Goal: Task Accomplishment & Management: Use online tool/utility

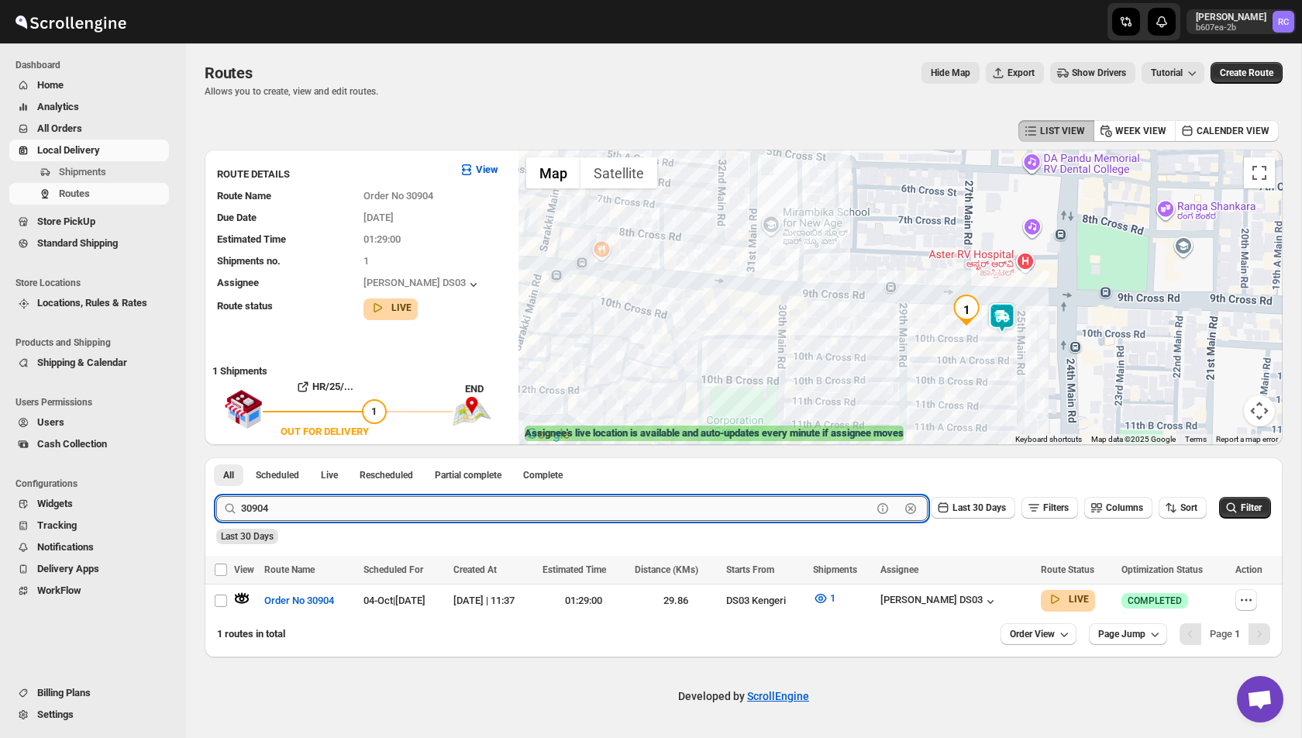
click at [339, 510] on input "30904" at bounding box center [556, 508] width 631 height 25
paste input "19"
click at [216, 457] on button "Submit" at bounding box center [238, 465] width 44 height 16
click at [243, 599] on icon "button" at bounding box center [242, 599] width 13 height 6
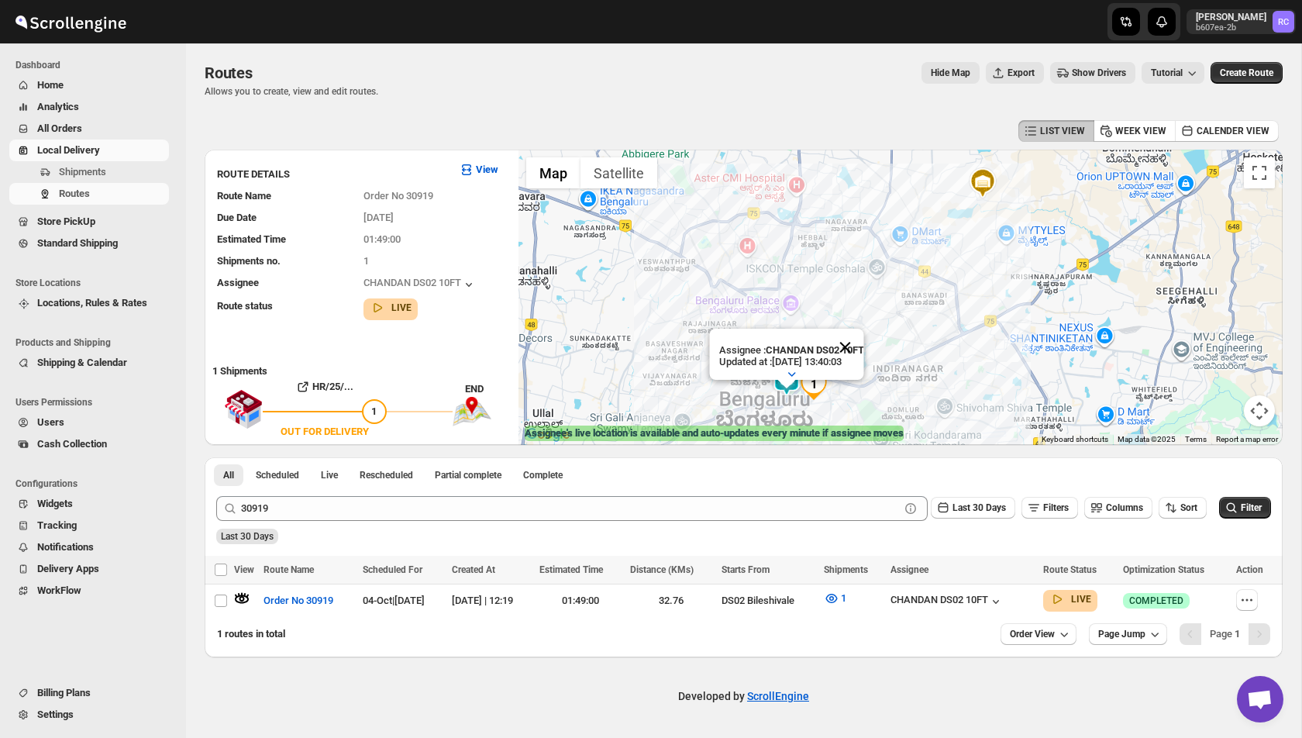
click at [849, 346] on button "Close" at bounding box center [844, 347] width 37 height 37
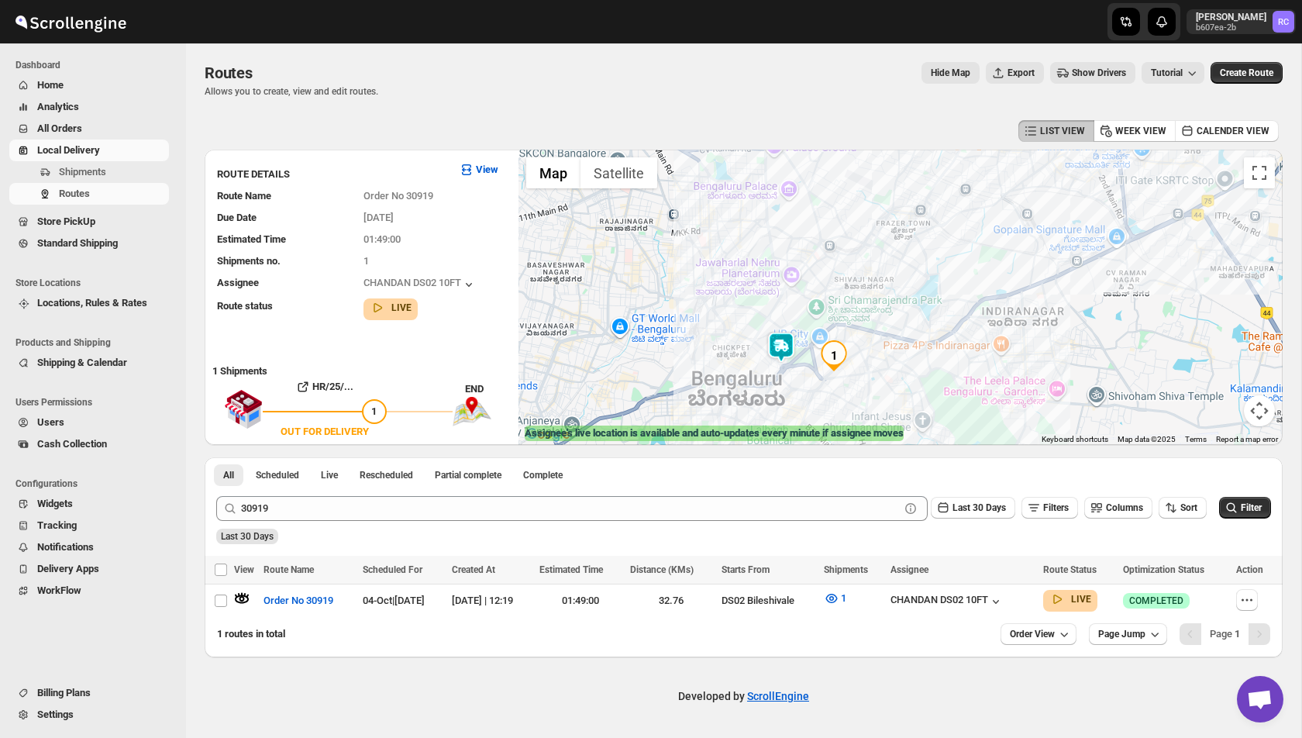
drag, startPoint x: 793, startPoint y: 369, endPoint x: 793, endPoint y: 293, distance: 75.9
click at [793, 293] on div at bounding box center [900, 297] width 764 height 295
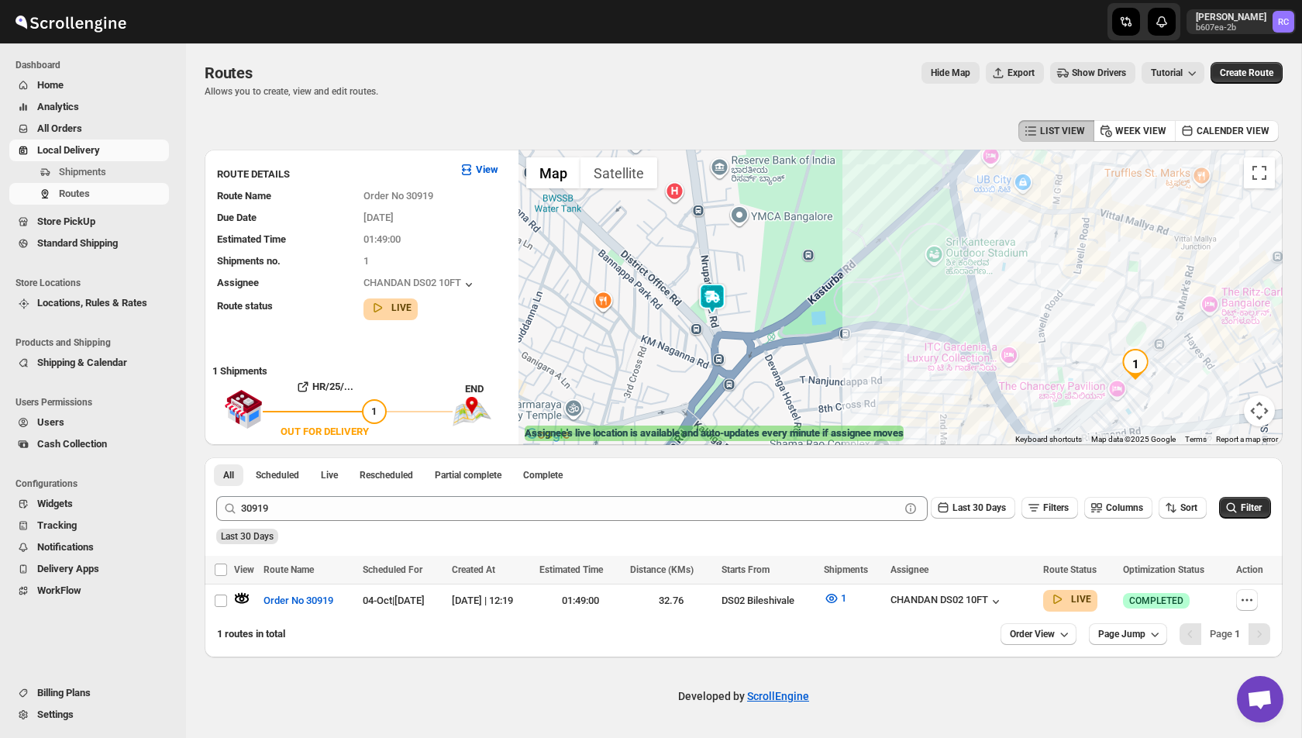
click at [711, 299] on img at bounding box center [712, 298] width 31 height 31
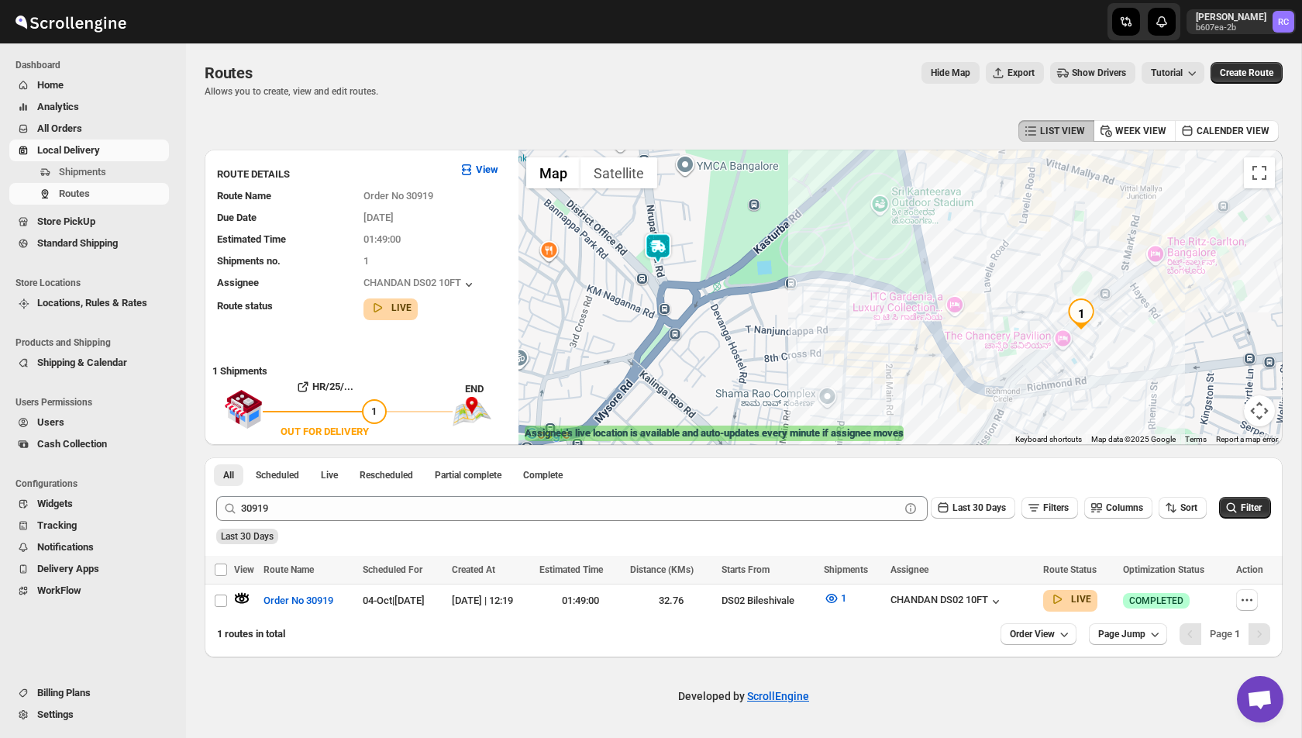
drag, startPoint x: 1142, startPoint y: 370, endPoint x: 1086, endPoint y: 319, distance: 75.2
click at [1086, 319] on img "1" at bounding box center [1081, 313] width 31 height 31
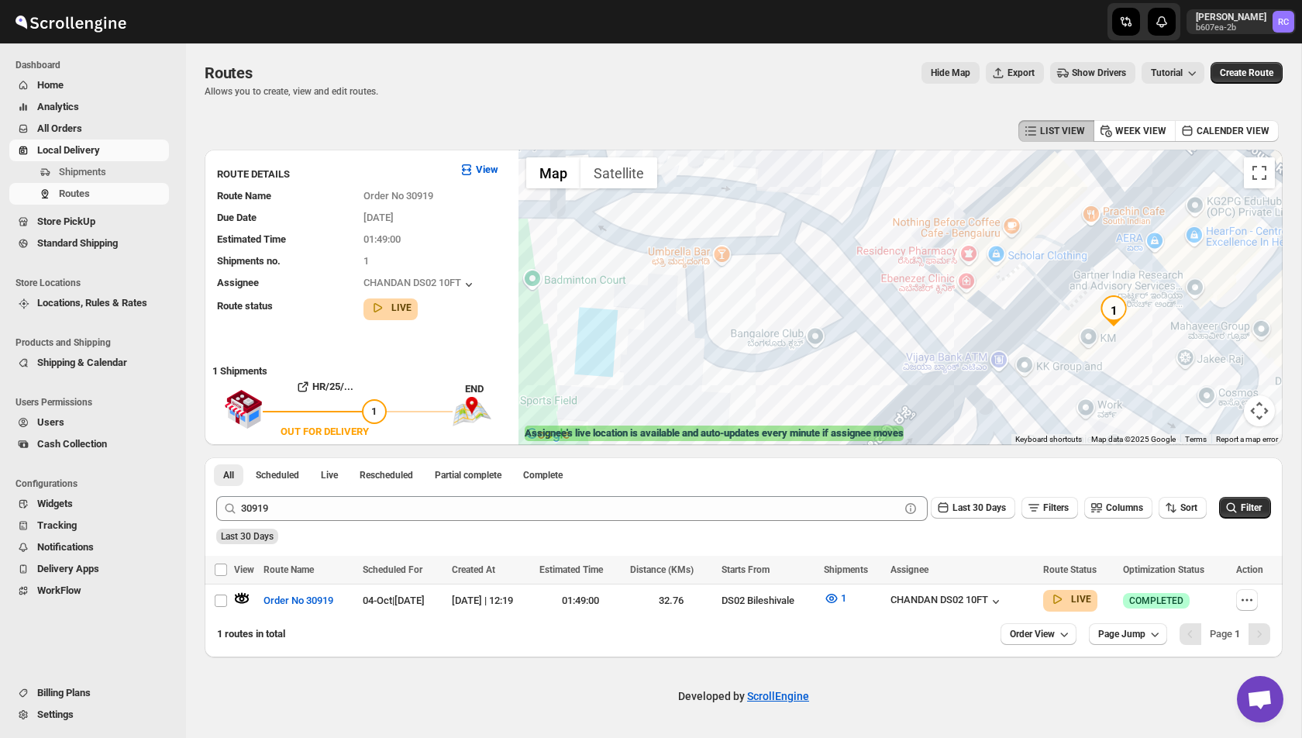
drag, startPoint x: 1118, startPoint y: 341, endPoint x: 1045, endPoint y: 307, distance: 81.1
click at [1045, 307] on div "To navigate, press the arrow keys." at bounding box center [900, 297] width 764 height 295
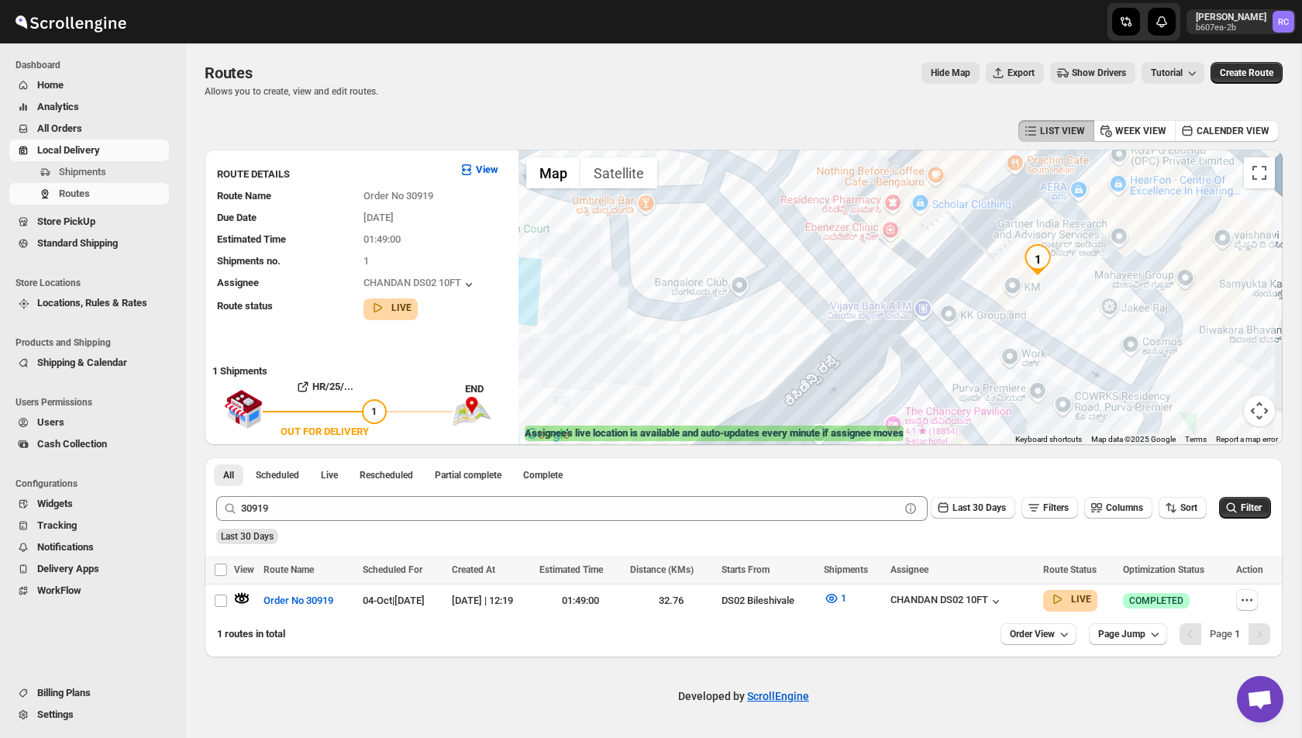
drag, startPoint x: 1087, startPoint y: 204, endPoint x: 1102, endPoint y: 226, distance: 26.9
click at [1102, 226] on div at bounding box center [900, 297] width 764 height 295
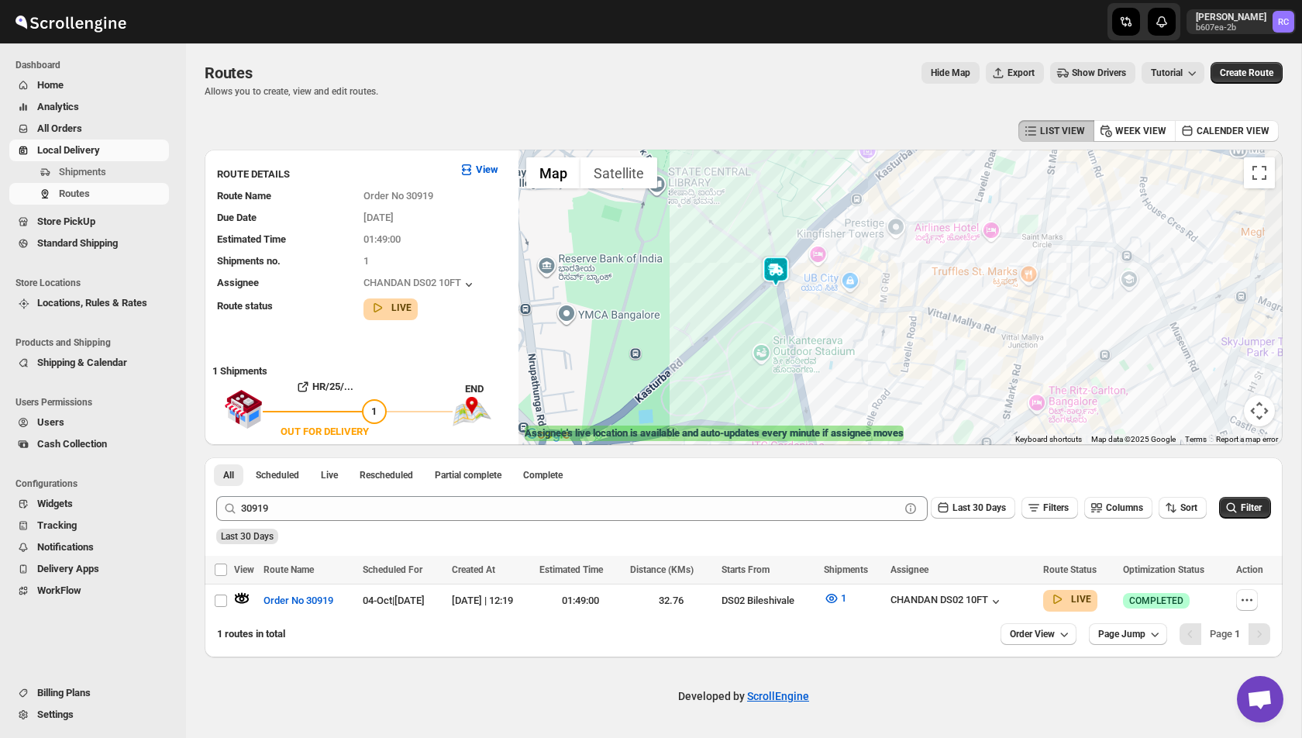
drag, startPoint x: 625, startPoint y: 230, endPoint x: 833, endPoint y: 422, distance: 283.0
click at [833, 424] on div at bounding box center [900, 297] width 764 height 295
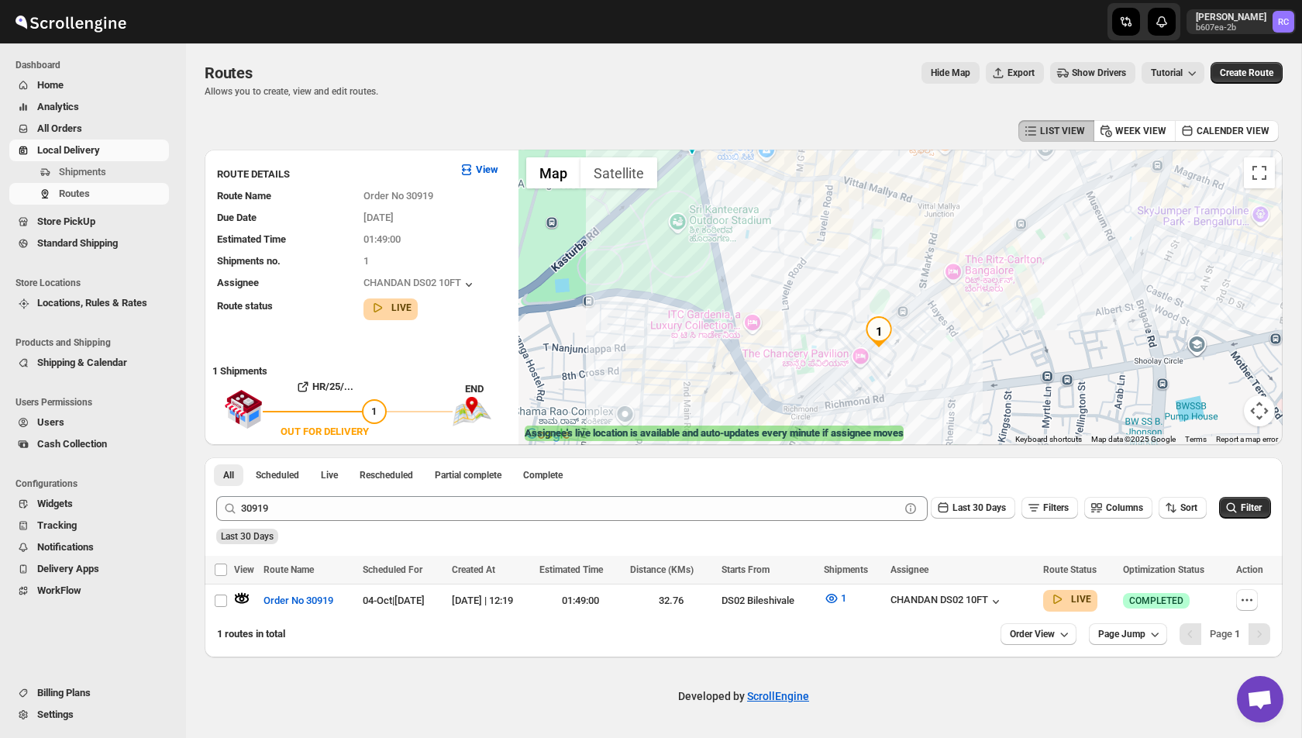
drag, startPoint x: 911, startPoint y: 367, endPoint x: 773, endPoint y: 192, distance: 221.9
click at [773, 192] on div at bounding box center [900, 297] width 764 height 295
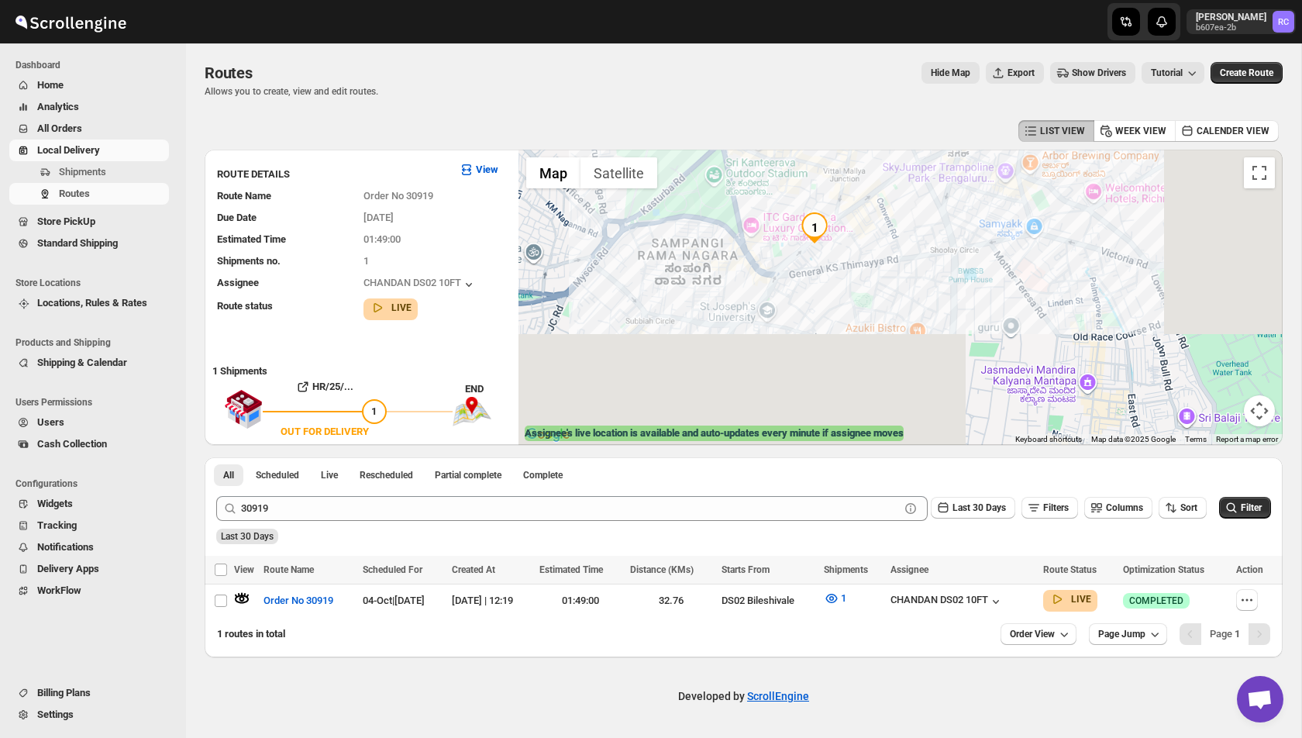
drag, startPoint x: 773, startPoint y: 192, endPoint x: 773, endPoint y: 294, distance: 101.5
click at [773, 294] on div at bounding box center [900, 297] width 764 height 295
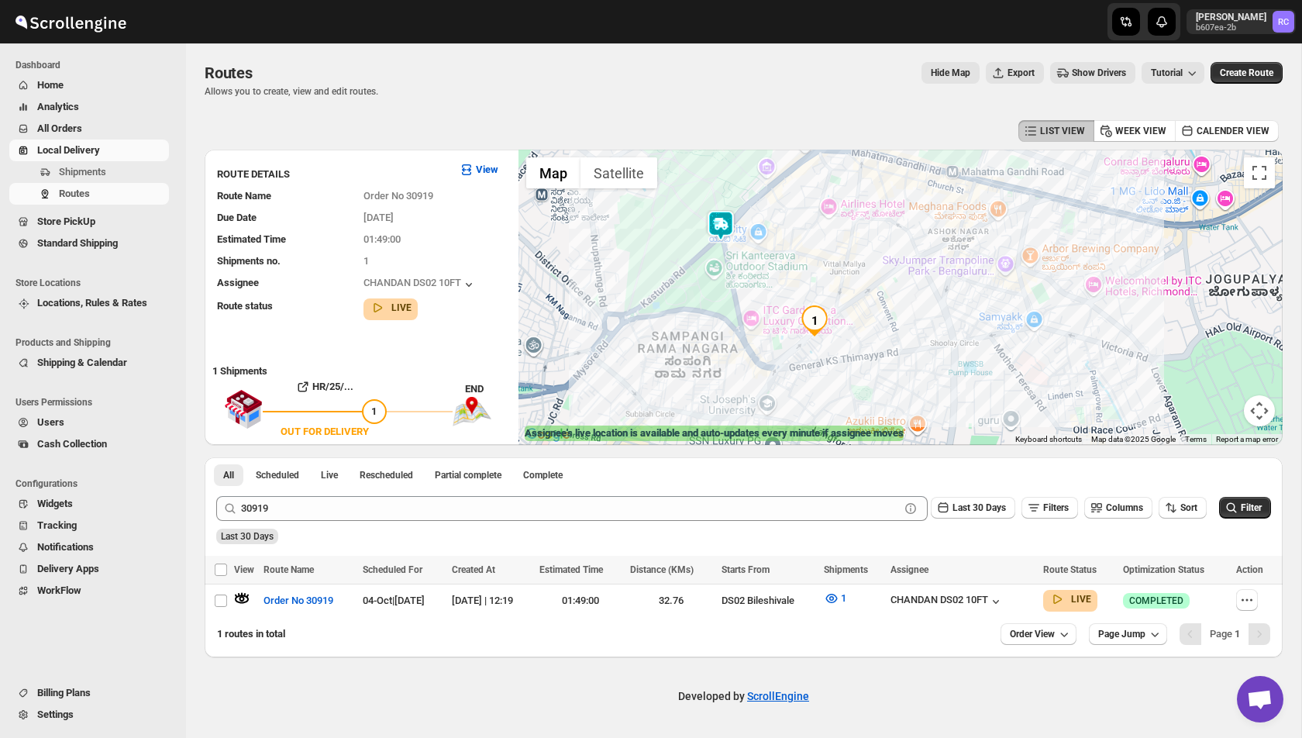
click at [727, 224] on img at bounding box center [720, 225] width 31 height 31
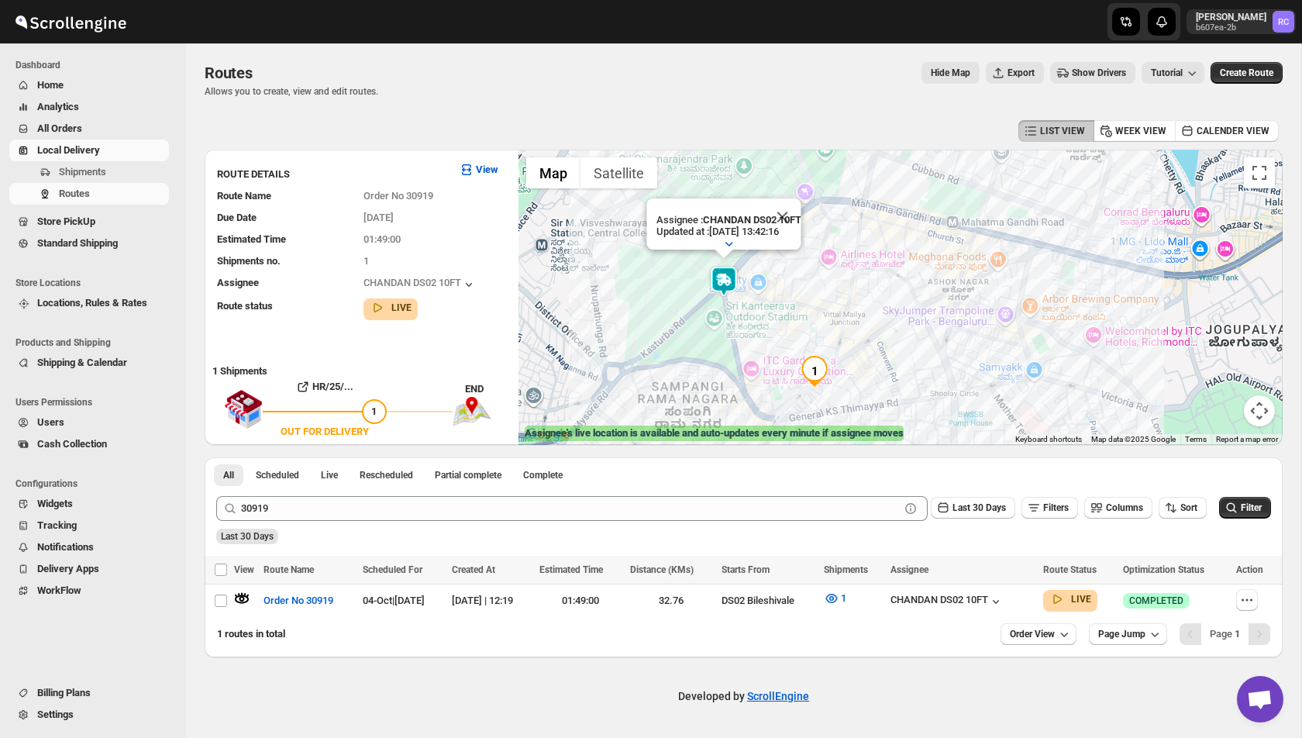
click at [779, 337] on div "Assignee : CHANDAN DS02 10FT Updated at : [DATE] 13:42:16 Duty mode Enabled Bat…" at bounding box center [900, 297] width 764 height 295
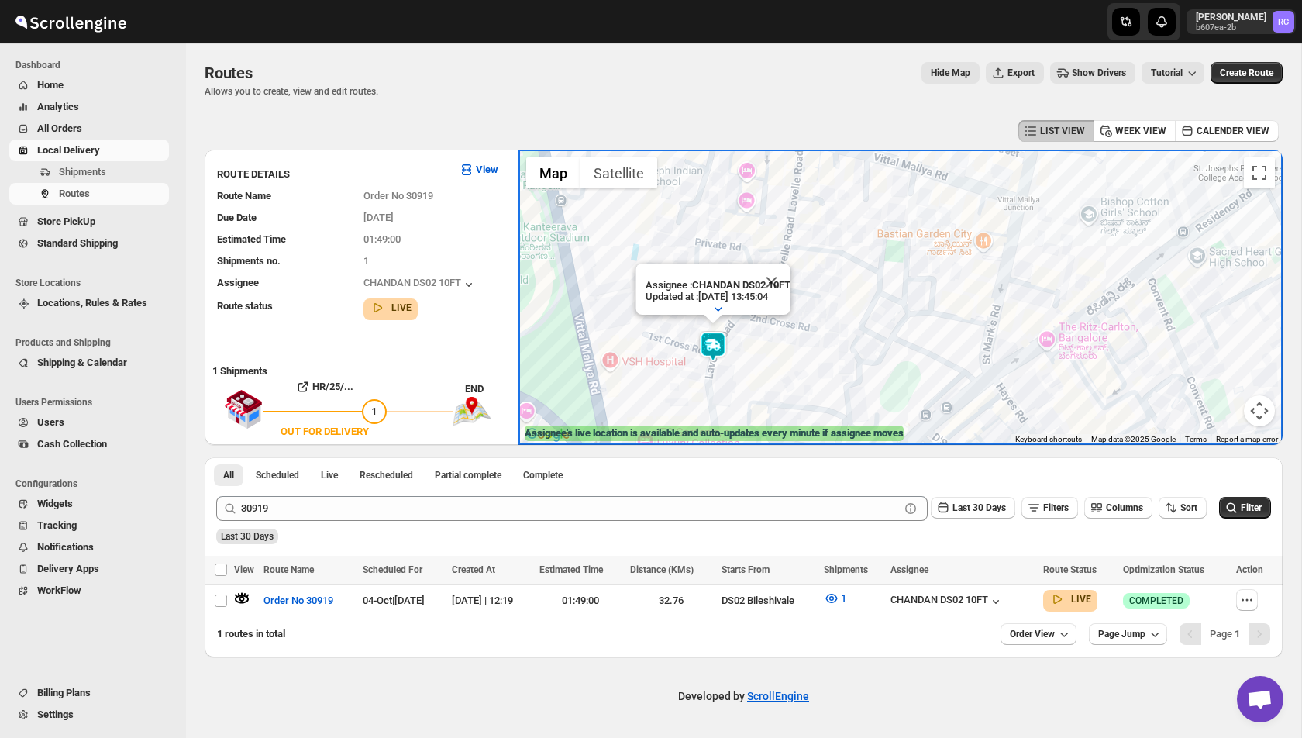
click at [712, 350] on img at bounding box center [712, 346] width 31 height 31
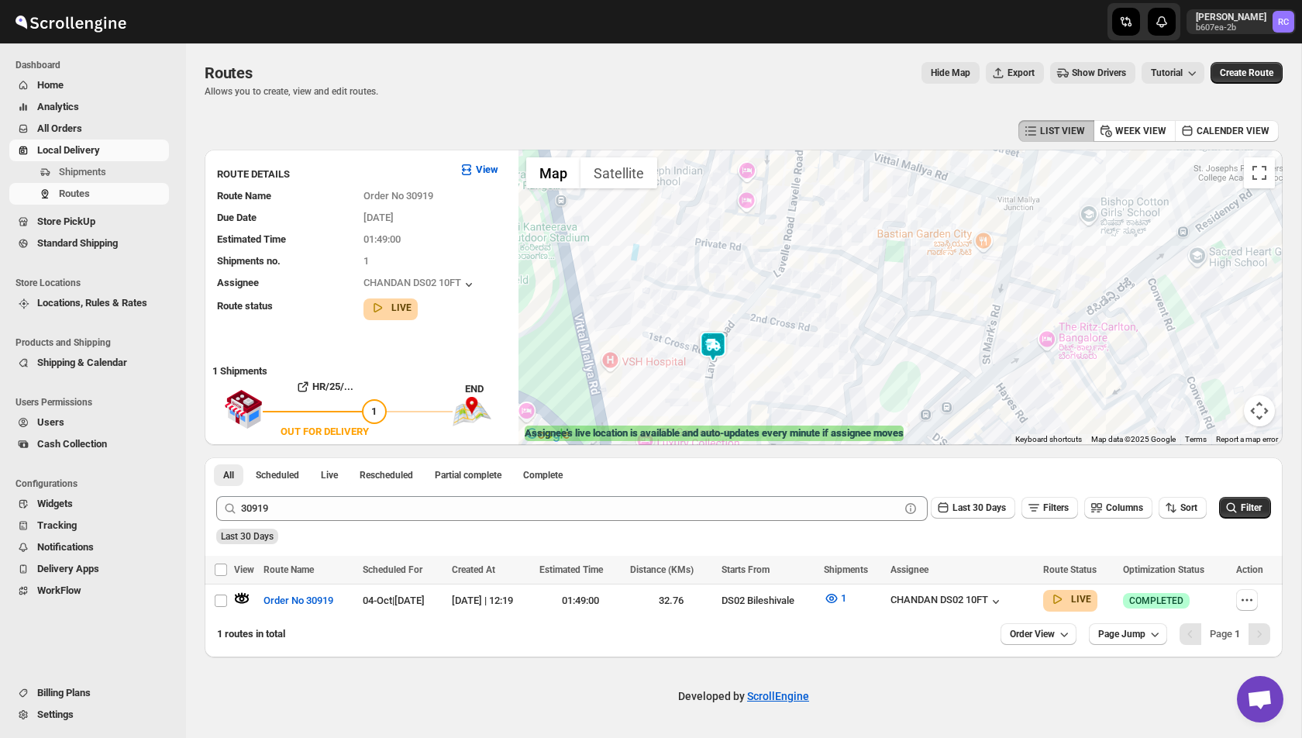
click at [717, 347] on img at bounding box center [712, 346] width 31 height 31
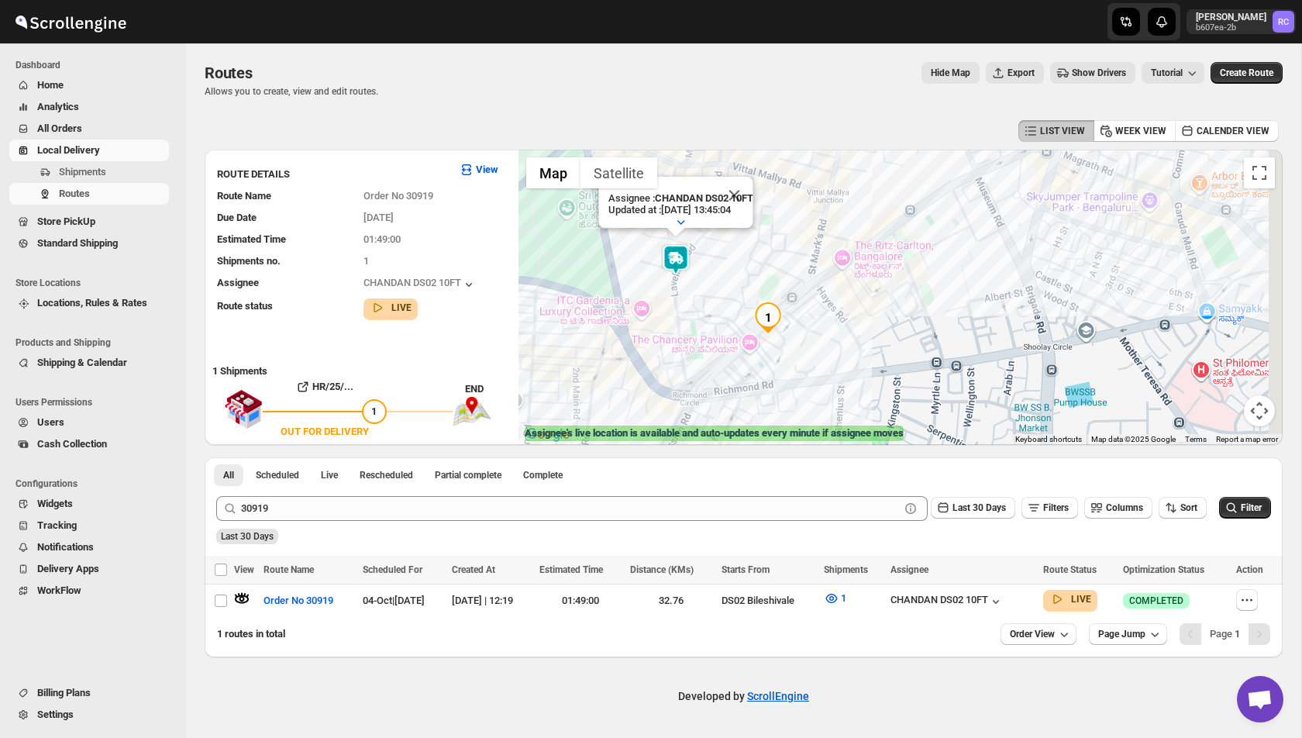
drag, startPoint x: 768, startPoint y: 367, endPoint x: 697, endPoint y: 274, distance: 116.7
click at [697, 274] on div "Assignee : CHANDAN DS02 10FT Updated at : [DATE] 13:45:04 Duty mode Enabled Bat…" at bounding box center [900, 297] width 764 height 295
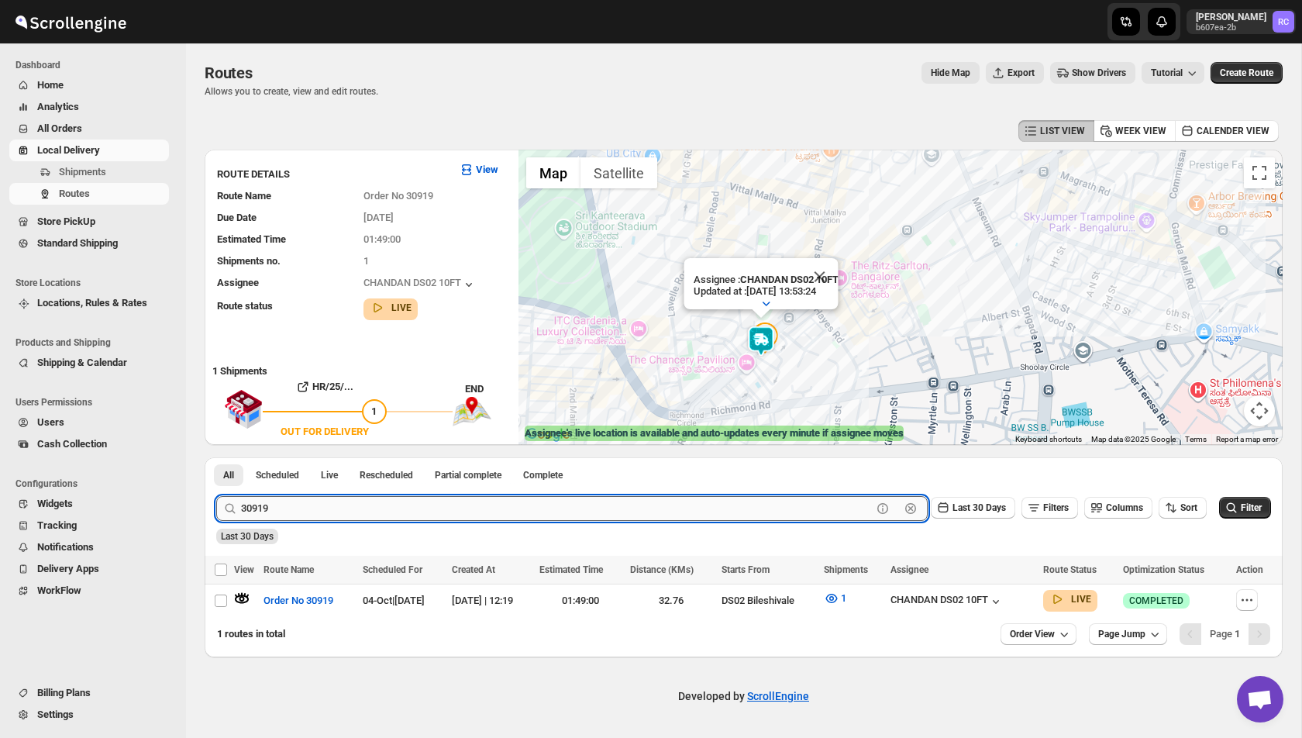
click at [301, 505] on input "30919" at bounding box center [556, 508] width 631 height 25
paste input "4"
type input "30914"
click at [216, 457] on button "Submit" at bounding box center [238, 465] width 44 height 16
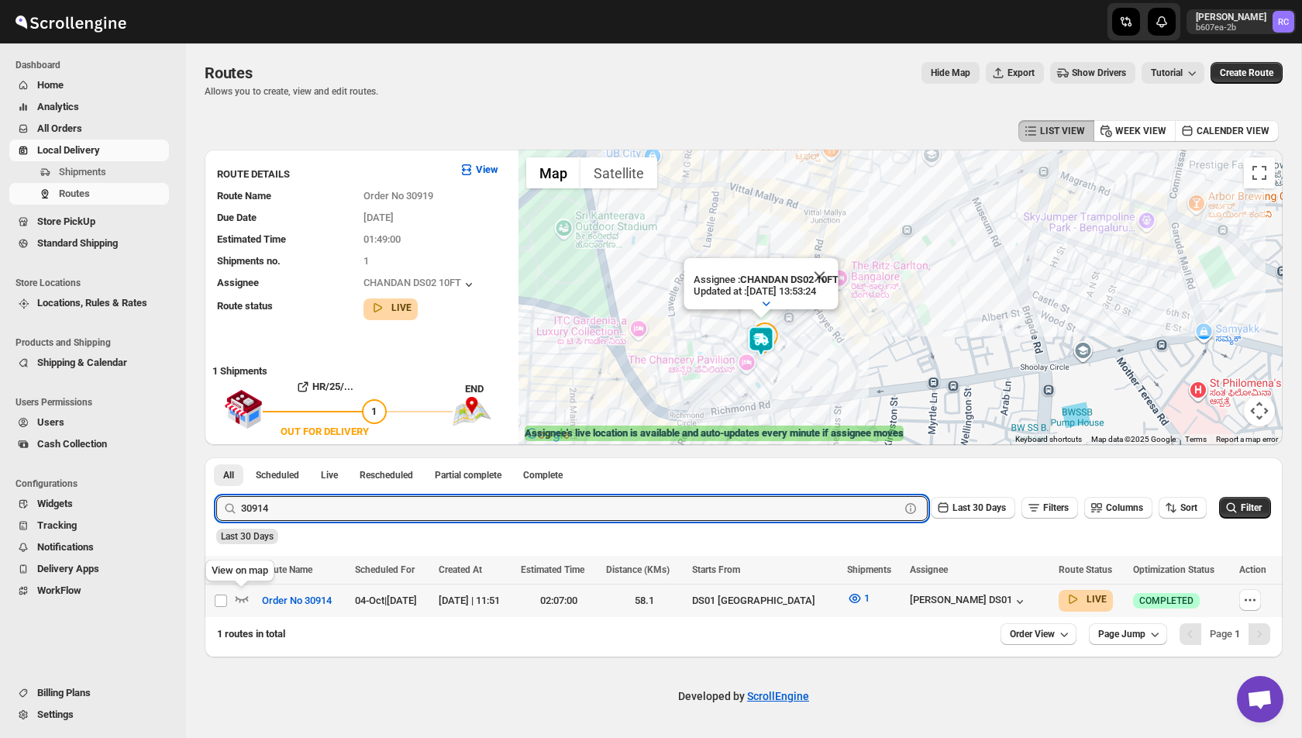
click at [239, 593] on icon "button" at bounding box center [241, 598] width 15 height 15
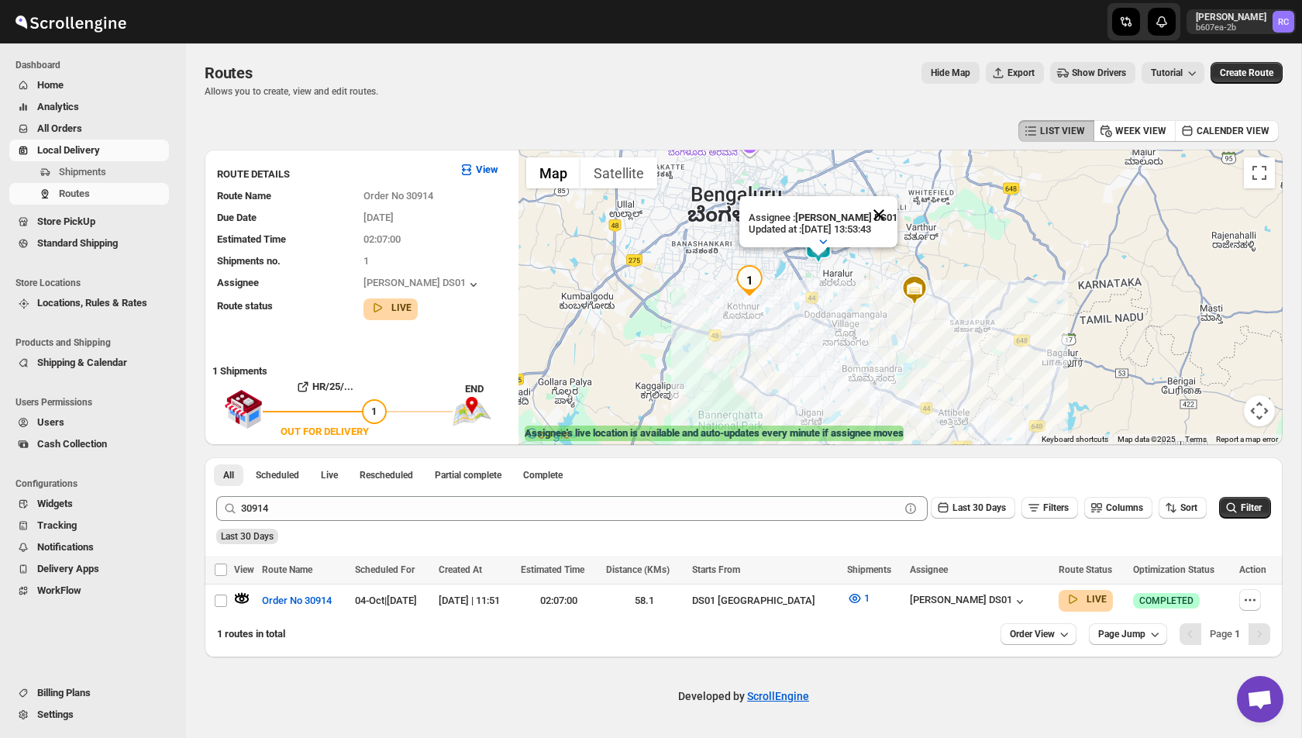
click at [886, 202] on button "Close" at bounding box center [878, 214] width 37 height 37
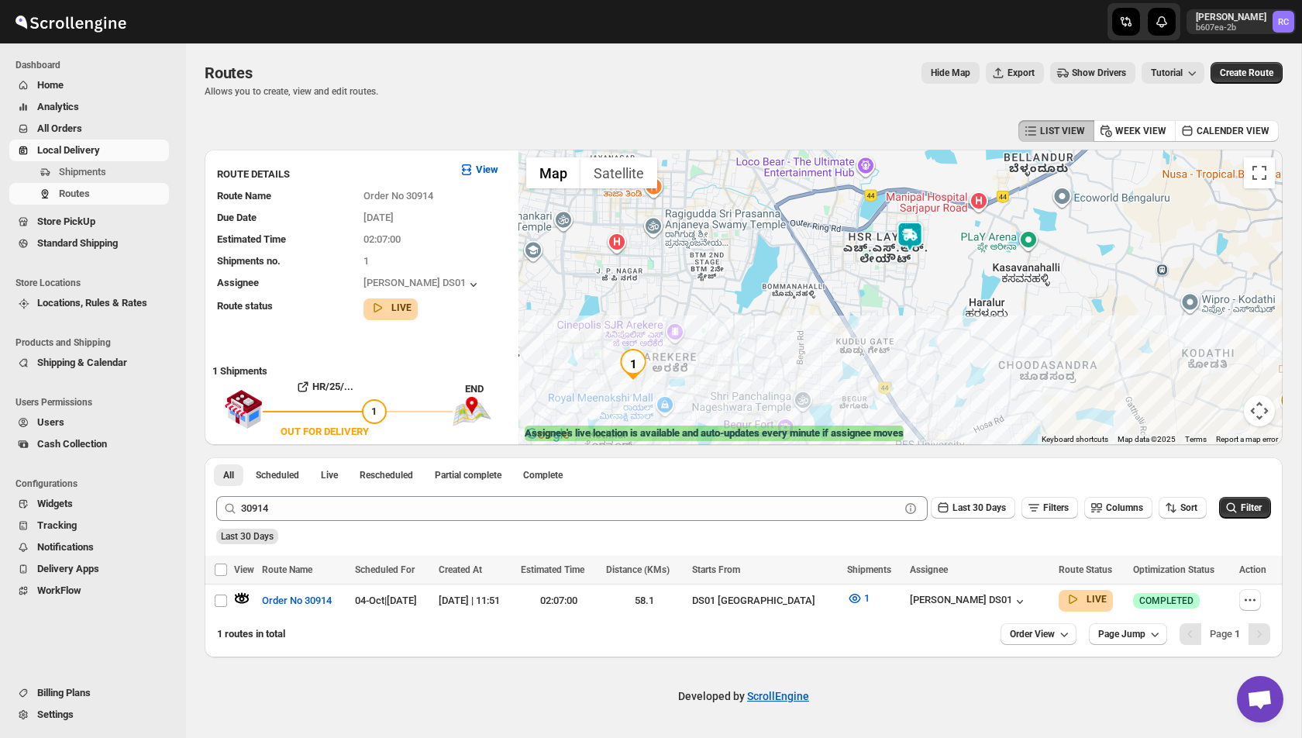
drag, startPoint x: 906, startPoint y: 239, endPoint x: 764, endPoint y: 410, distance: 222.4
click at [764, 411] on div at bounding box center [900, 297] width 764 height 295
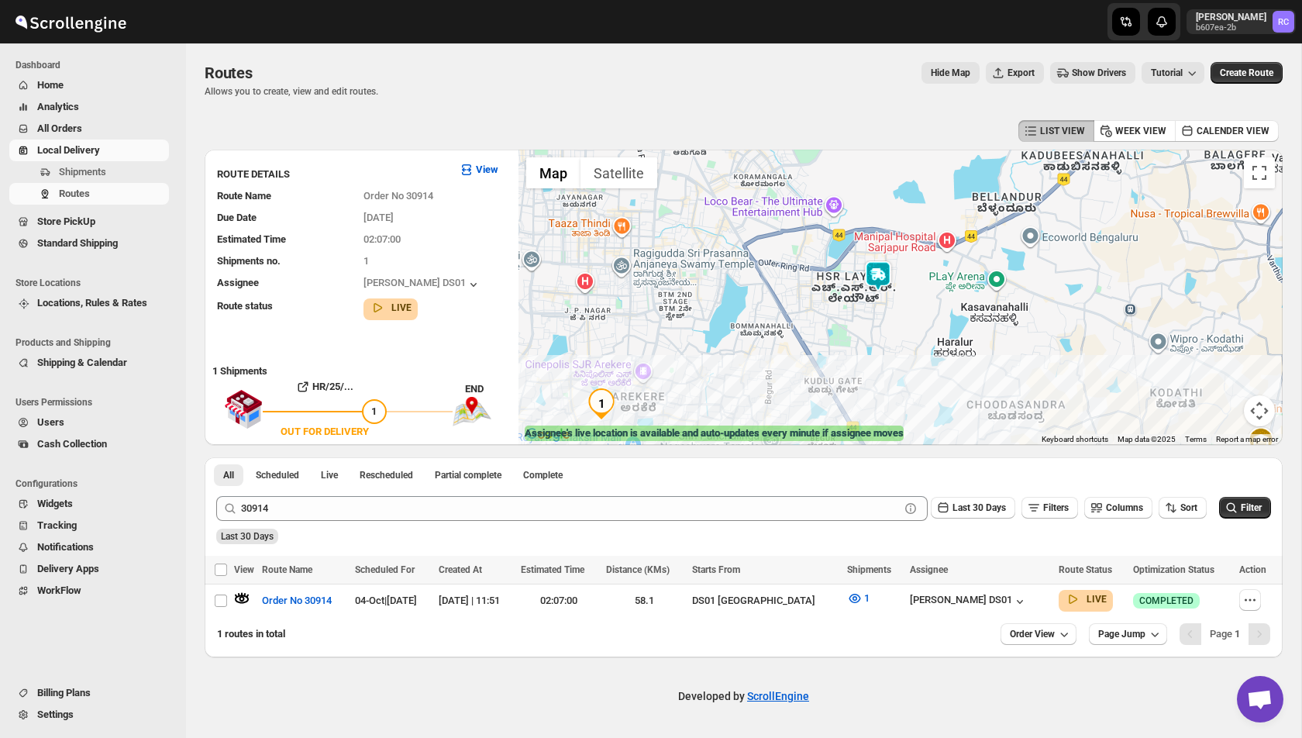
click at [887, 277] on img at bounding box center [878, 275] width 31 height 31
click at [879, 279] on img at bounding box center [878, 275] width 31 height 31
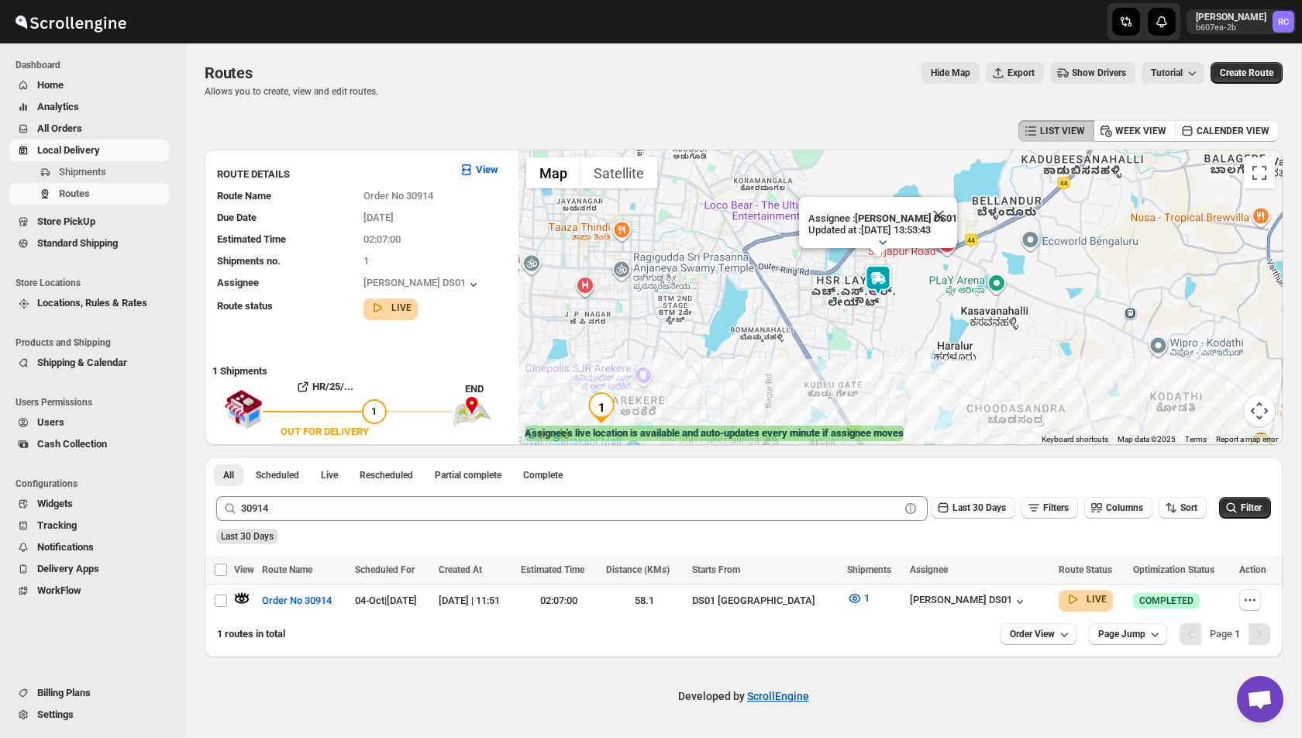
drag, startPoint x: 710, startPoint y: 415, endPoint x: 728, endPoint y: 398, distance: 24.7
click at [728, 398] on div "Assignee : [PERSON_NAME] DS01 Updated at : [DATE] 13:53:43 Duty mode Enabled Ba…" at bounding box center [900, 297] width 764 height 295
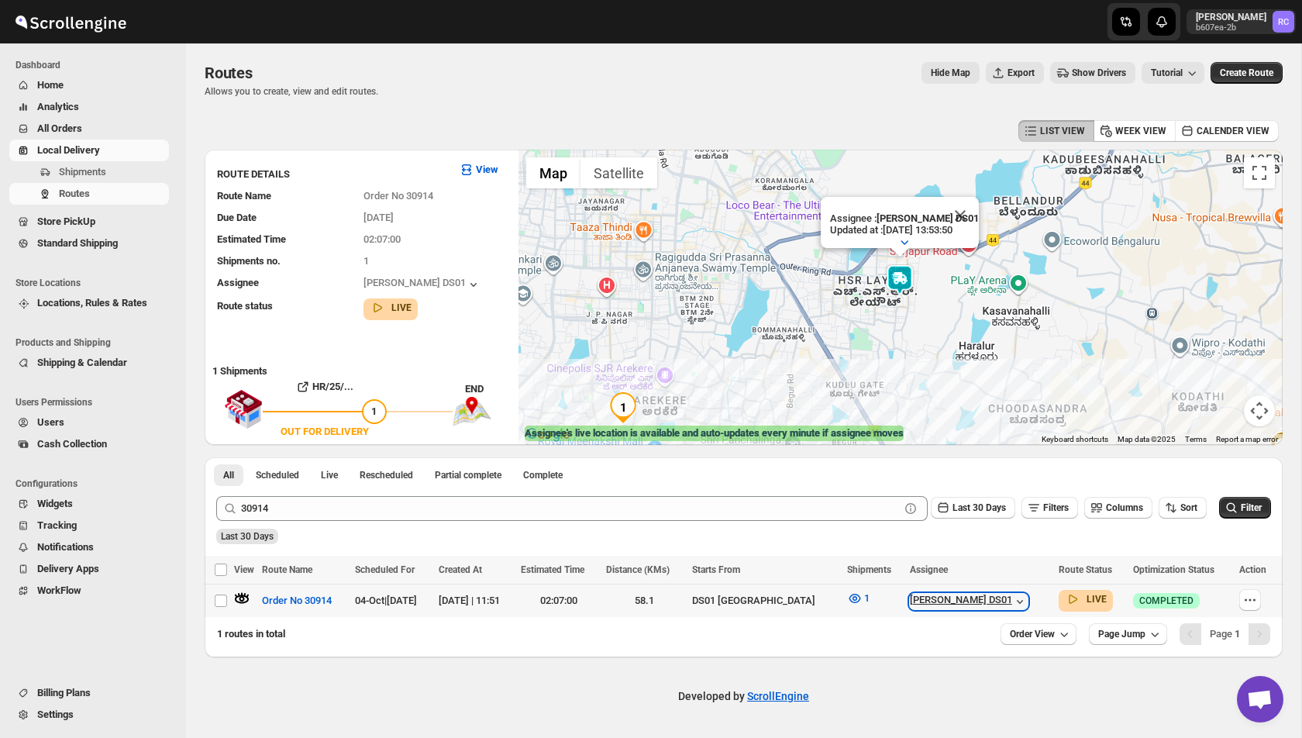
click at [1012, 602] on icon "button" at bounding box center [1019, 601] width 15 height 15
click at [1012, 604] on icon "button" at bounding box center [1019, 601] width 15 height 15
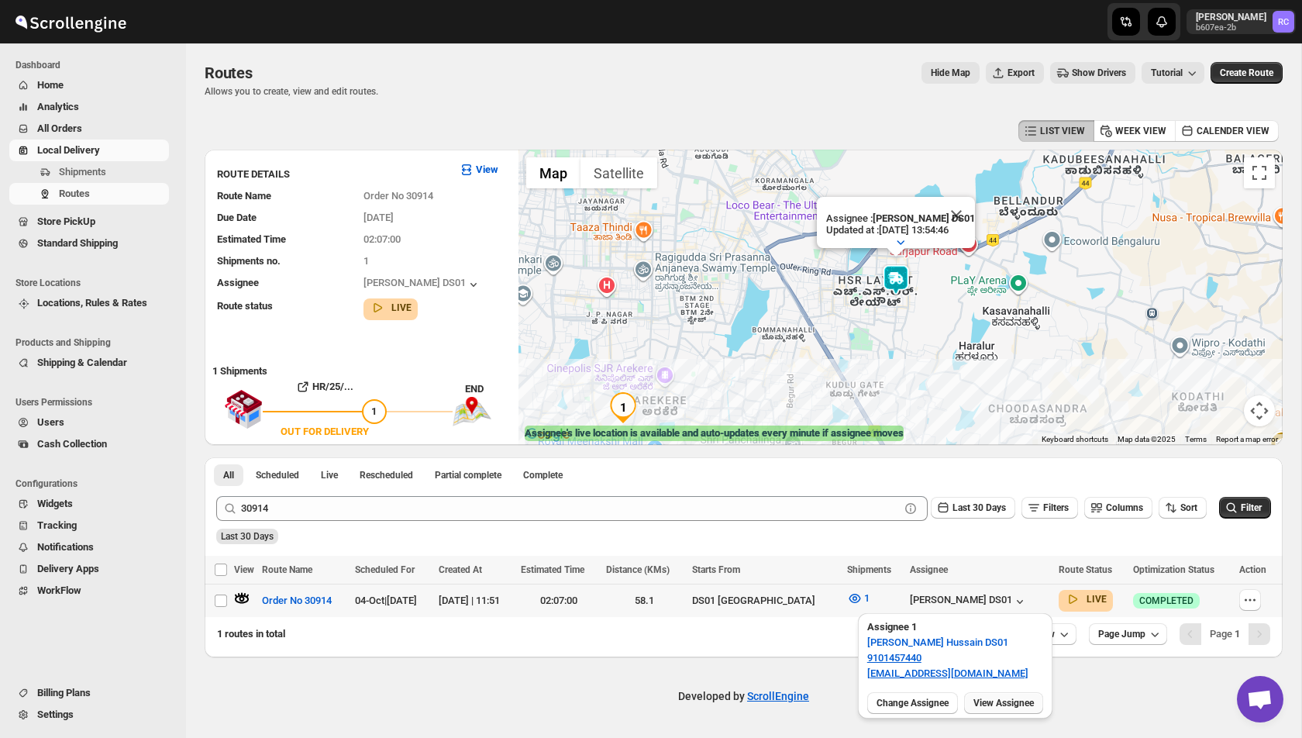
click at [1013, 702] on span "View Assignee" at bounding box center [1003, 703] width 60 height 12
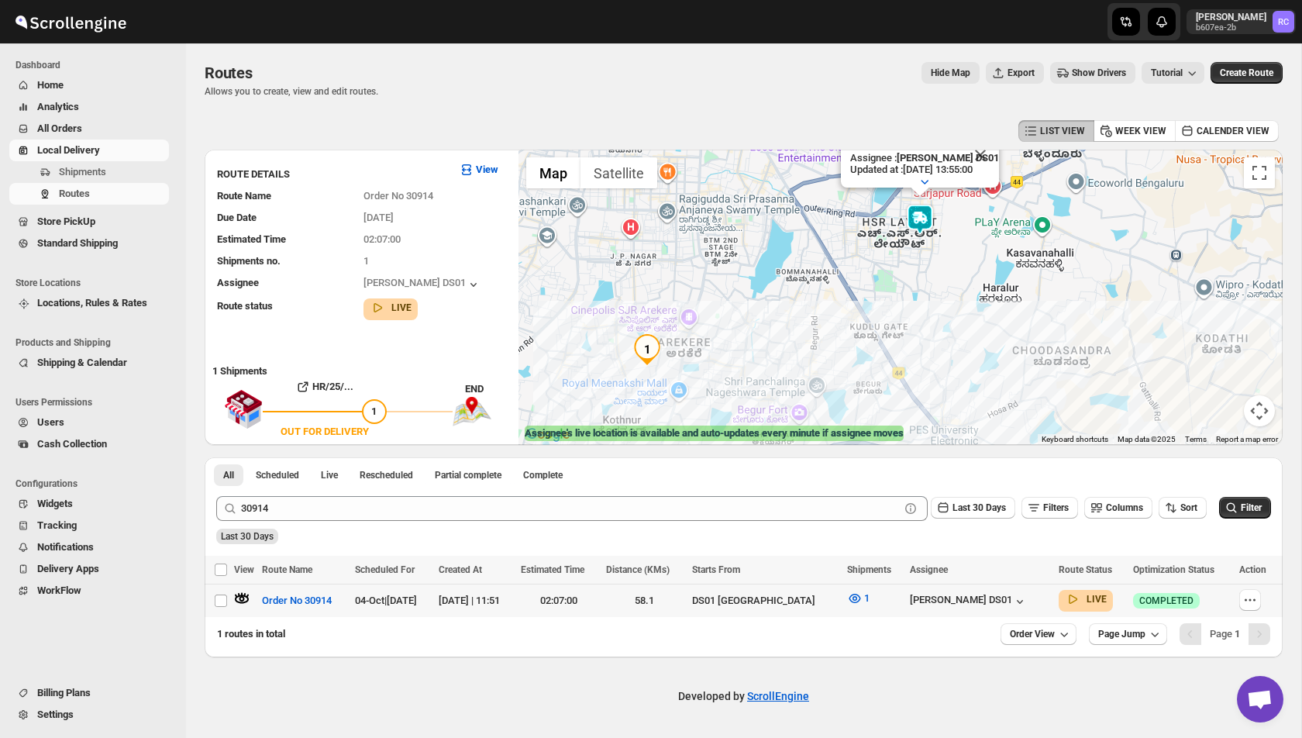
drag, startPoint x: 714, startPoint y: 359, endPoint x: 777, endPoint y: 282, distance: 99.6
click at [777, 282] on div "Assignee : [PERSON_NAME] DS01 Updated at : [DATE] 13:55:00 Duty mode Enabled Ba…" at bounding box center [900, 297] width 764 height 295
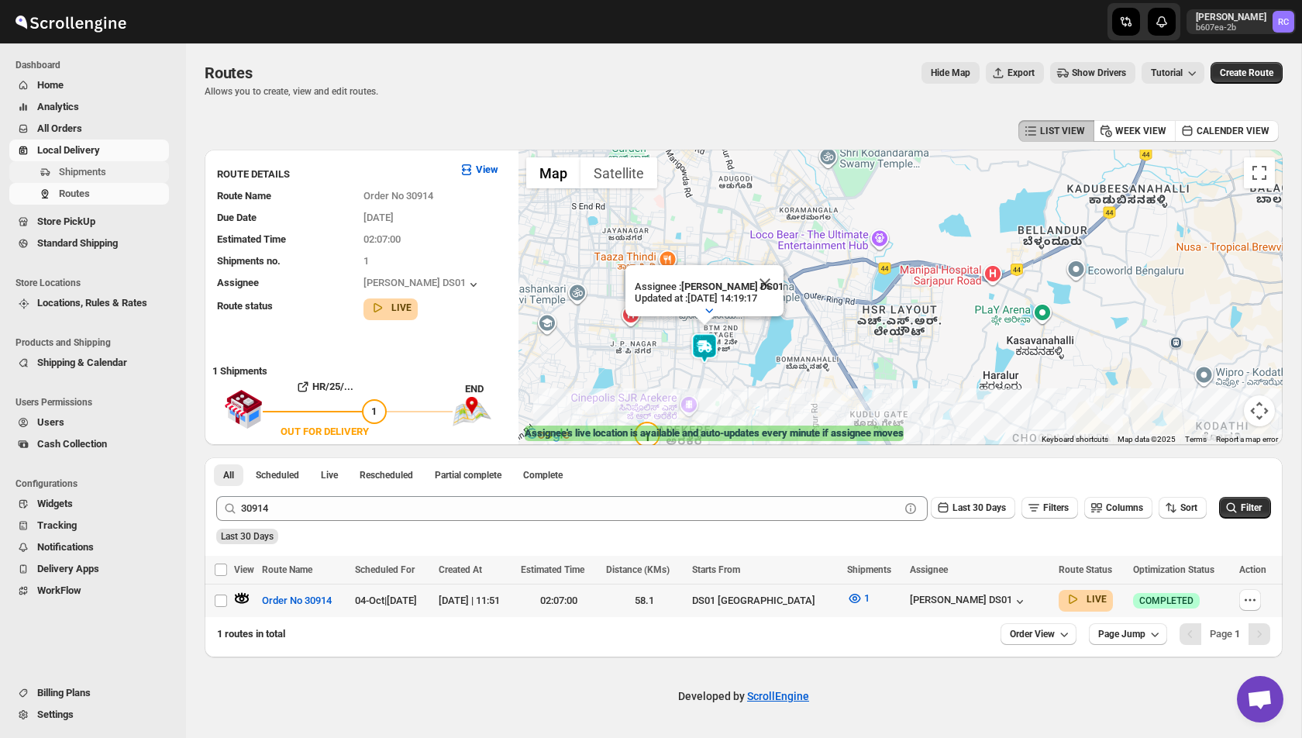
click at [103, 170] on span "Shipments" at bounding box center [82, 172] width 47 height 12
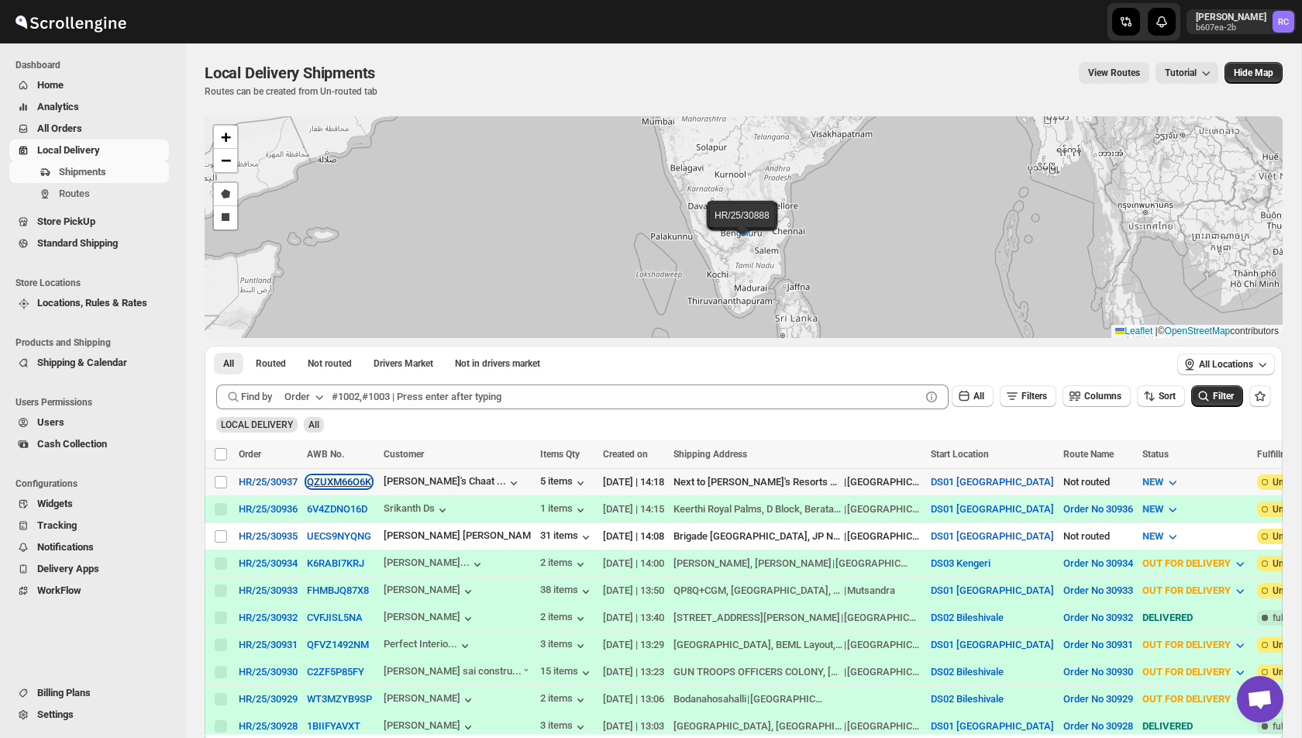
click at [341, 480] on button "QZUXM66O6K" at bounding box center [339, 482] width 64 height 12
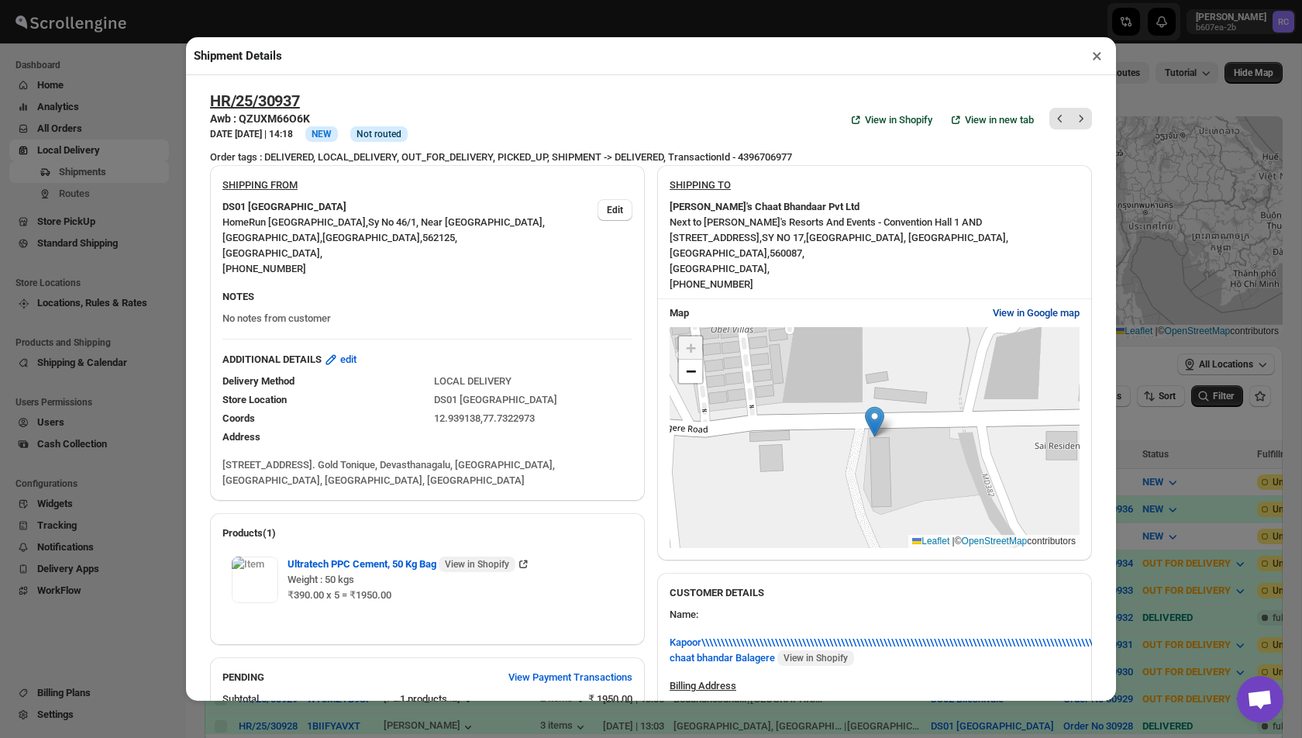
click at [1051, 305] on span "View in Google map" at bounding box center [1036, 312] width 87 height 15
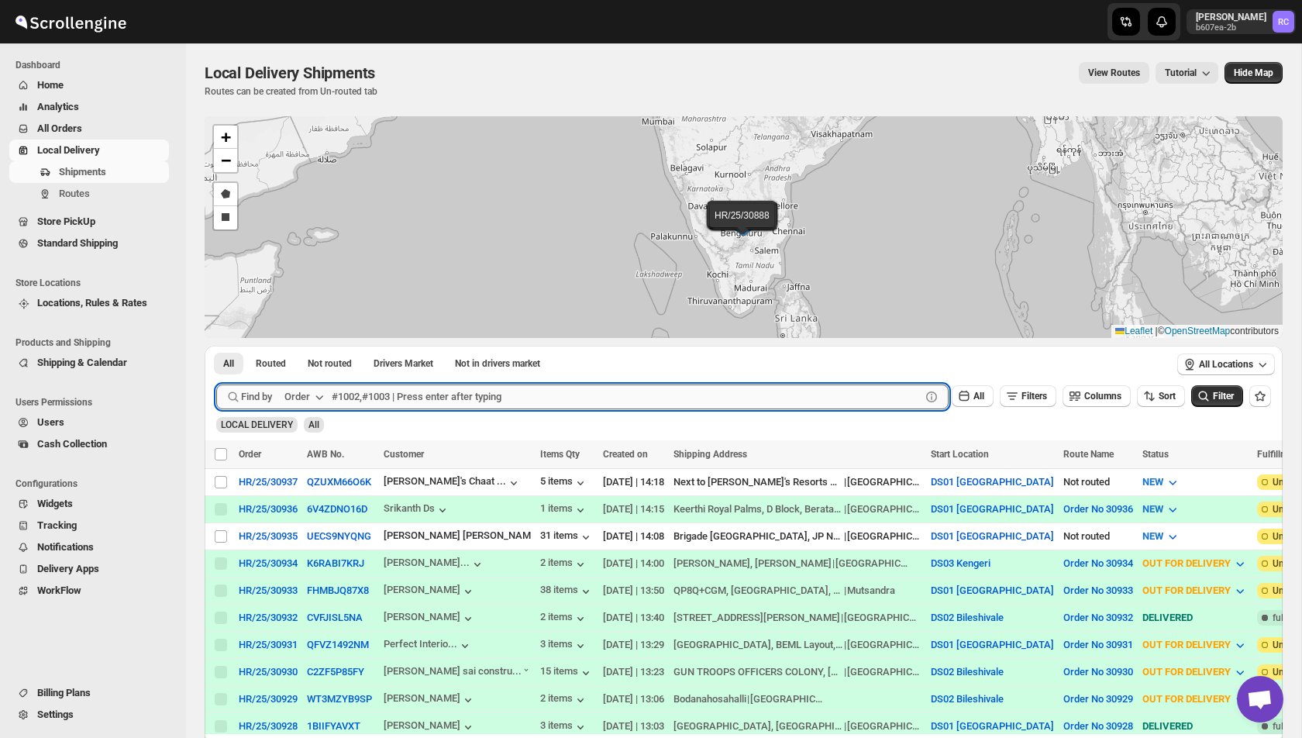
click at [384, 398] on input "text" at bounding box center [626, 396] width 589 height 25
type input "30898"
click at [216, 346] on button "Submit" at bounding box center [238, 354] width 44 height 16
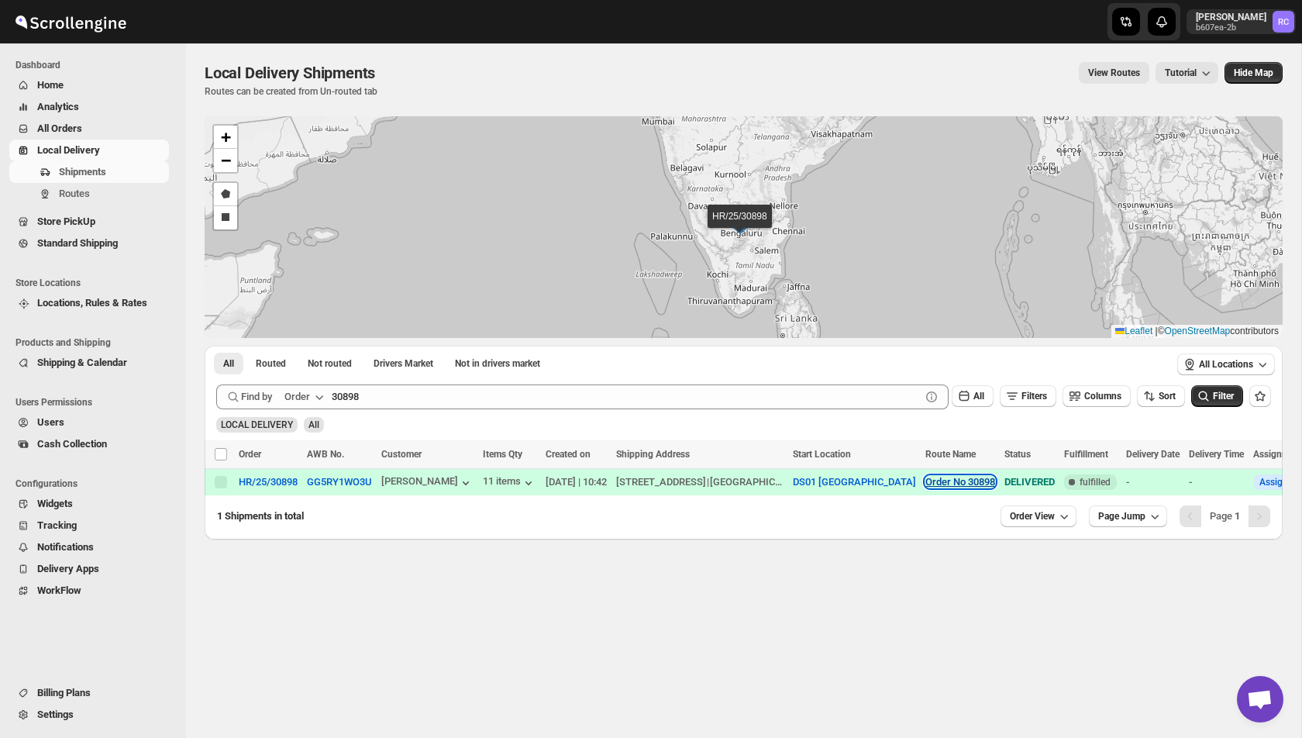
click at [995, 480] on button "Order No 30898" at bounding box center [960, 482] width 70 height 12
click at [994, 541] on span "View Route" at bounding box center [994, 534] width 50 height 15
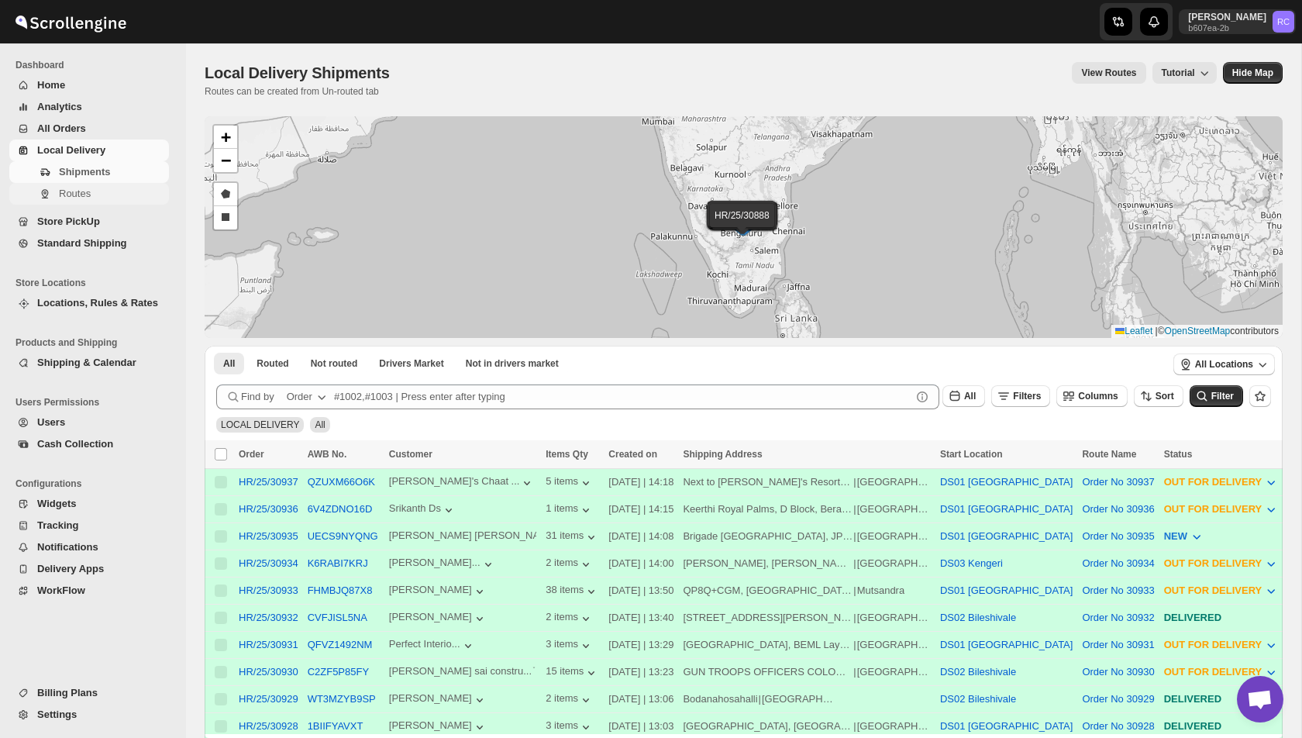
click at [108, 191] on span "Routes" at bounding box center [112, 193] width 107 height 15
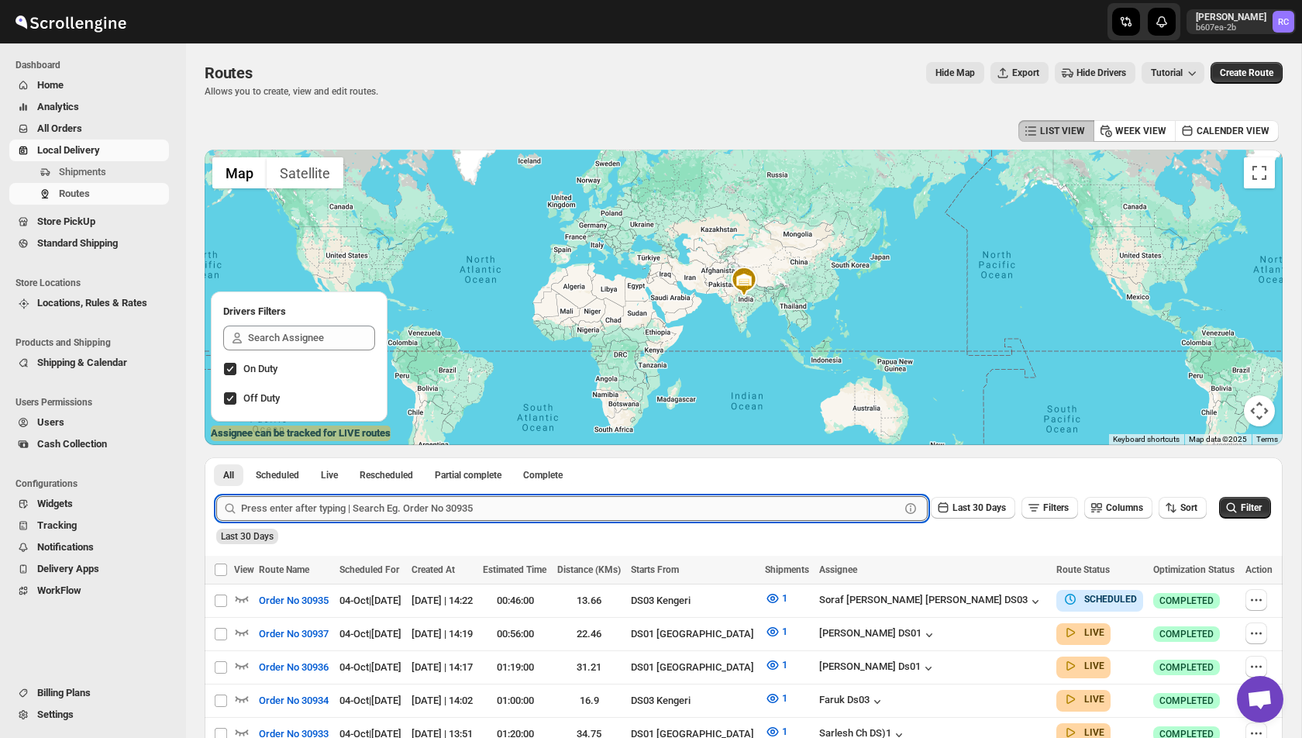
click at [392, 502] on input "text" at bounding box center [570, 508] width 659 height 25
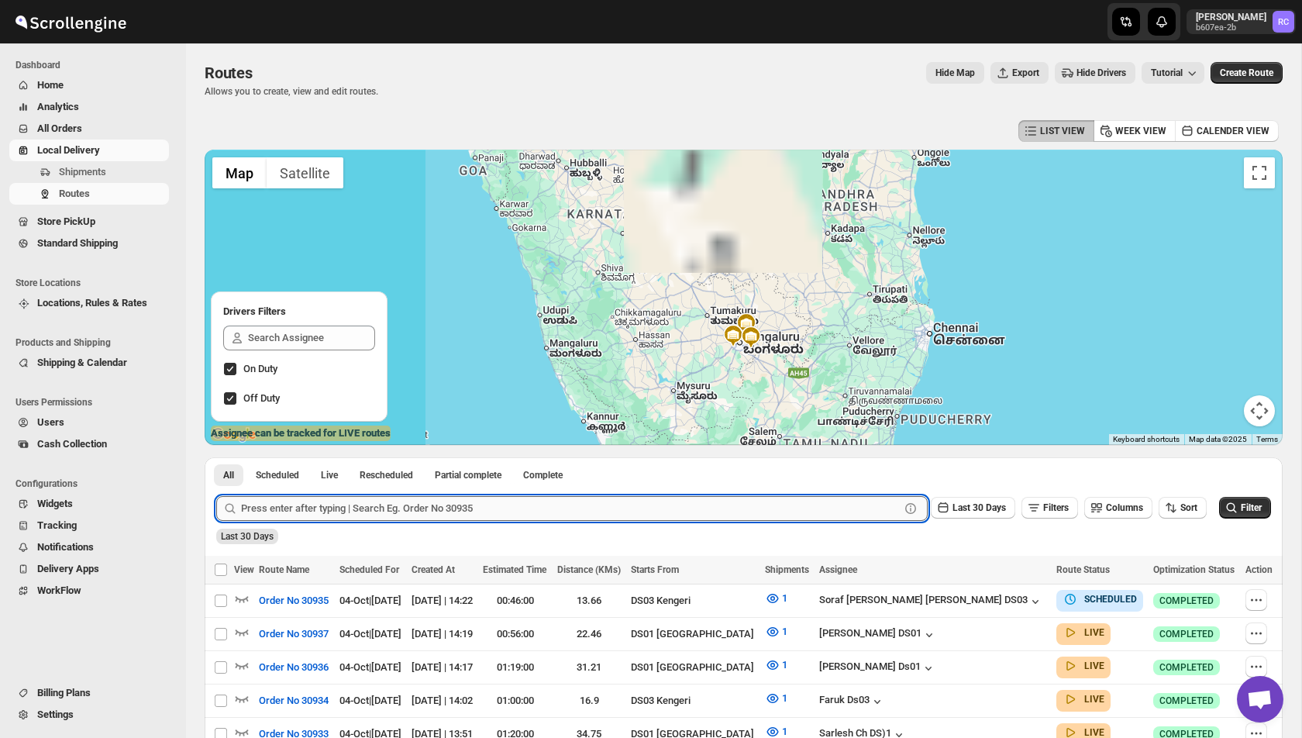
click at [392, 502] on input "text" at bounding box center [570, 508] width 659 height 25
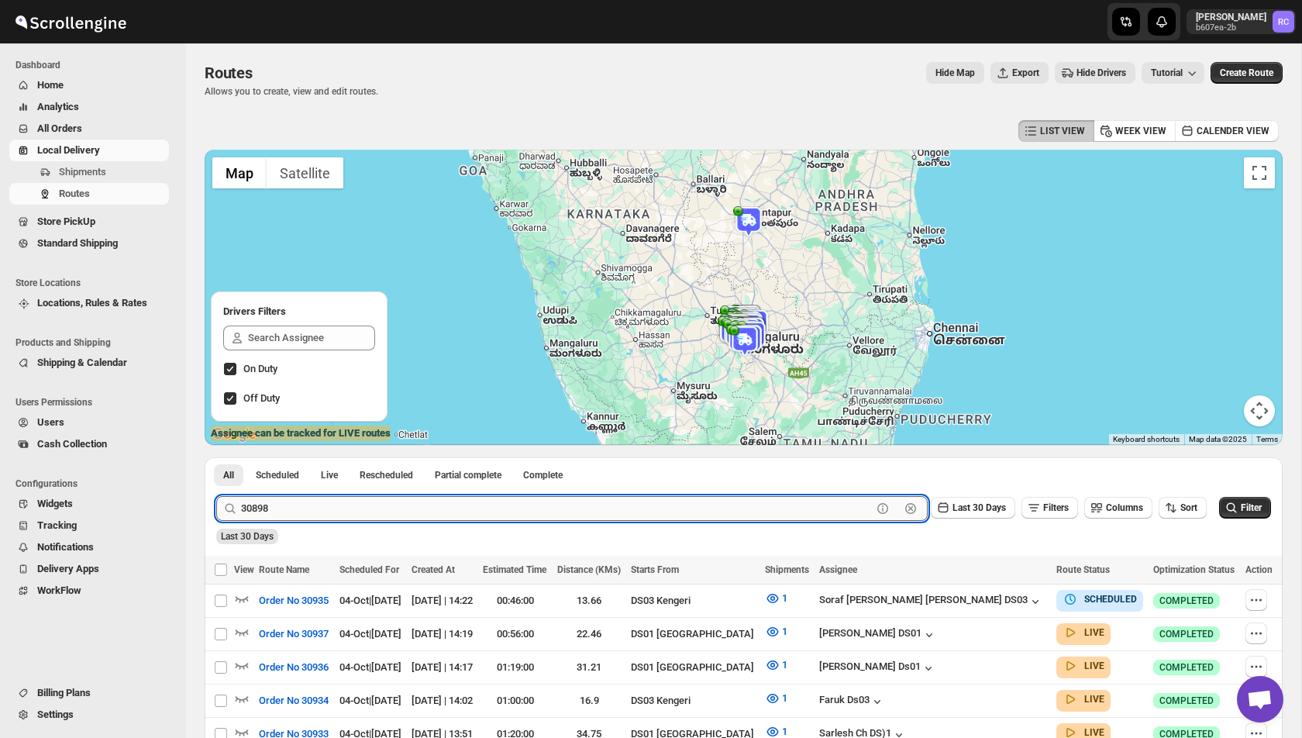
click at [216, 457] on button "Submit" at bounding box center [238, 465] width 44 height 16
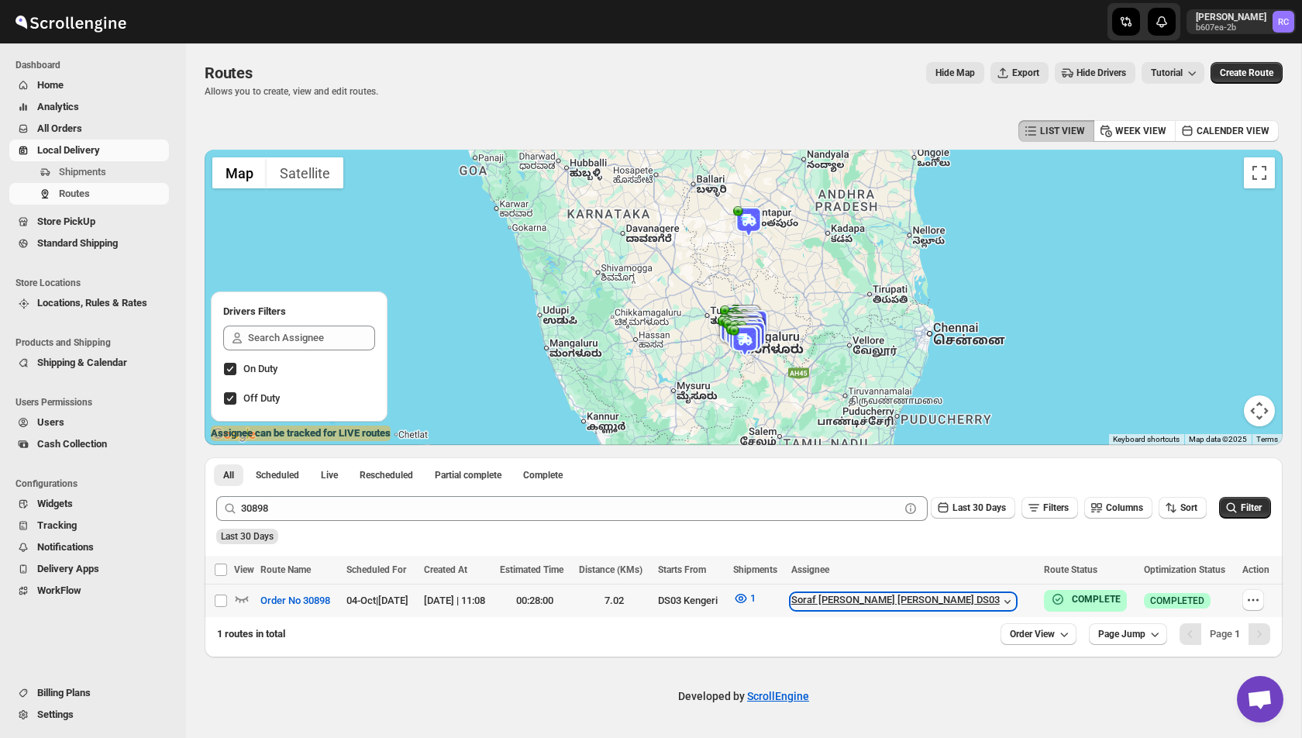
click at [1000, 600] on icon "button" at bounding box center [1007, 601] width 15 height 15
click at [1000, 599] on icon "button" at bounding box center [1007, 601] width 15 height 15
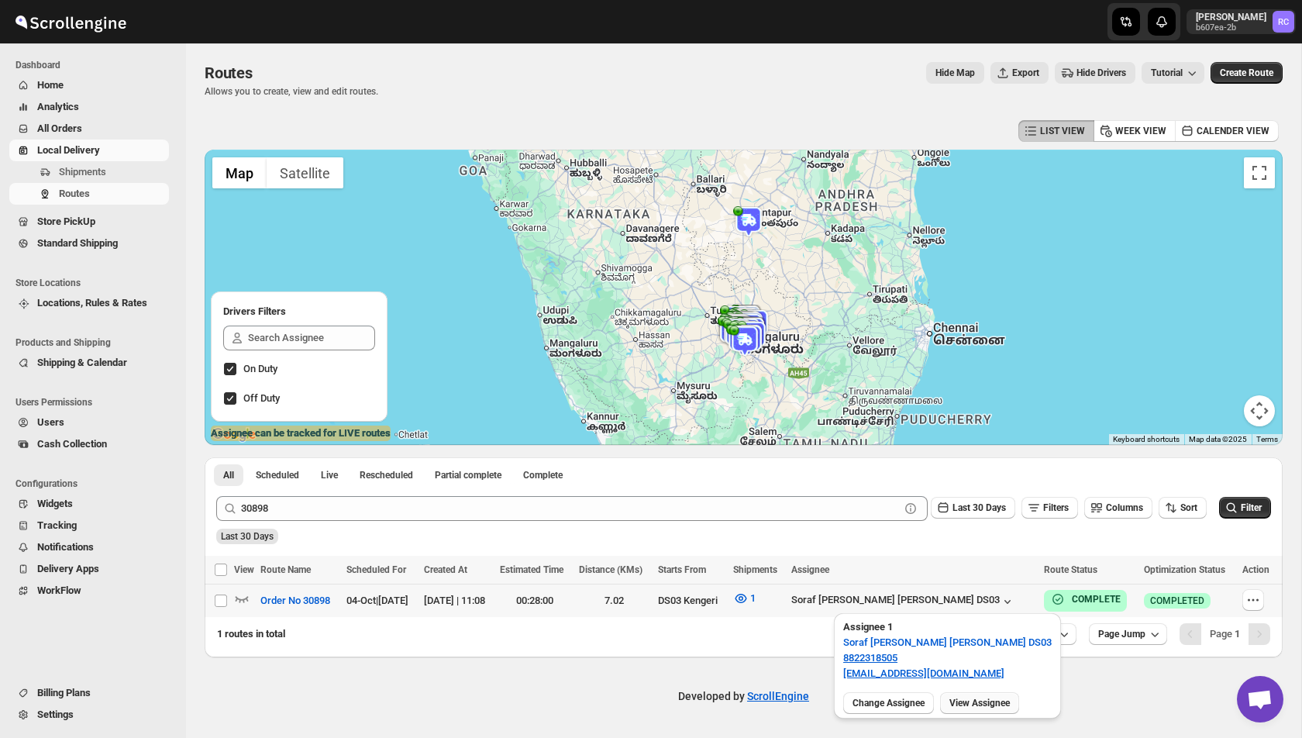
click at [1003, 709] on button "View Assignee" at bounding box center [979, 703] width 79 height 22
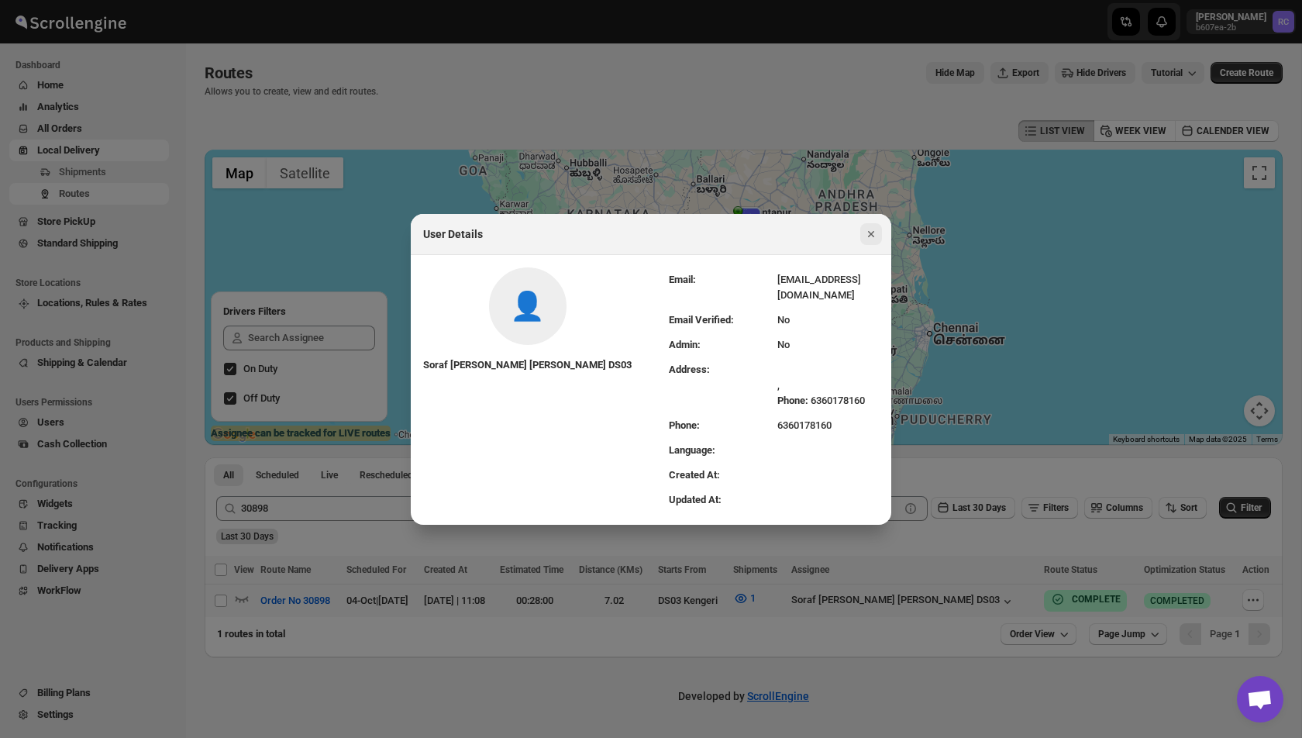
click at [879, 243] on button "Close" at bounding box center [871, 234] width 22 height 22
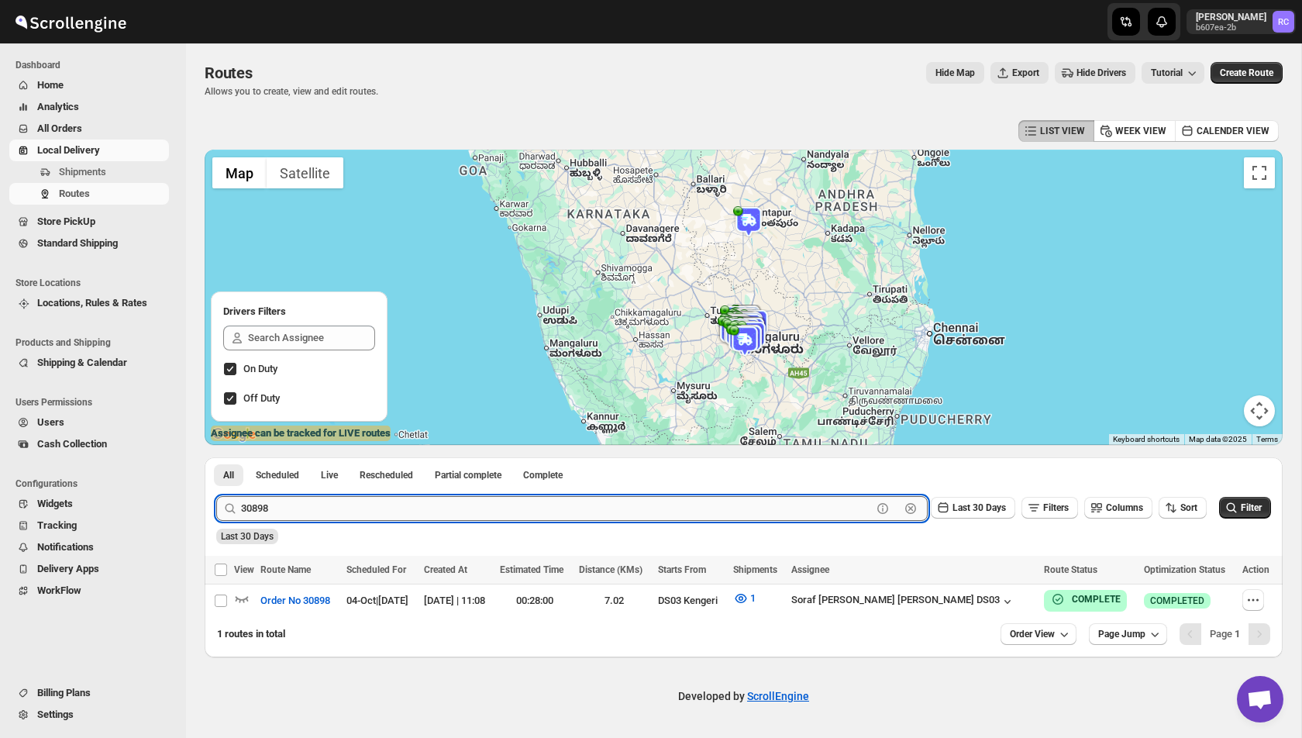
click at [268, 505] on input "30898" at bounding box center [556, 508] width 631 height 25
paste input "560082"
paste input "text"
type input "560082"
click at [216, 457] on button "Submit" at bounding box center [238, 465] width 44 height 16
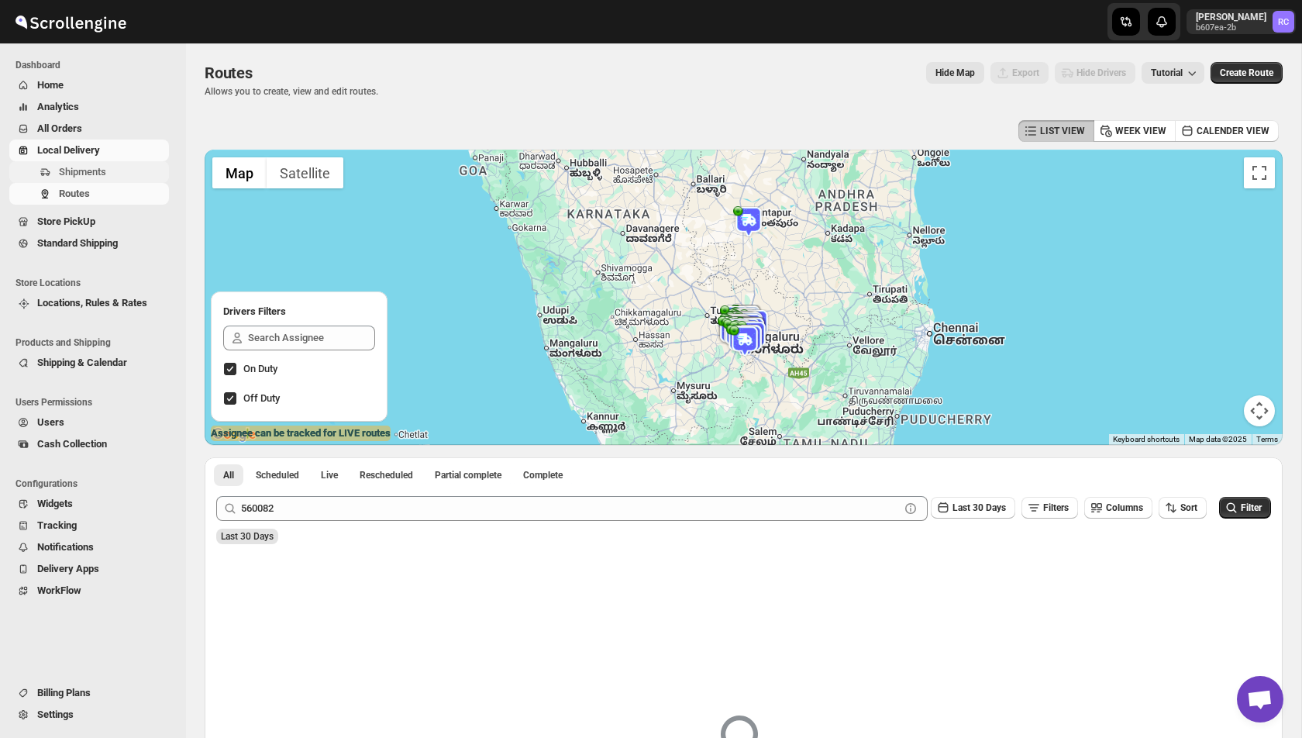
click at [89, 167] on span "Shipments" at bounding box center [82, 172] width 47 height 12
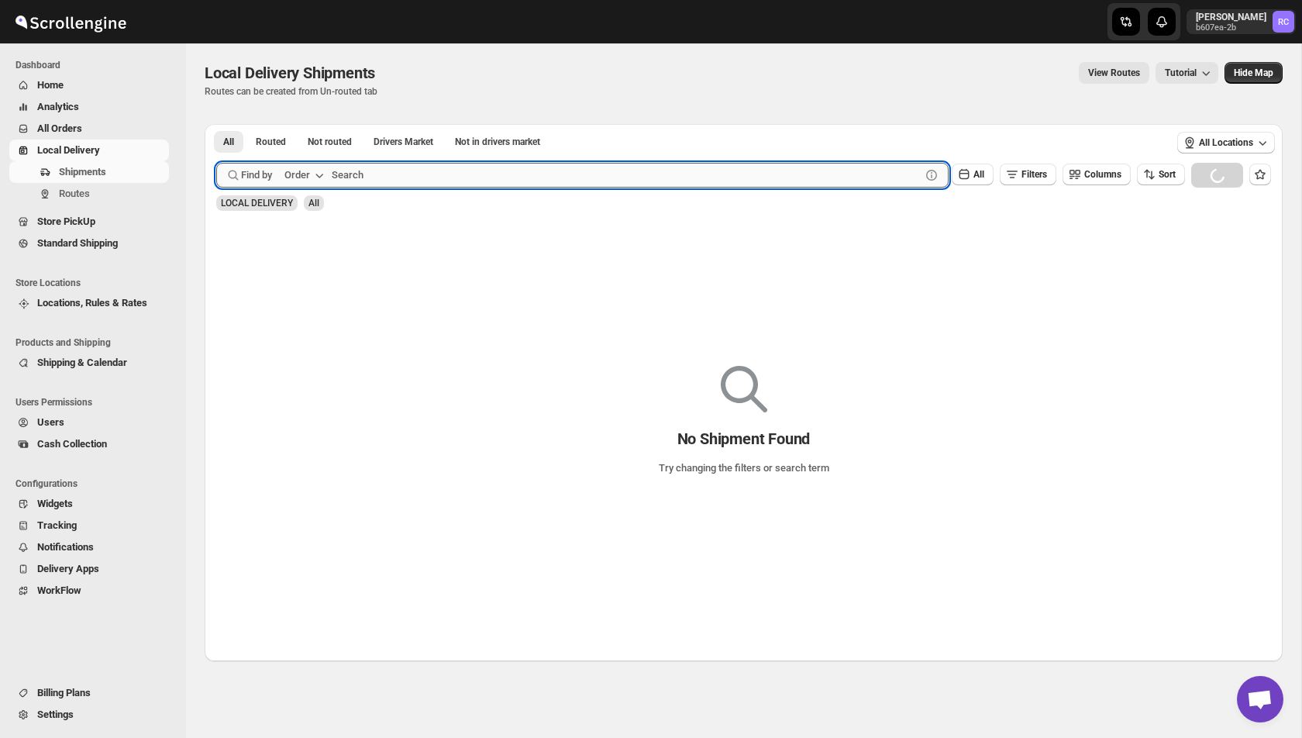
click at [431, 186] on input "text" at bounding box center [626, 175] width 589 height 25
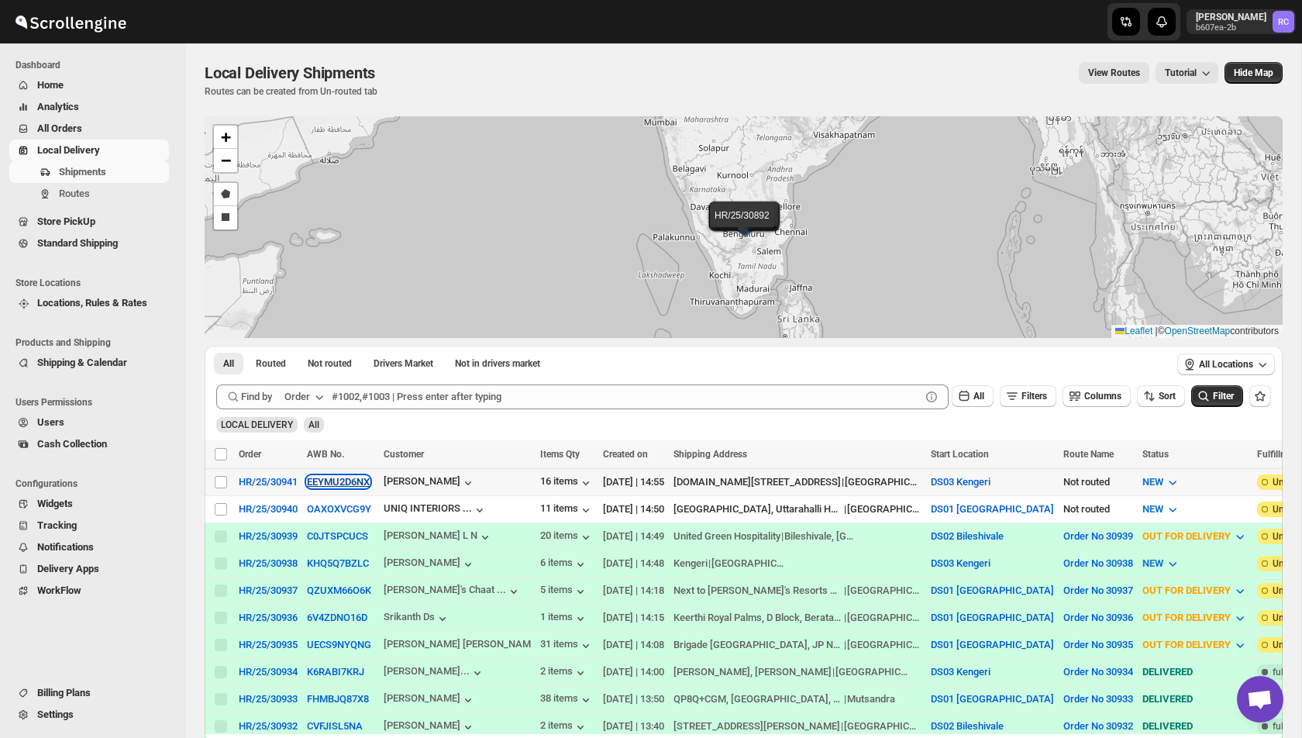
click at [336, 486] on button "EEYMU2D6NX" at bounding box center [338, 482] width 63 height 12
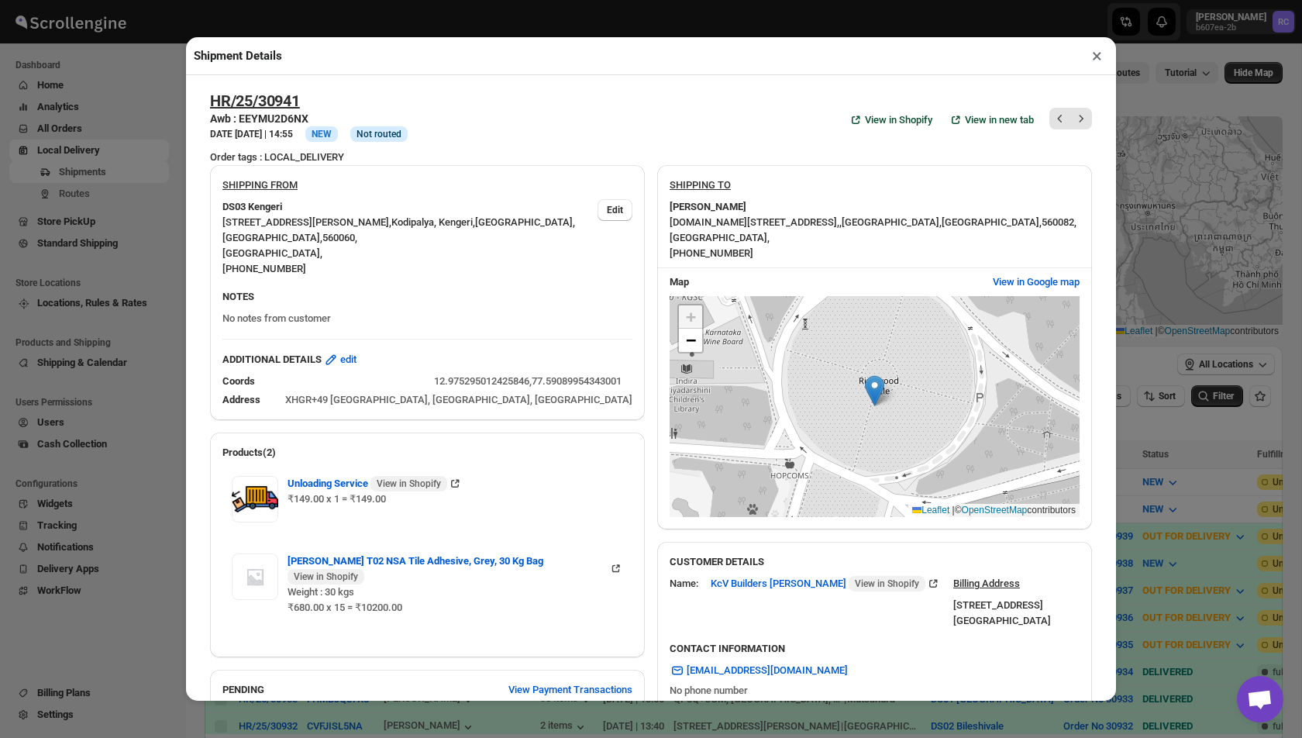
click at [952, 425] on div "+ − Leaflet | © OpenStreetMap contributors" at bounding box center [875, 407] width 410 height 222
click at [884, 408] on div "+ − Leaflet | © OpenStreetMap contributors" at bounding box center [875, 407] width 410 height 222
click at [1010, 294] on button "View in Google map" at bounding box center [1035, 282] width 105 height 25
click at [1045, 290] on span "View in Google map" at bounding box center [1036, 281] width 87 height 15
click at [1097, 61] on button "×" at bounding box center [1097, 56] width 22 height 22
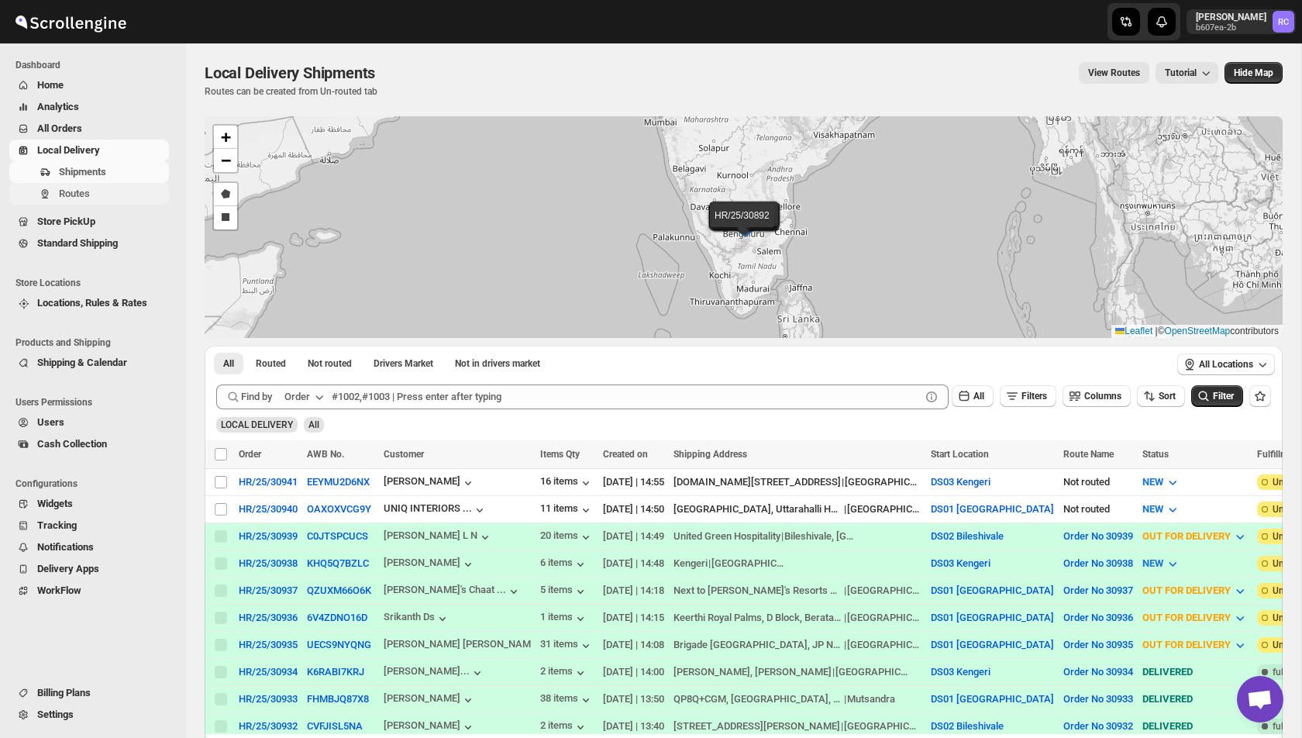
click at [79, 192] on span "Routes" at bounding box center [74, 194] width 31 height 12
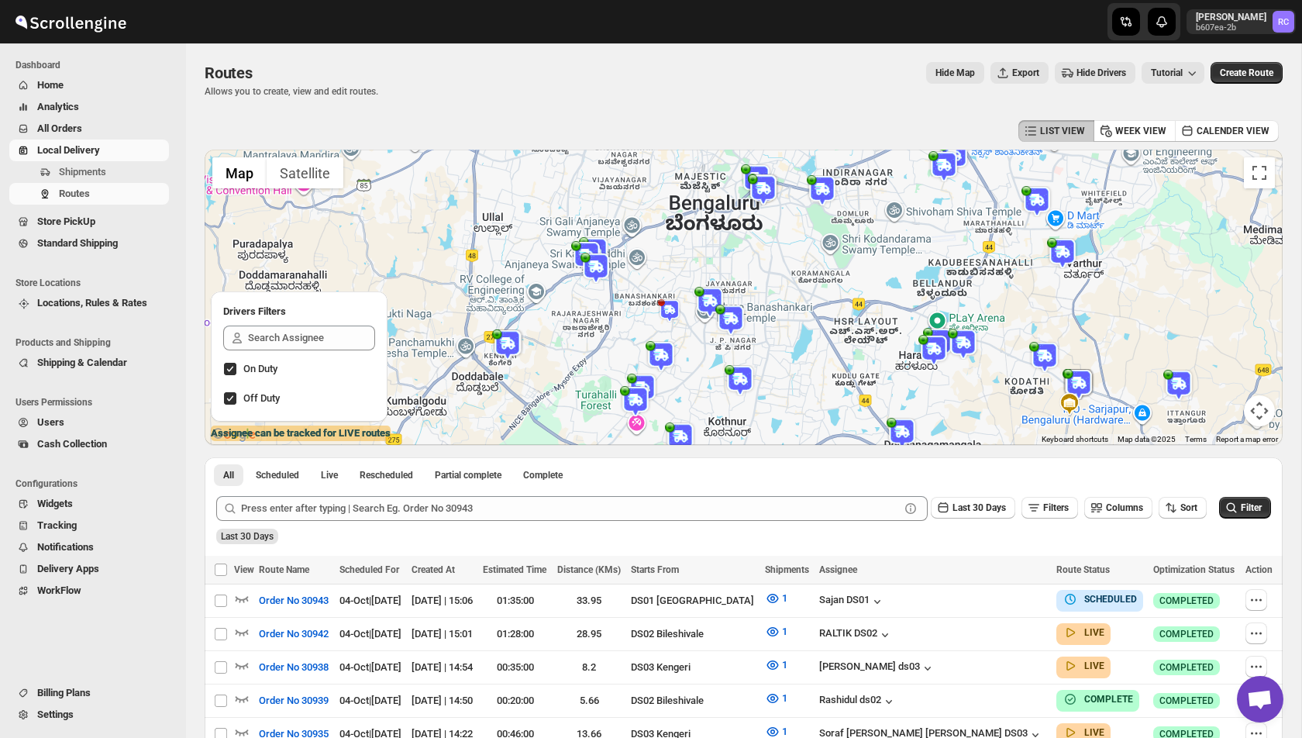
drag, startPoint x: 544, startPoint y: 306, endPoint x: 710, endPoint y: 312, distance: 165.9
click at [710, 312] on div at bounding box center [744, 297] width 1078 height 295
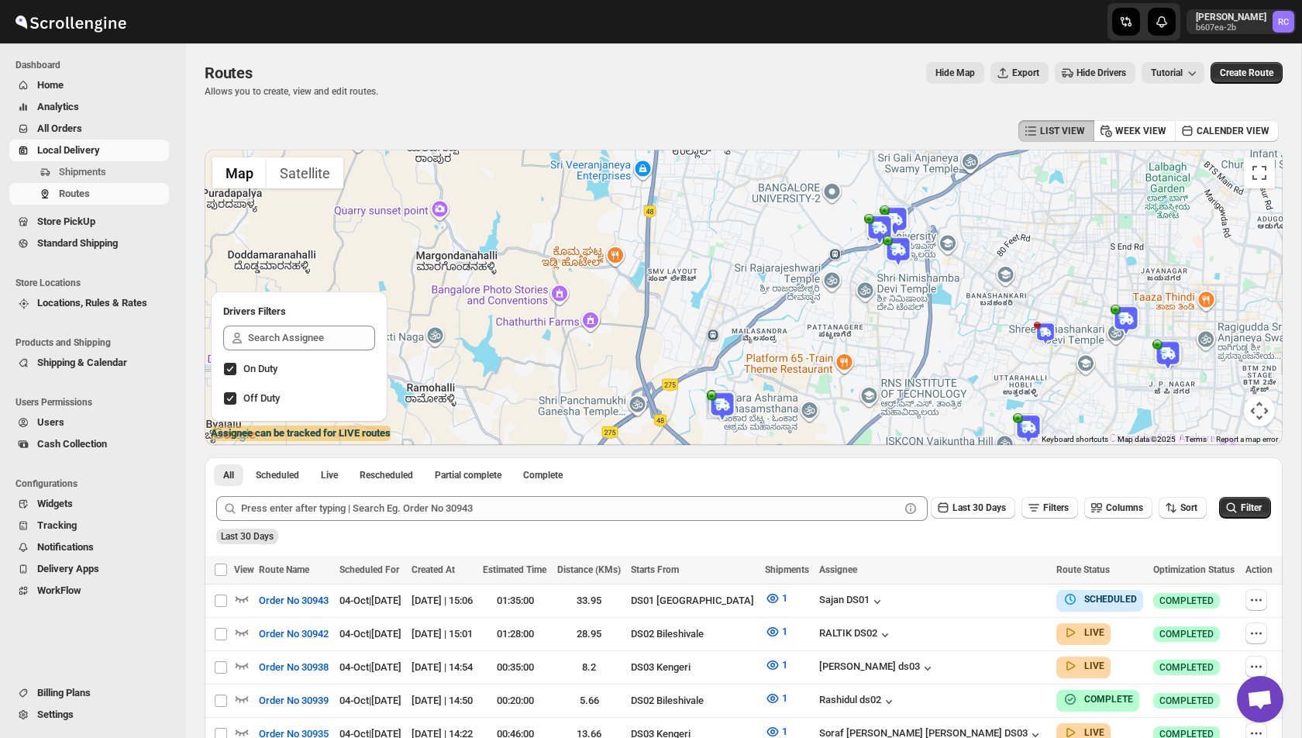
click at [902, 255] on img at bounding box center [898, 251] width 31 height 31
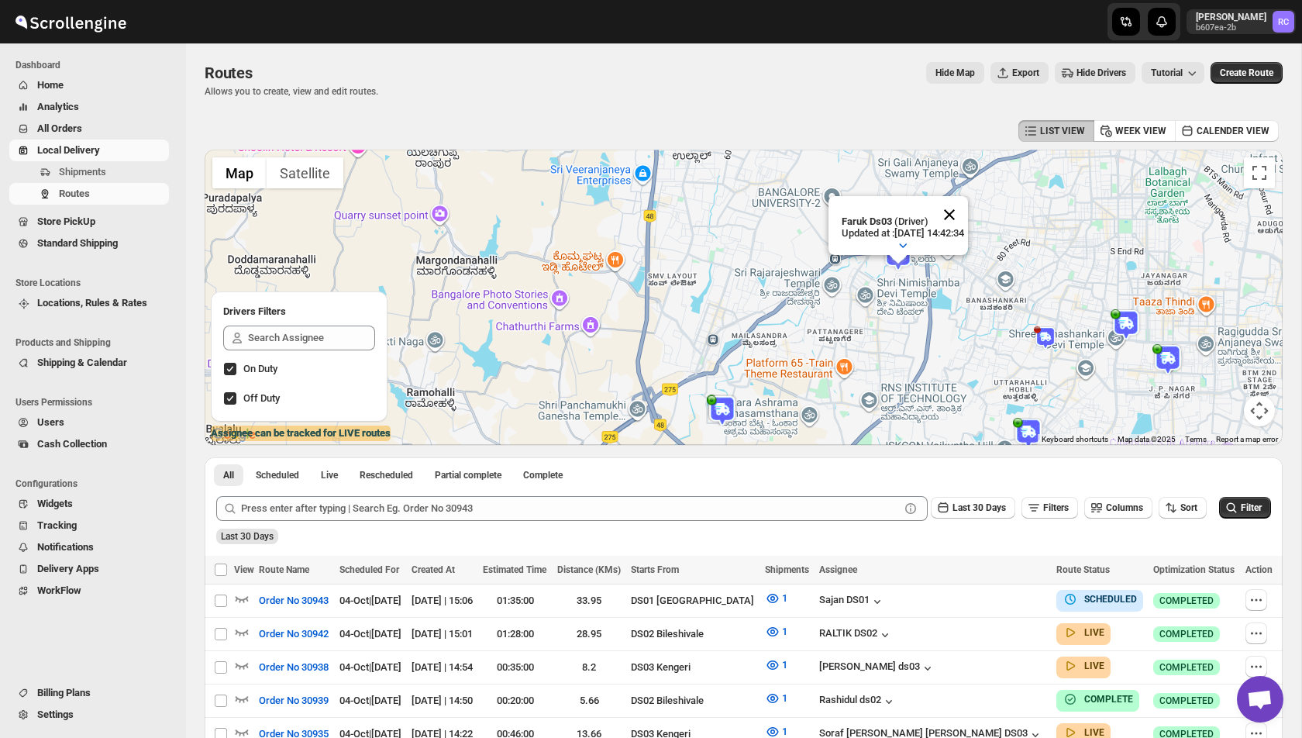
click at [959, 207] on button "Close" at bounding box center [949, 214] width 37 height 37
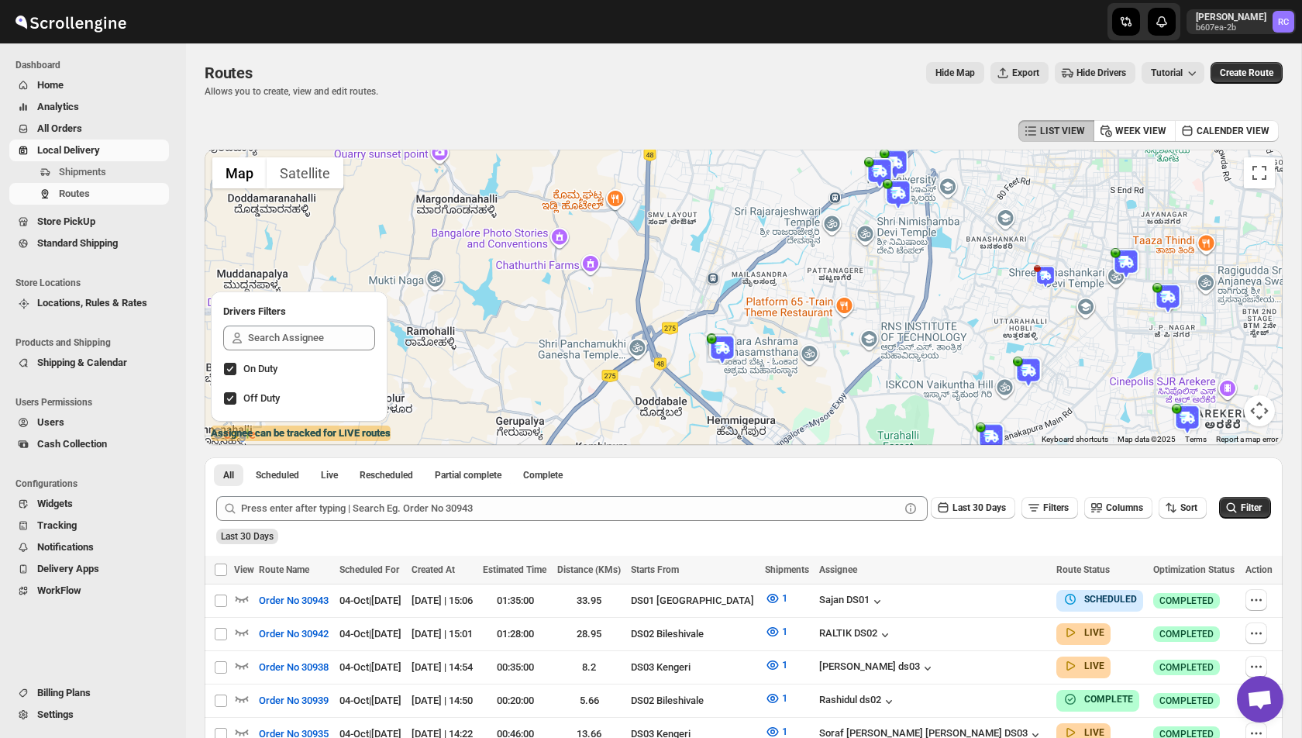
drag, startPoint x: 737, startPoint y: 399, endPoint x: 737, endPoint y: 333, distance: 65.9
click at [737, 334] on img at bounding box center [722, 349] width 31 height 31
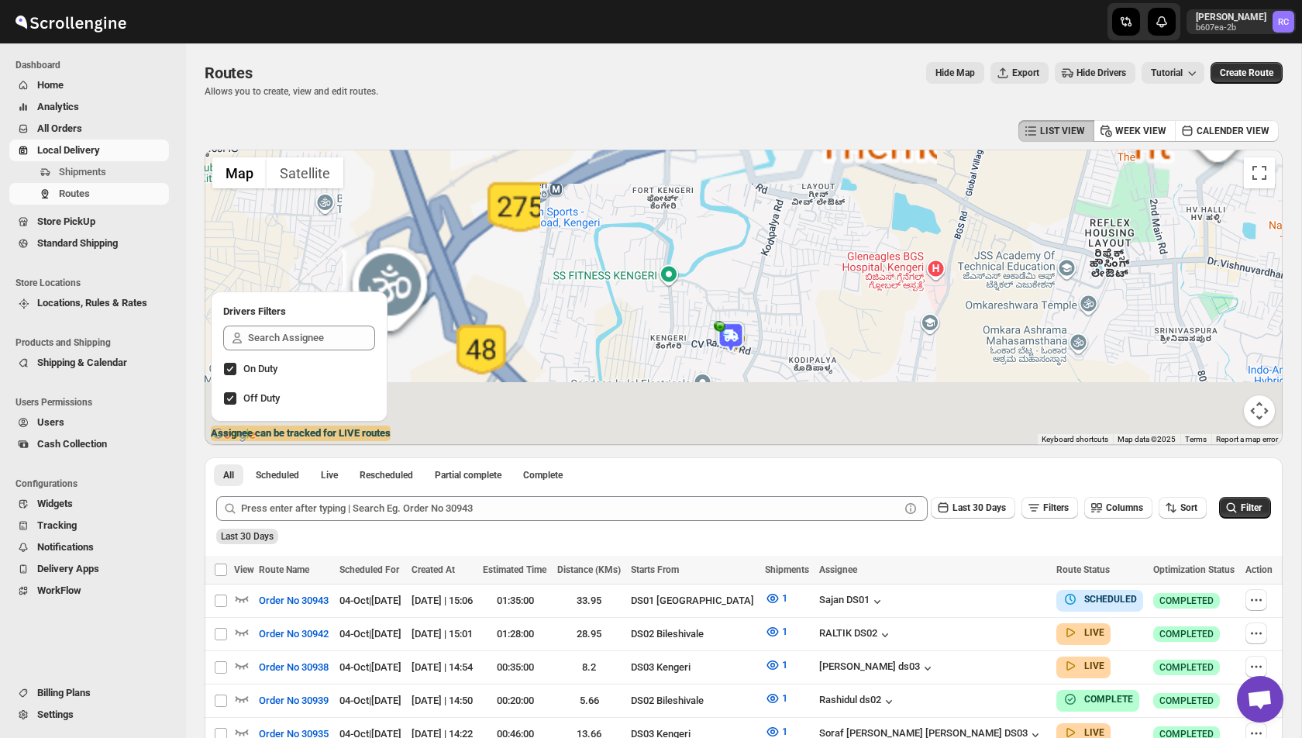
drag, startPoint x: 694, startPoint y: 362, endPoint x: 766, endPoint y: 224, distance: 155.6
click at [766, 224] on div at bounding box center [744, 297] width 1078 height 295
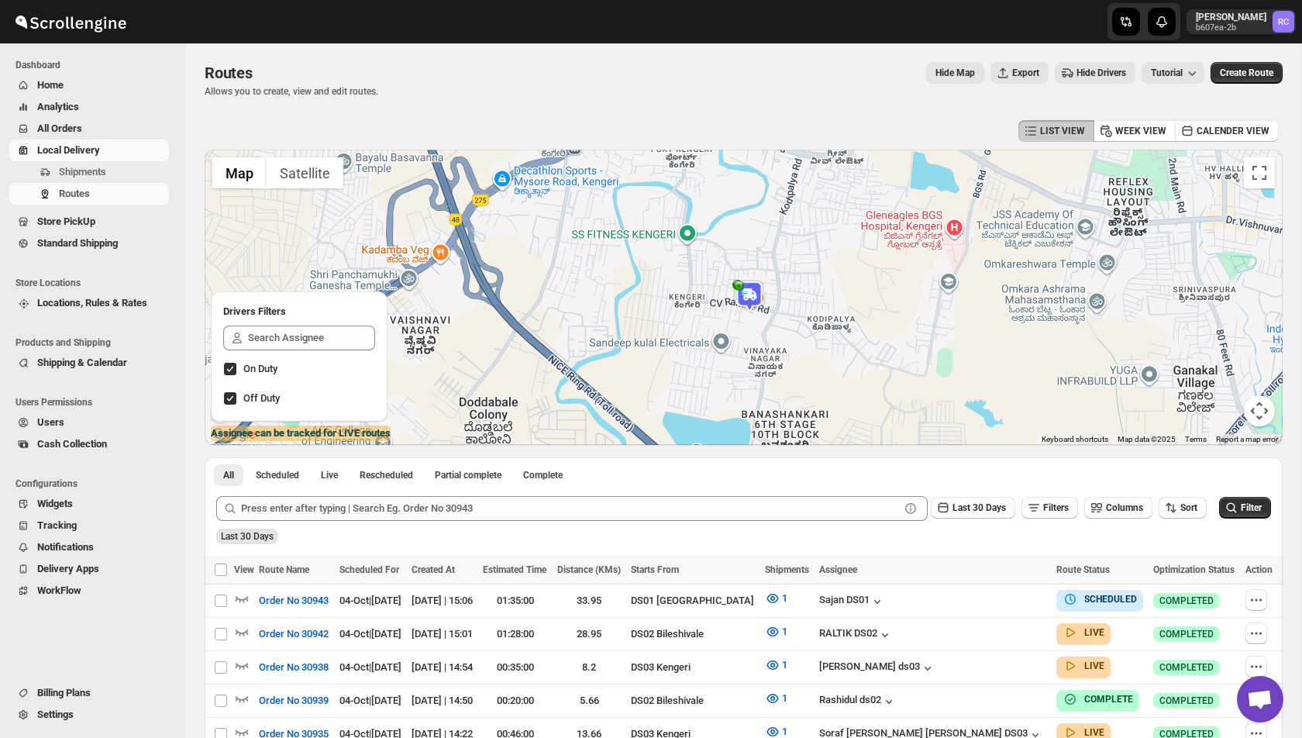
click at [750, 291] on img at bounding box center [749, 296] width 31 height 31
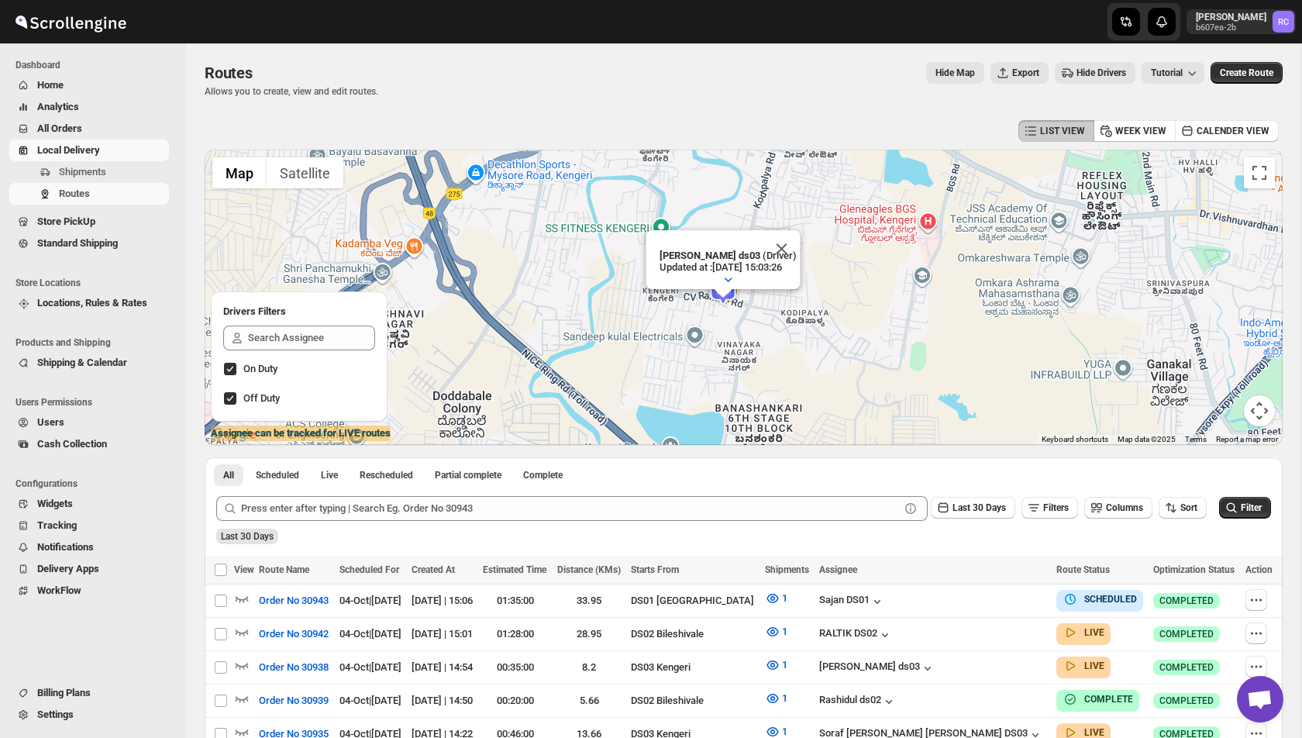
drag, startPoint x: 754, startPoint y: 267, endPoint x: 701, endPoint y: 307, distance: 66.3
click at [701, 307] on div "Abdul Ahmed Laskar ds03 (Driver) Updated at : 04/10/2025, 15:03:26 Duty mode En…" at bounding box center [744, 297] width 1078 height 295
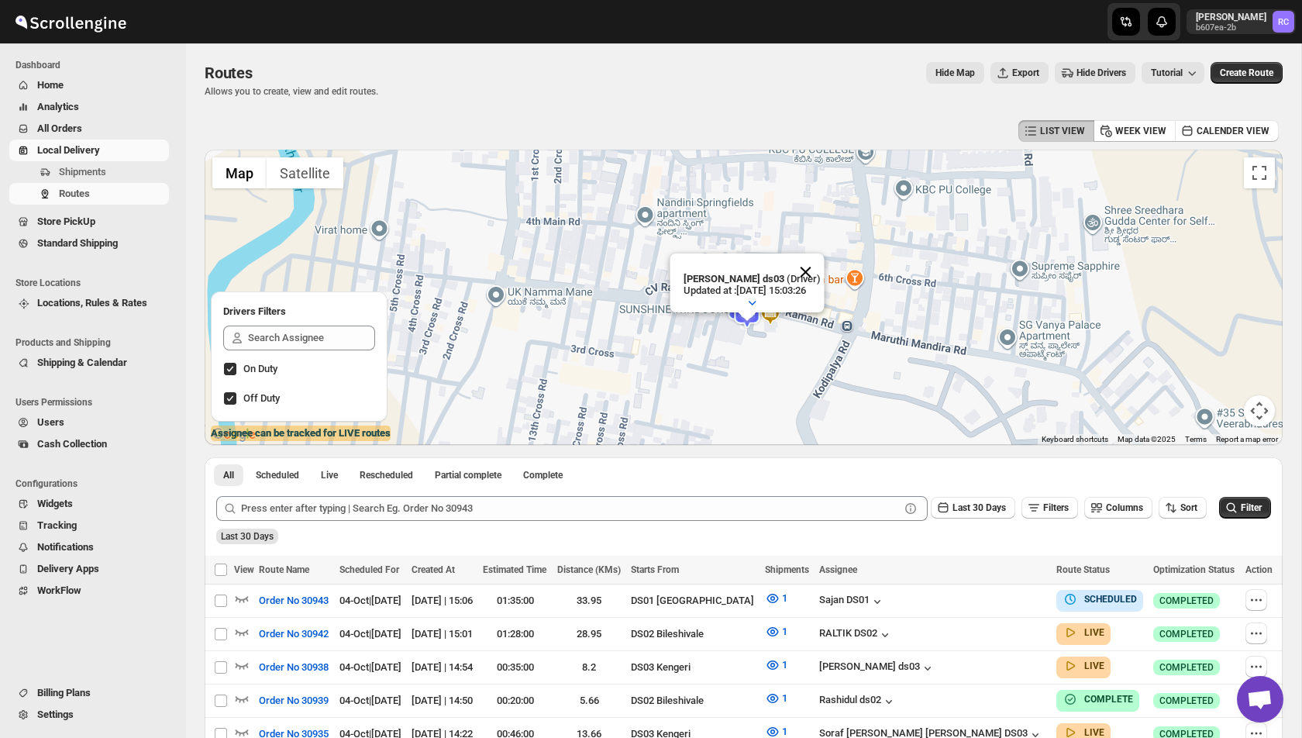
click at [815, 266] on button "Close" at bounding box center [805, 271] width 37 height 37
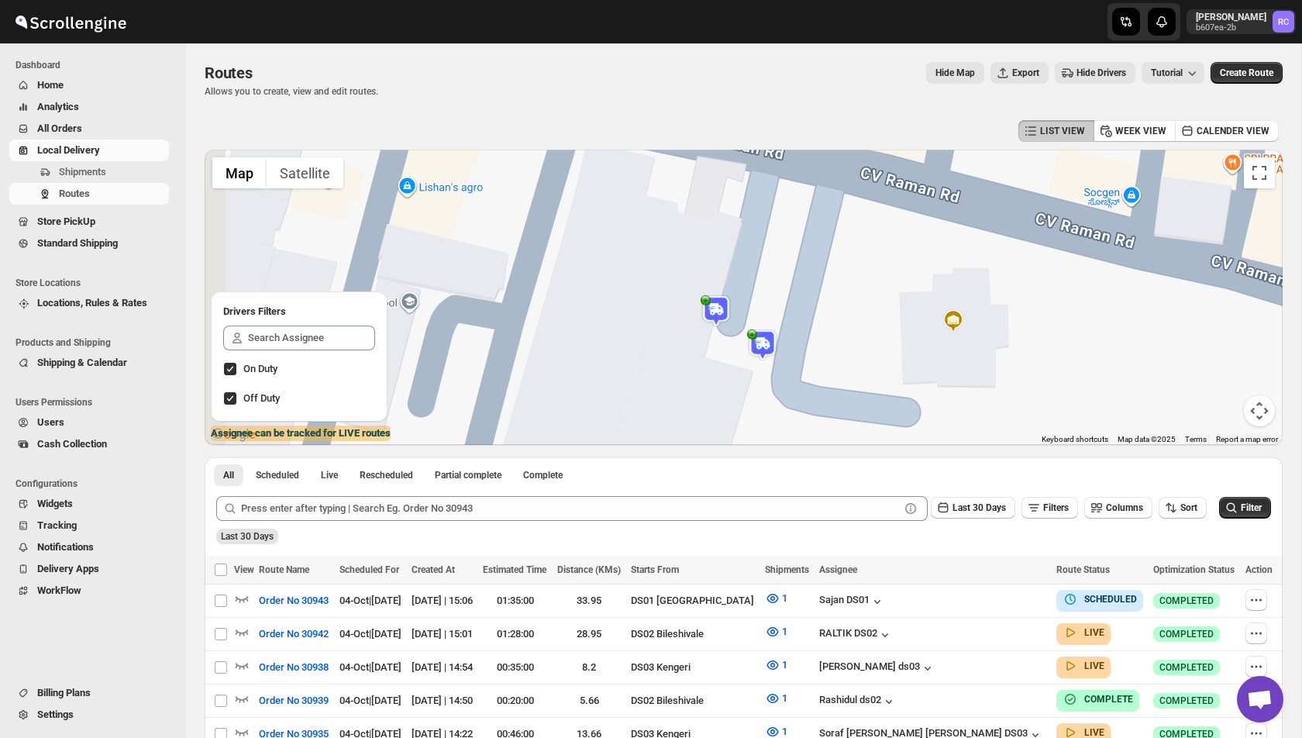
click at [777, 283] on div at bounding box center [744, 297] width 1078 height 295
click at [773, 339] on img at bounding box center [764, 344] width 31 height 31
click at [830, 300] on button "Close" at bounding box center [822, 302] width 37 height 37
click at [935, 663] on icon "button" at bounding box center [927, 667] width 15 height 15
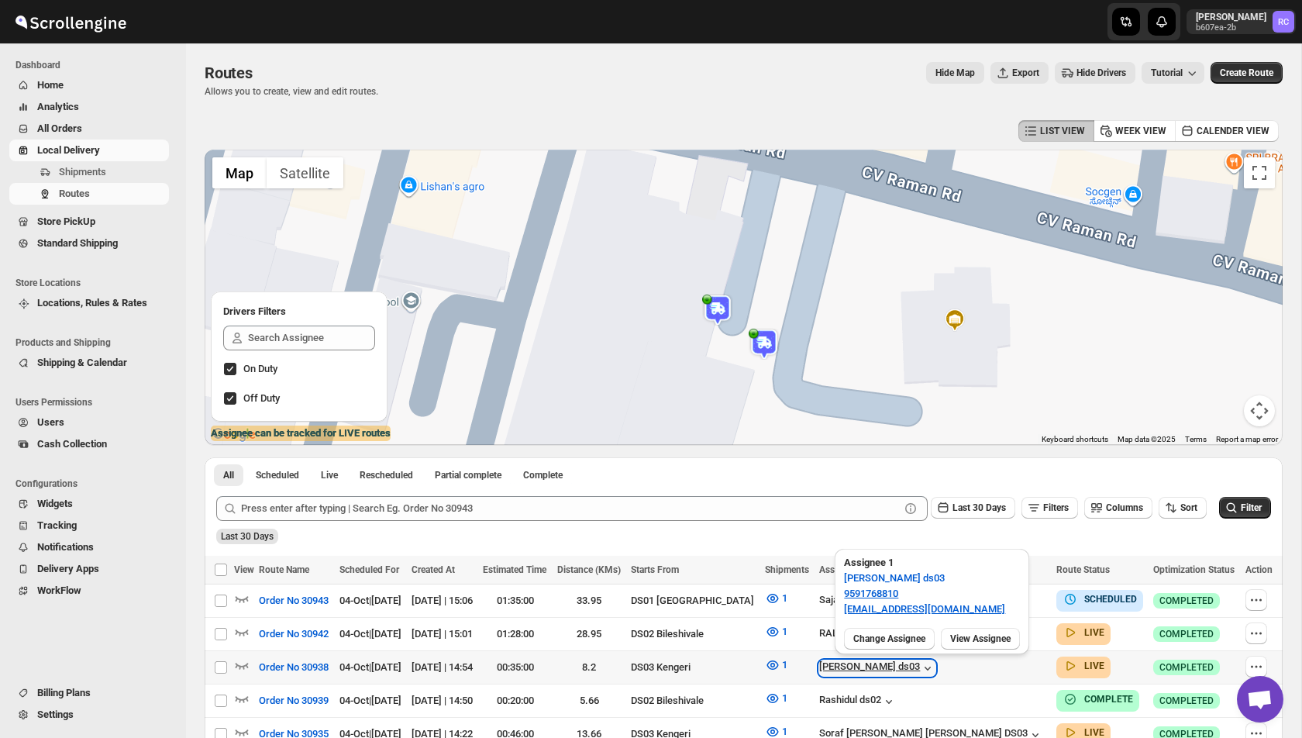
click at [935, 665] on icon "button" at bounding box center [927, 667] width 15 height 15
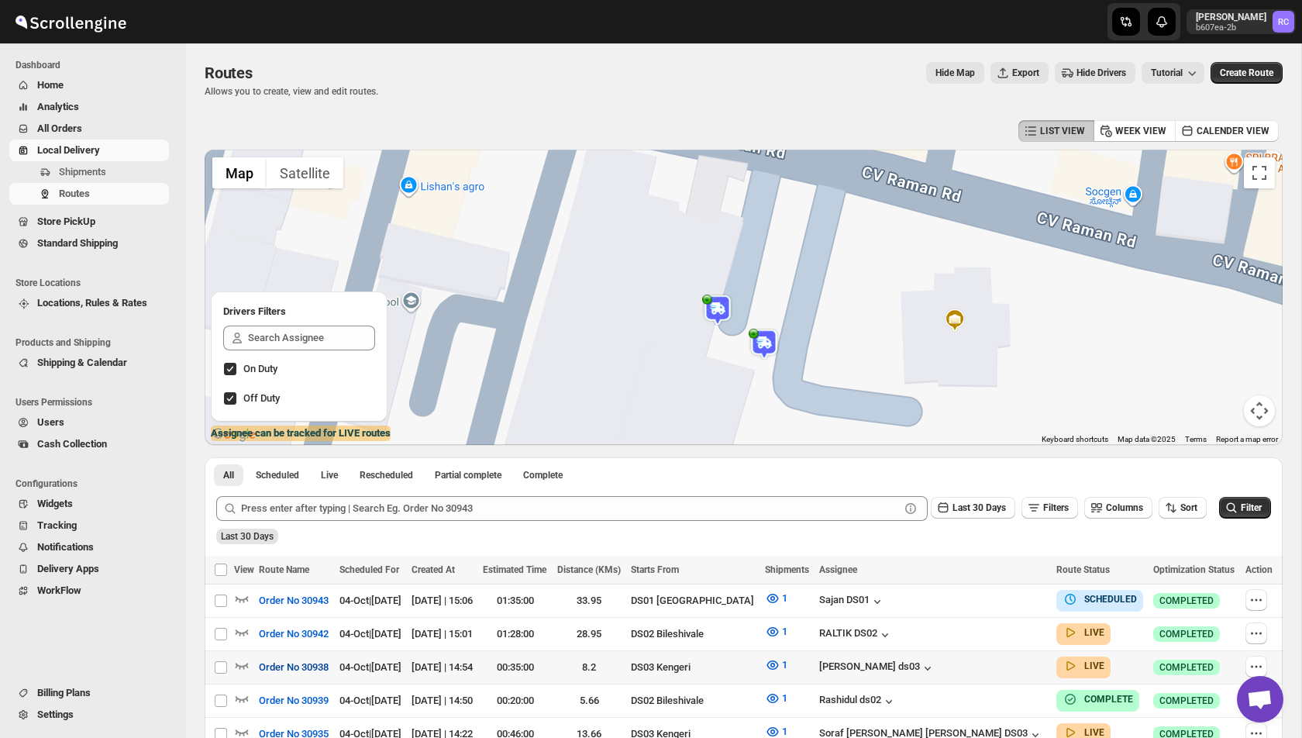
click at [287, 663] on span "Order No 30938" at bounding box center [294, 667] width 70 height 15
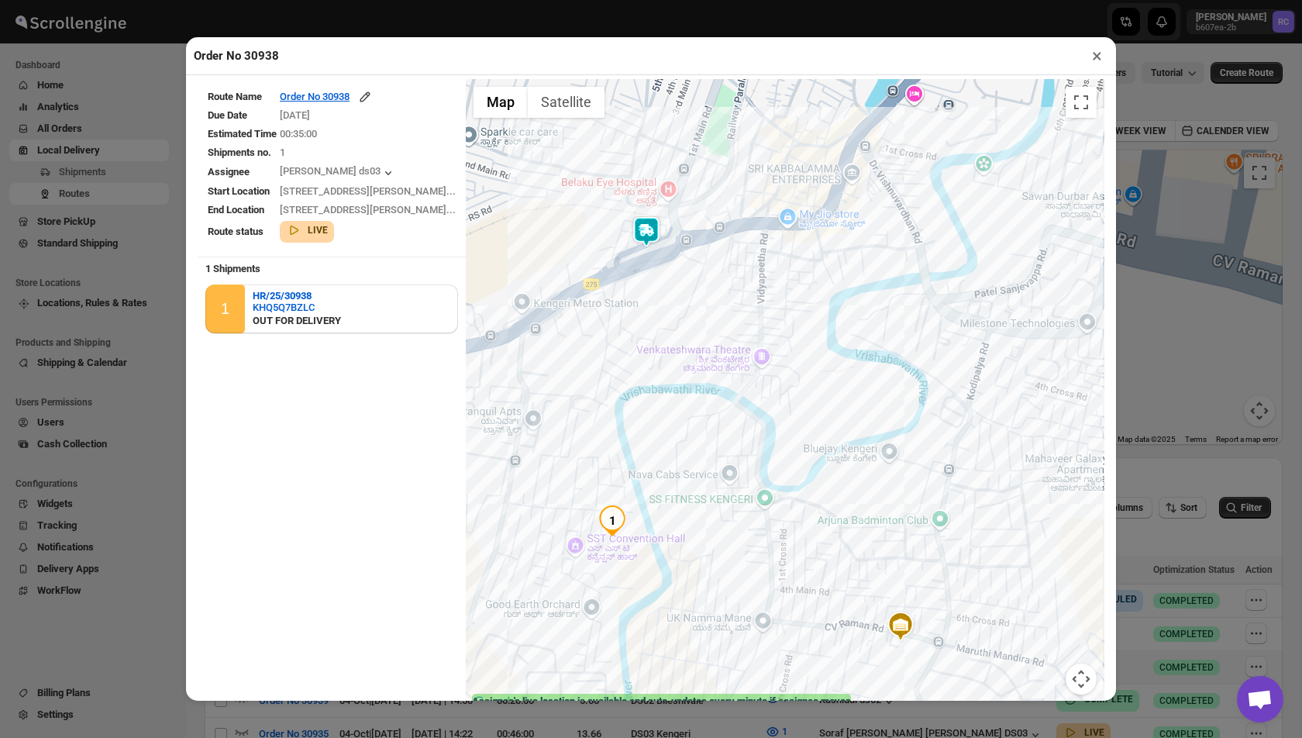
drag, startPoint x: 673, startPoint y: 223, endPoint x: 694, endPoint y: 412, distance: 189.5
click at [694, 412] on div at bounding box center [785, 396] width 639 height 635
click at [638, 219] on img at bounding box center [647, 232] width 31 height 31
click at [1096, 56] on button "×" at bounding box center [1097, 56] width 22 height 22
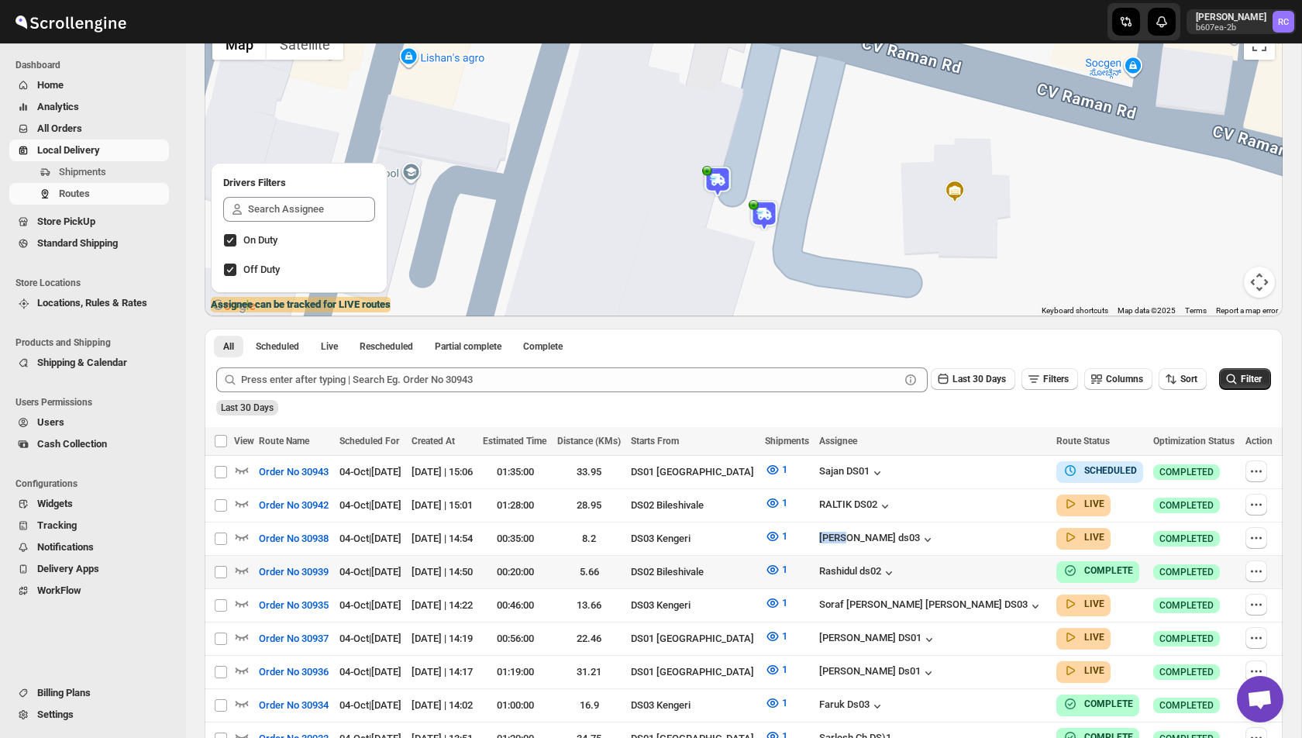
scroll to position [126, 0]
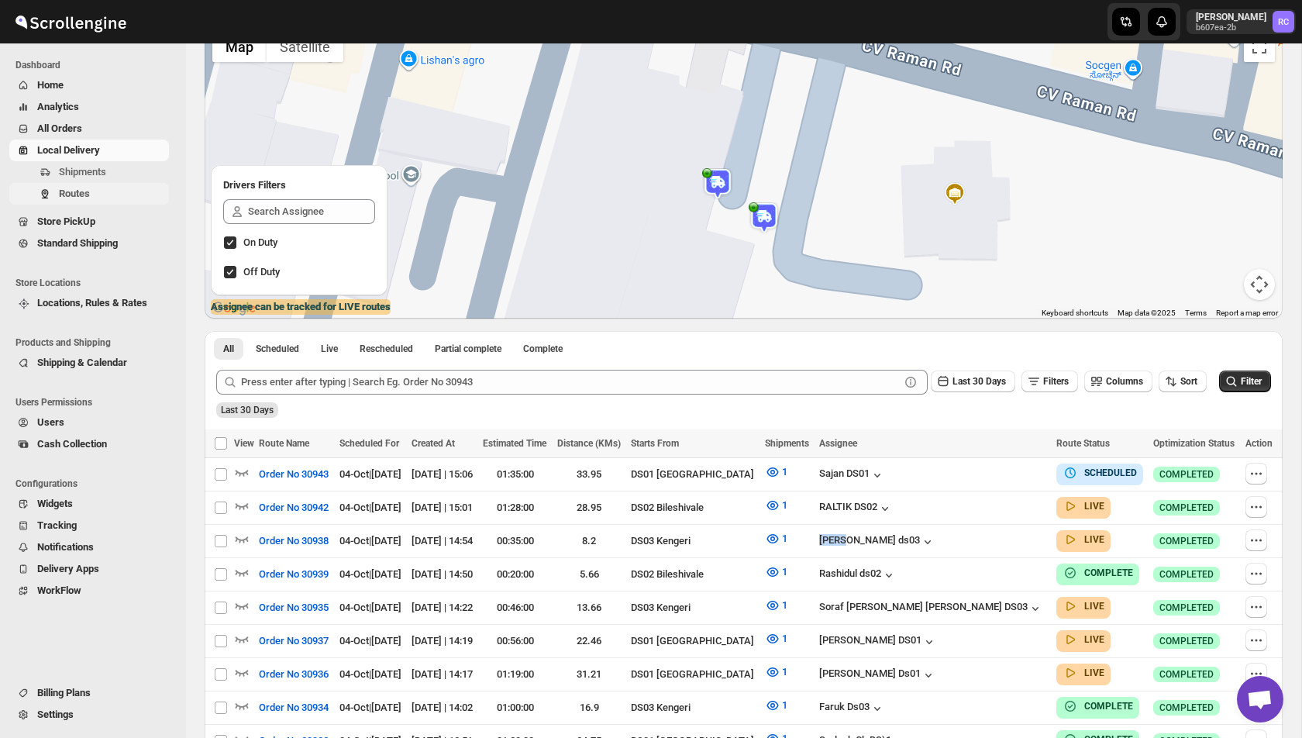
click at [108, 196] on span "Routes" at bounding box center [112, 193] width 107 height 15
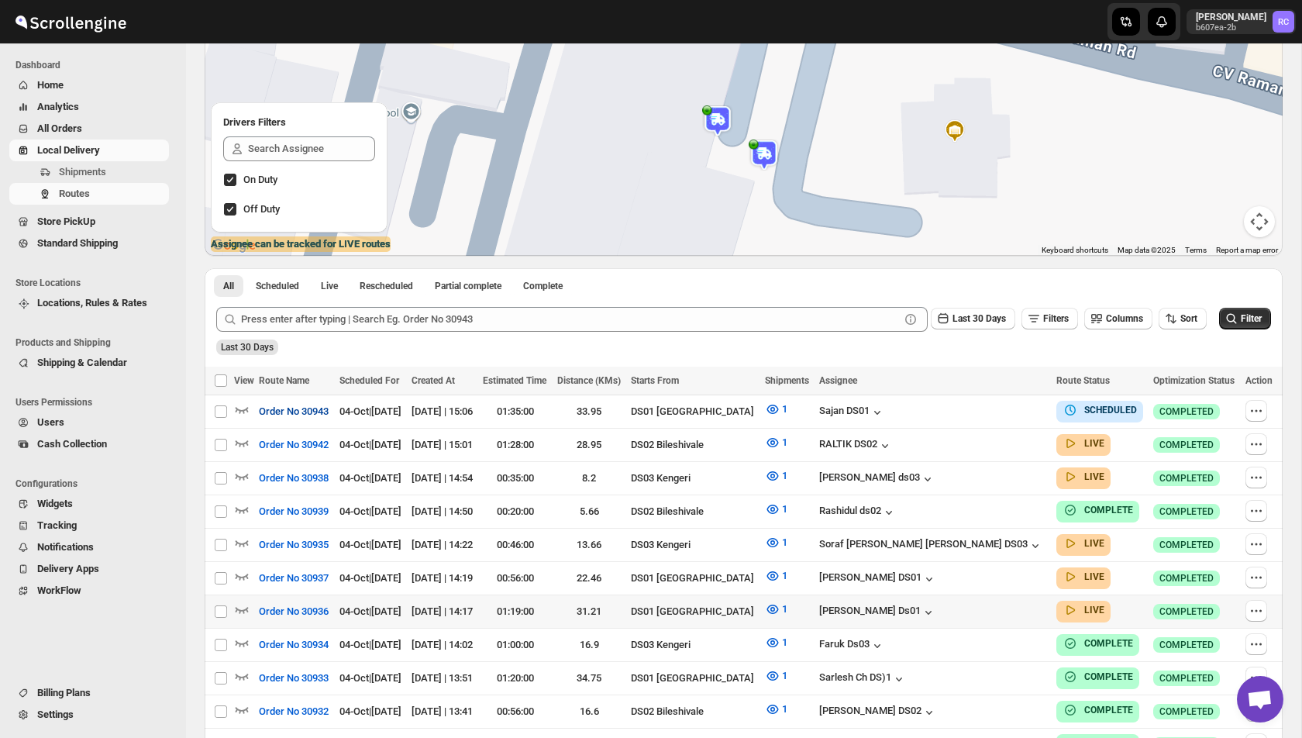
scroll to position [184, 0]
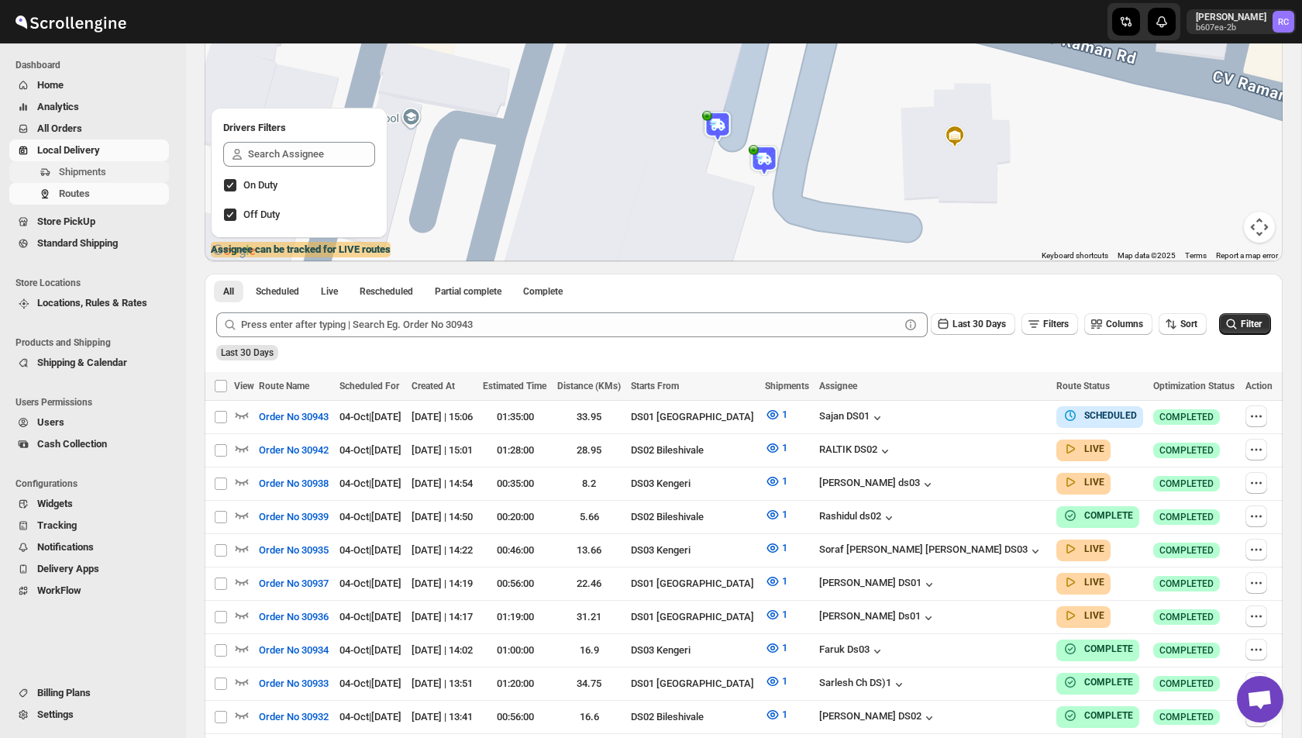
click at [119, 169] on span "Shipments" at bounding box center [112, 171] width 107 height 15
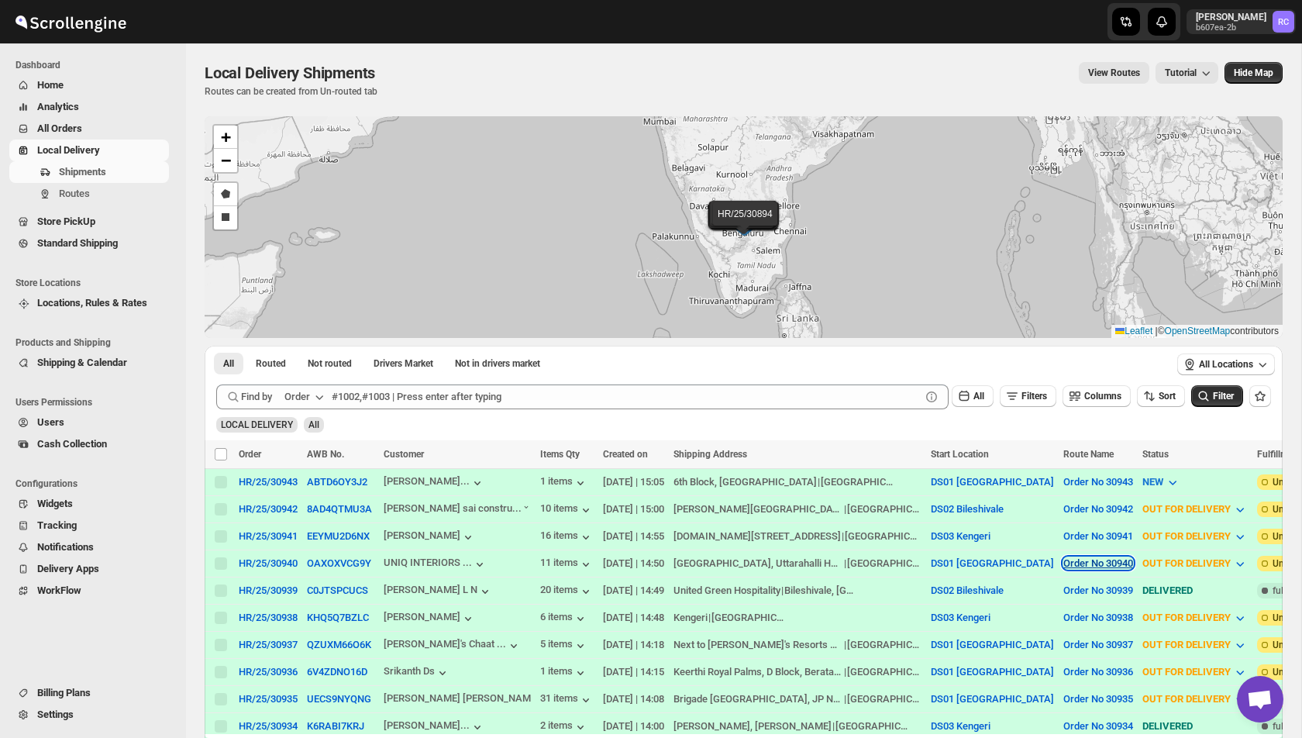
click at [1063, 559] on button "Order No 30940" at bounding box center [1098, 563] width 70 height 12
click at [1055, 618] on span "View Route" at bounding box center [1060, 615] width 50 height 12
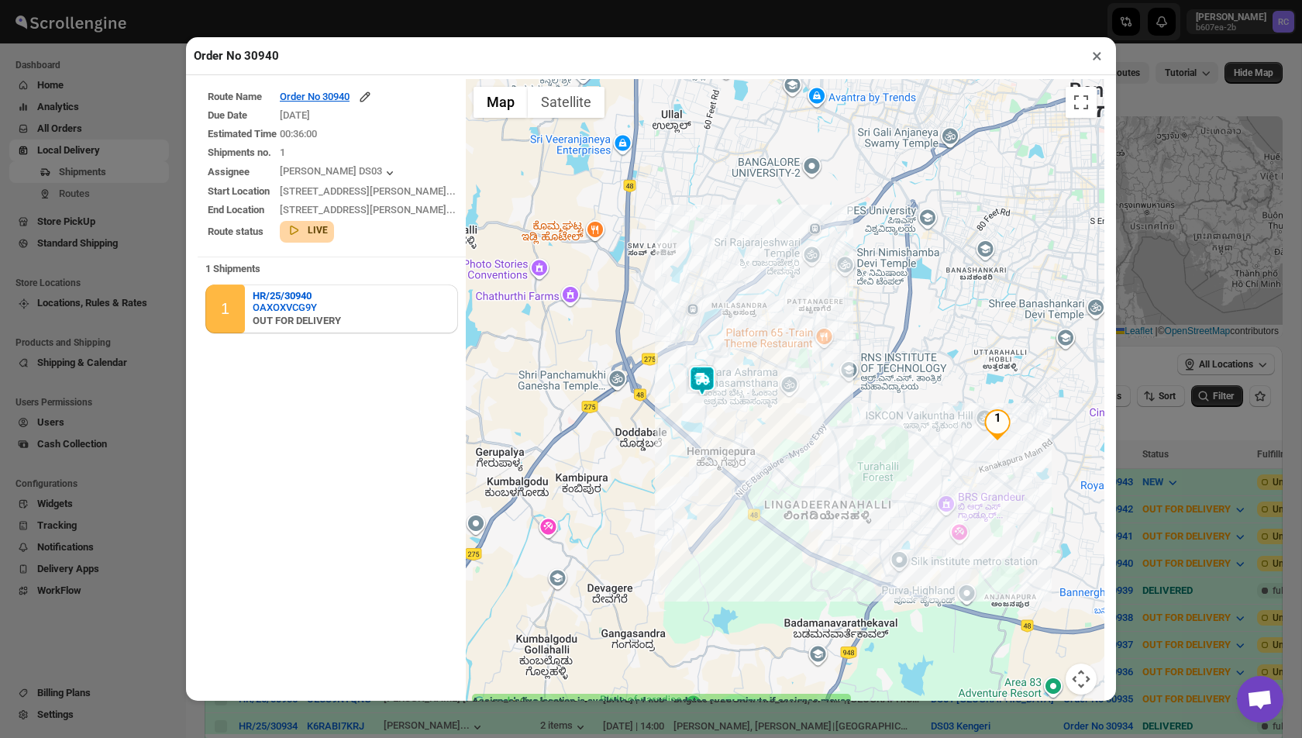
drag, startPoint x: 875, startPoint y: 420, endPoint x: 787, endPoint y: 417, distance: 87.6
click at [787, 417] on div at bounding box center [785, 396] width 639 height 635
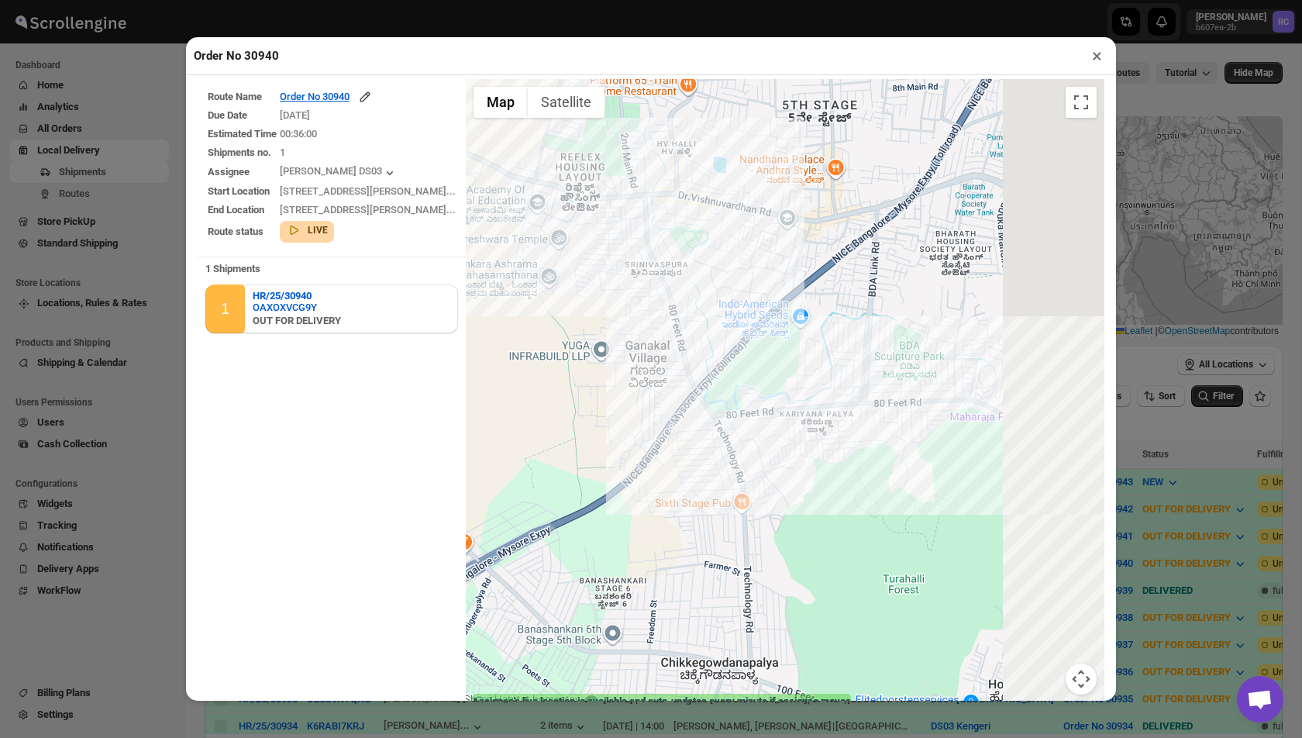
drag, startPoint x: 1049, startPoint y: 456, endPoint x: 818, endPoint y: 426, distance: 232.9
click at [817, 426] on div at bounding box center [785, 396] width 639 height 635
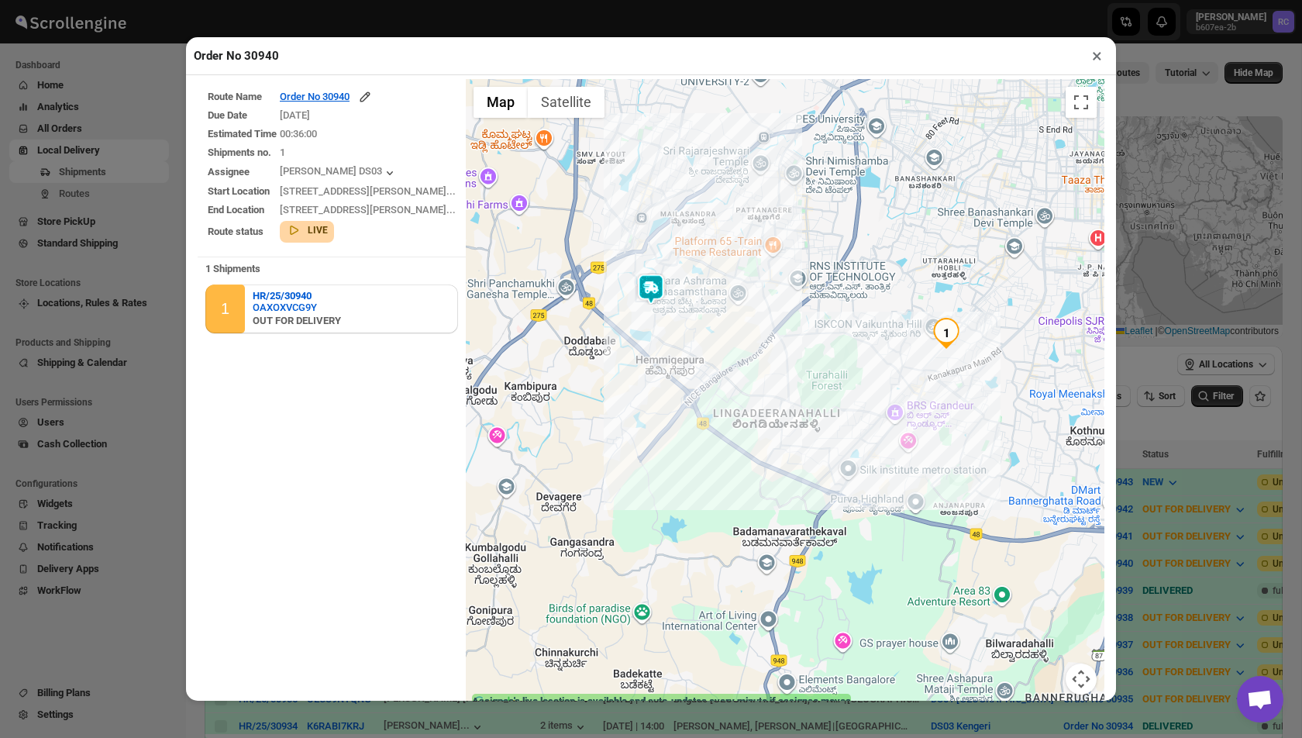
click at [1100, 60] on button "×" at bounding box center [1097, 56] width 22 height 22
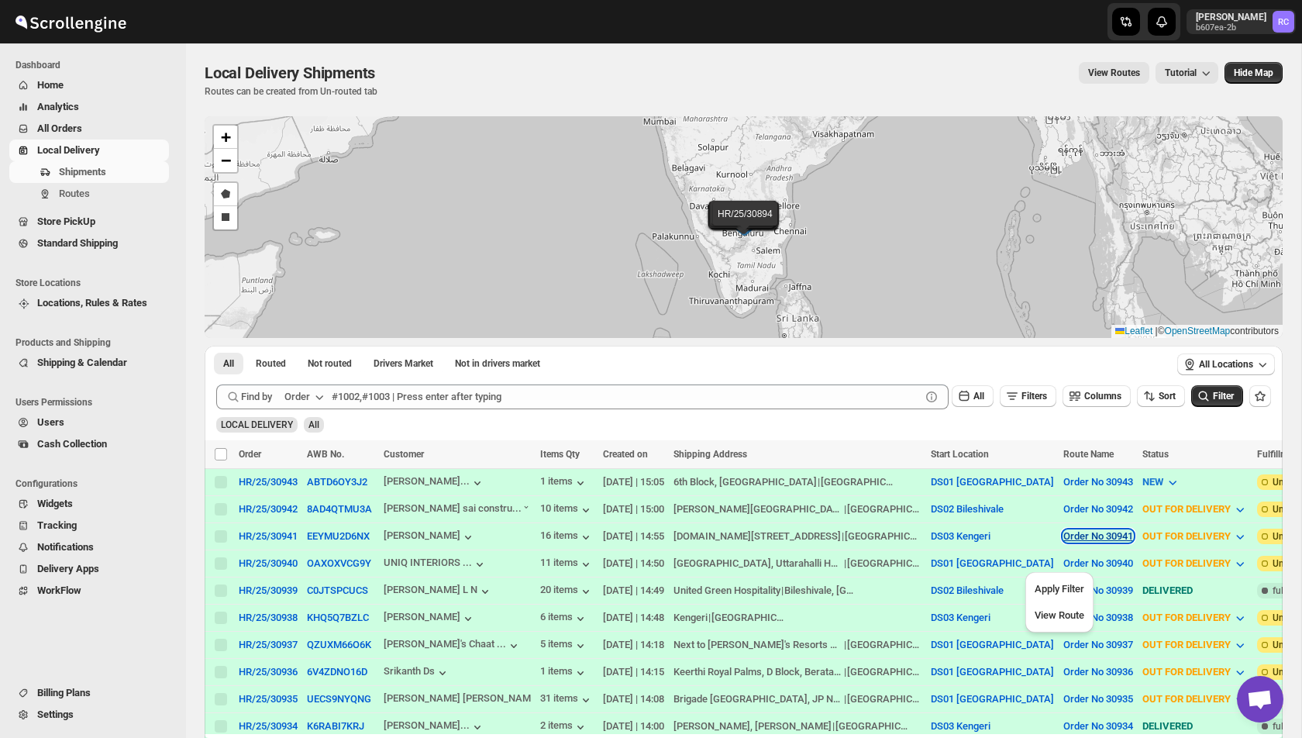
click at [1063, 533] on button "Order No 30941" at bounding box center [1098, 536] width 70 height 12
click at [1136, 422] on div "LOCAL DELIVERY All" at bounding box center [740, 417] width 1061 height 29
click at [1063, 536] on button "Order No 30941" at bounding box center [1098, 536] width 70 height 12
click at [1065, 591] on span "View Route" at bounding box center [1059, 589] width 50 height 12
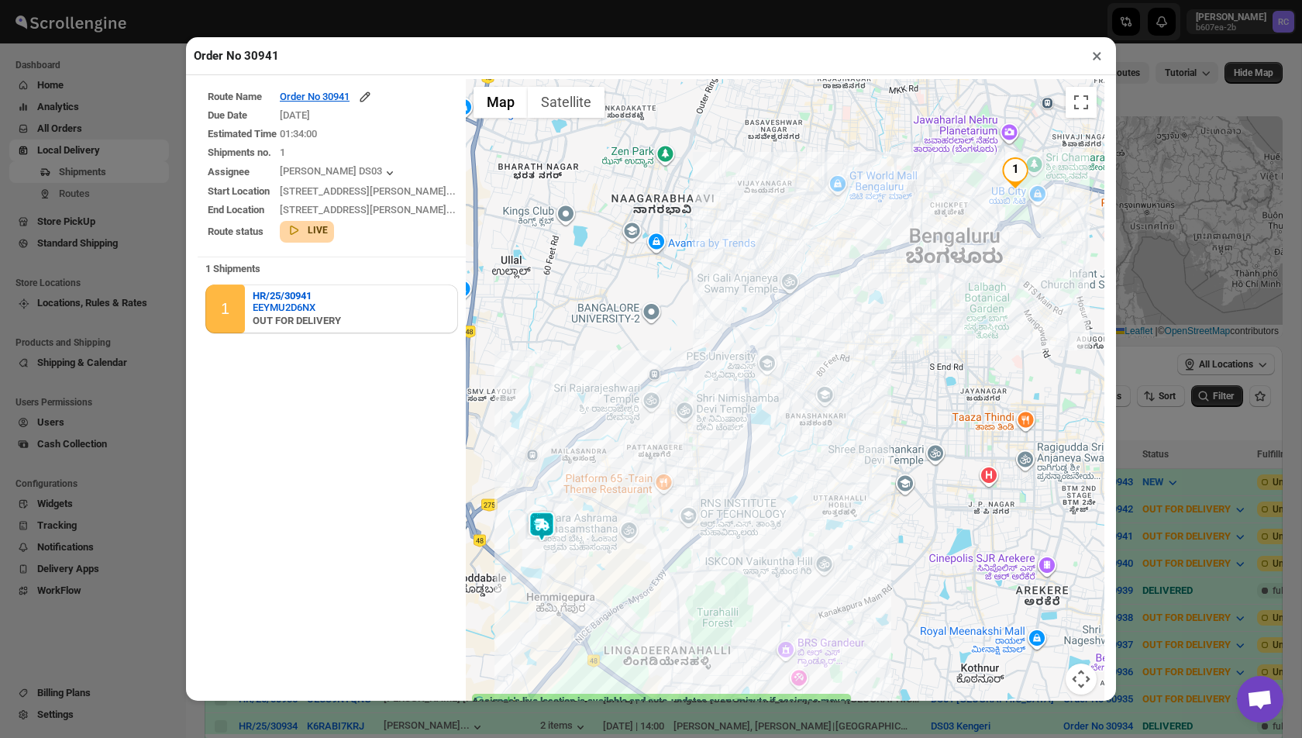
click at [1096, 62] on button "×" at bounding box center [1097, 56] width 22 height 22
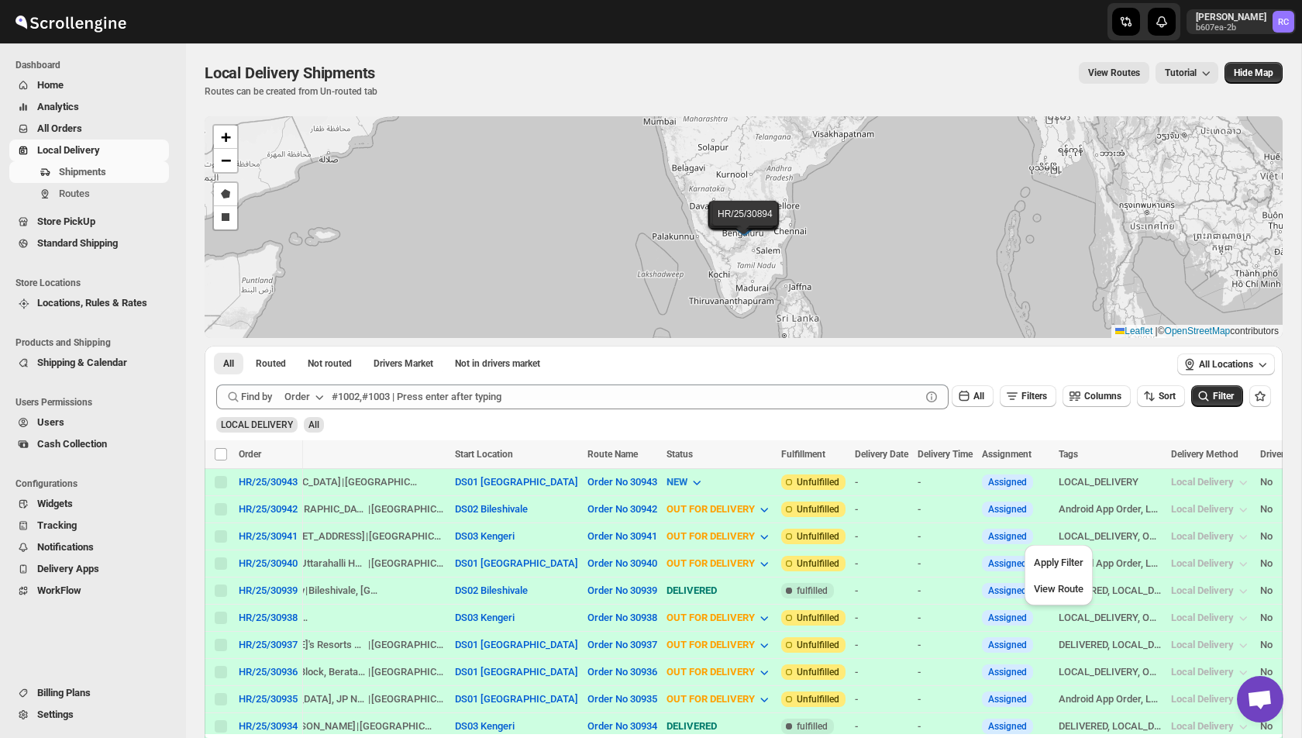
scroll to position [0, 476]
click at [587, 535] on button "Order No 30941" at bounding box center [622, 536] width 70 height 12
click at [591, 535] on button "Order No 30941" at bounding box center [622, 536] width 70 height 12
click at [580, 591] on span "View Route" at bounding box center [582, 589] width 50 height 12
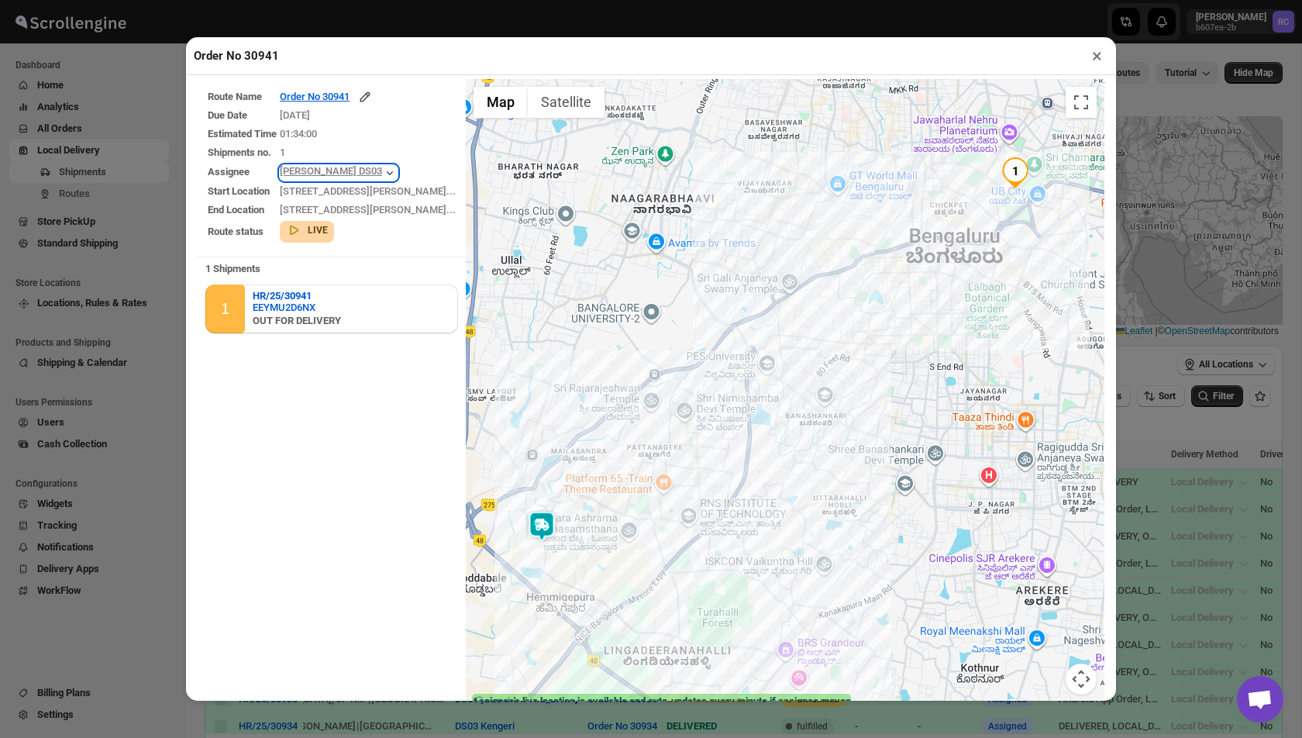
click at [397, 169] on icon "button" at bounding box center [389, 172] width 15 height 15
click at [333, 171] on div "[PERSON_NAME] DS03" at bounding box center [339, 172] width 118 height 15
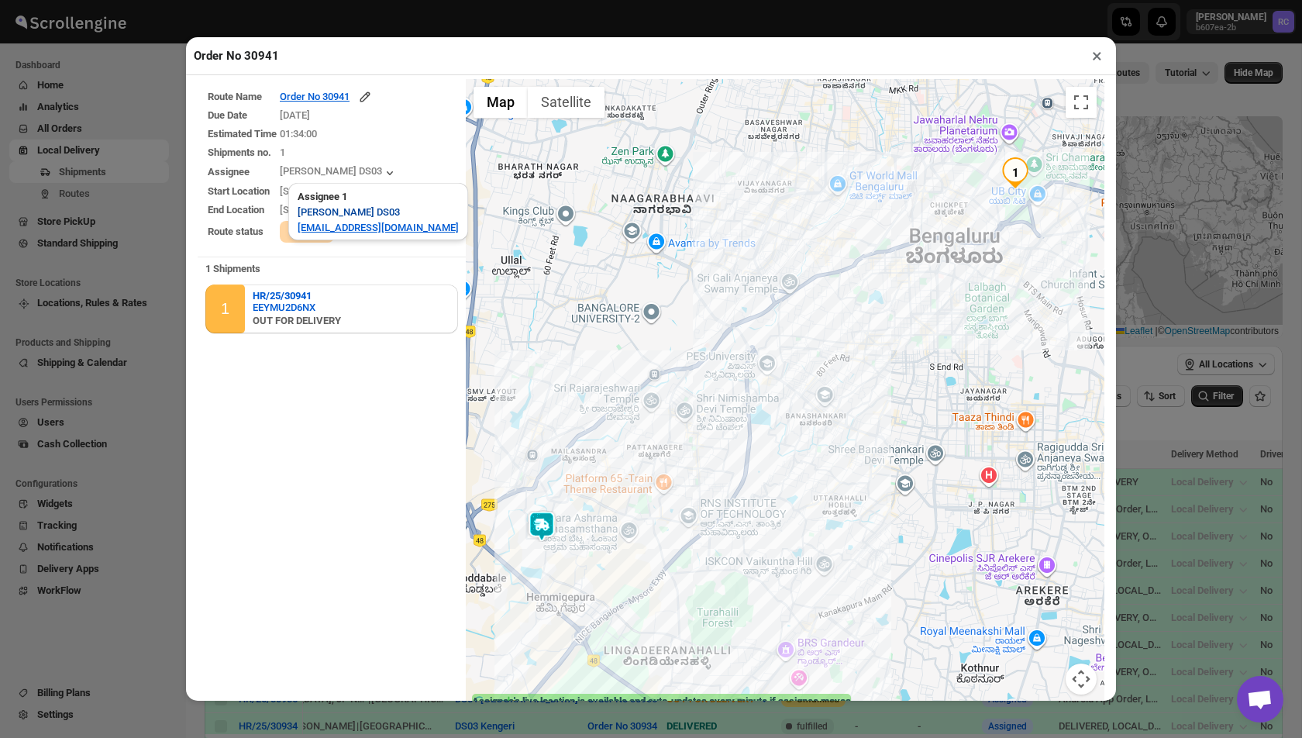
click at [340, 210] on span "ashik uddin DS03" at bounding box center [349, 212] width 102 height 15
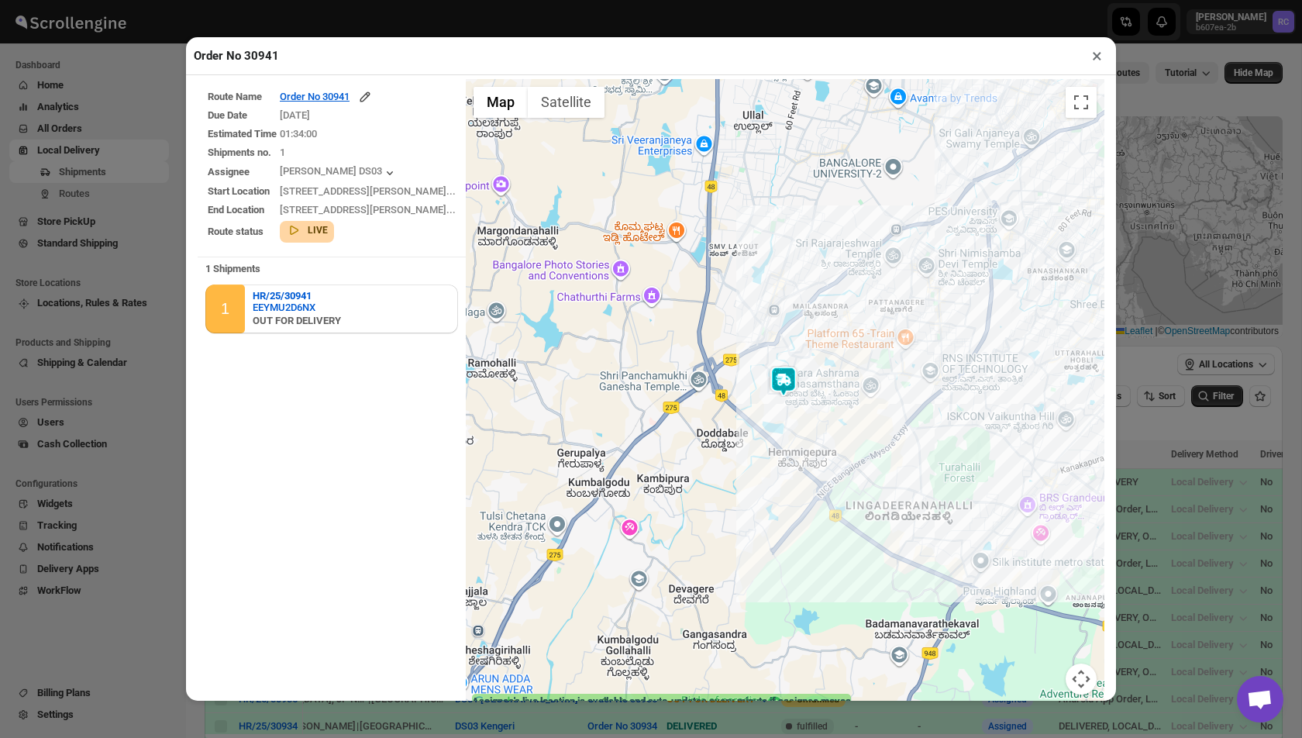
click at [779, 383] on img at bounding box center [783, 381] width 31 height 31
click at [782, 336] on icon "button" at bounding box center [787, 343] width 15 height 15
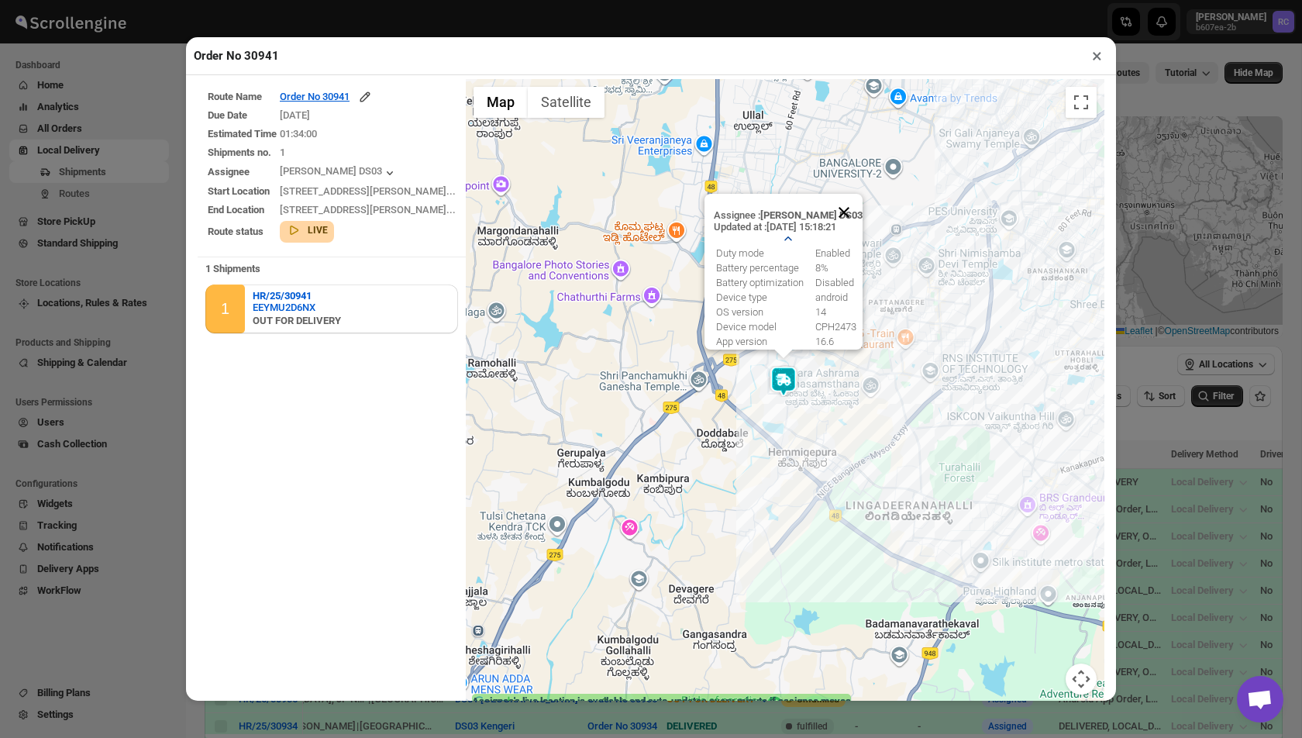
click at [849, 208] on button "Close" at bounding box center [843, 212] width 37 height 37
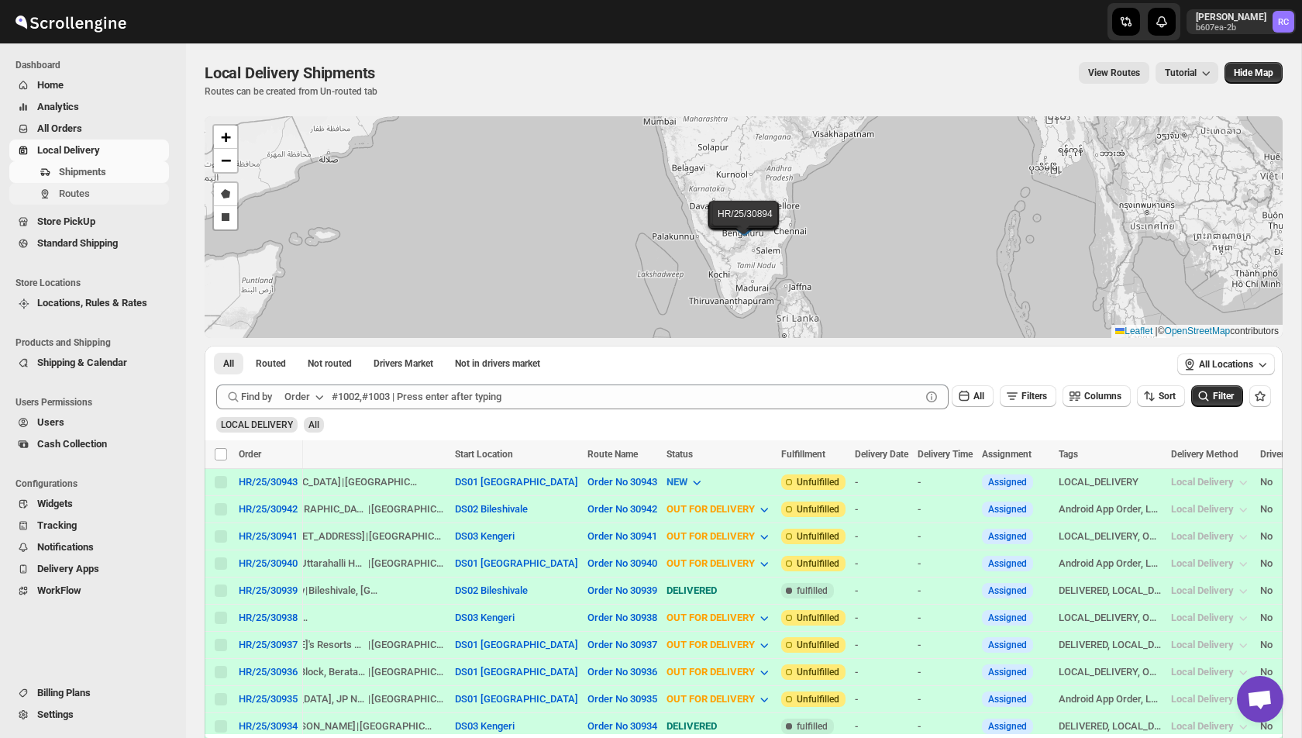
click at [79, 198] on span "Routes" at bounding box center [74, 194] width 31 height 12
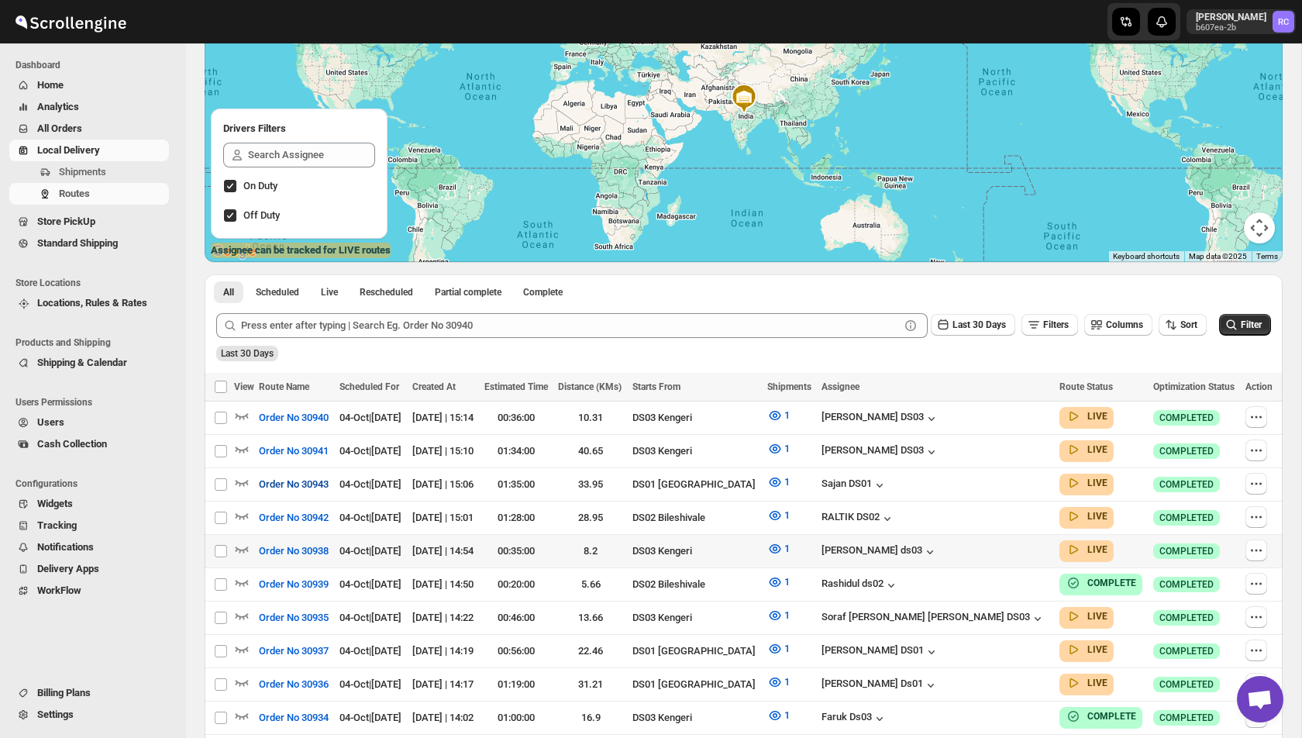
scroll to position [184, 0]
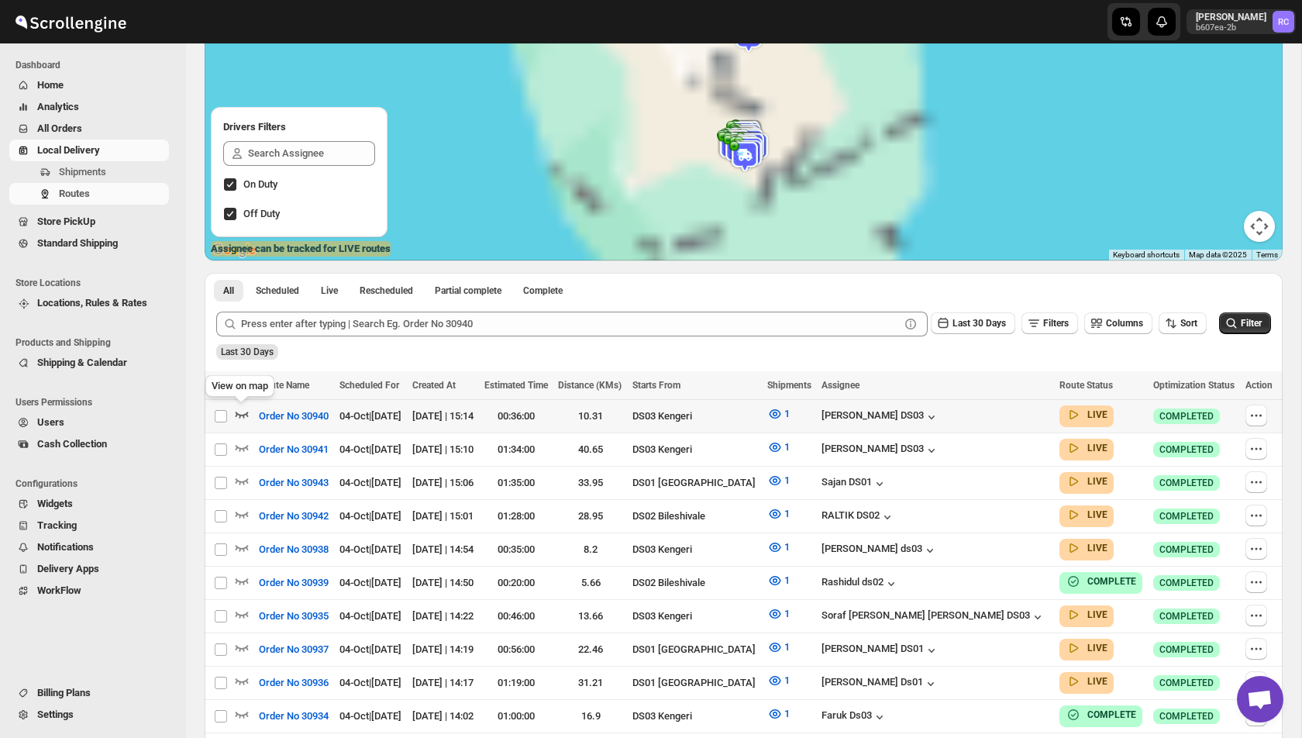
click at [245, 412] on icon "button" at bounding box center [241, 413] width 15 height 15
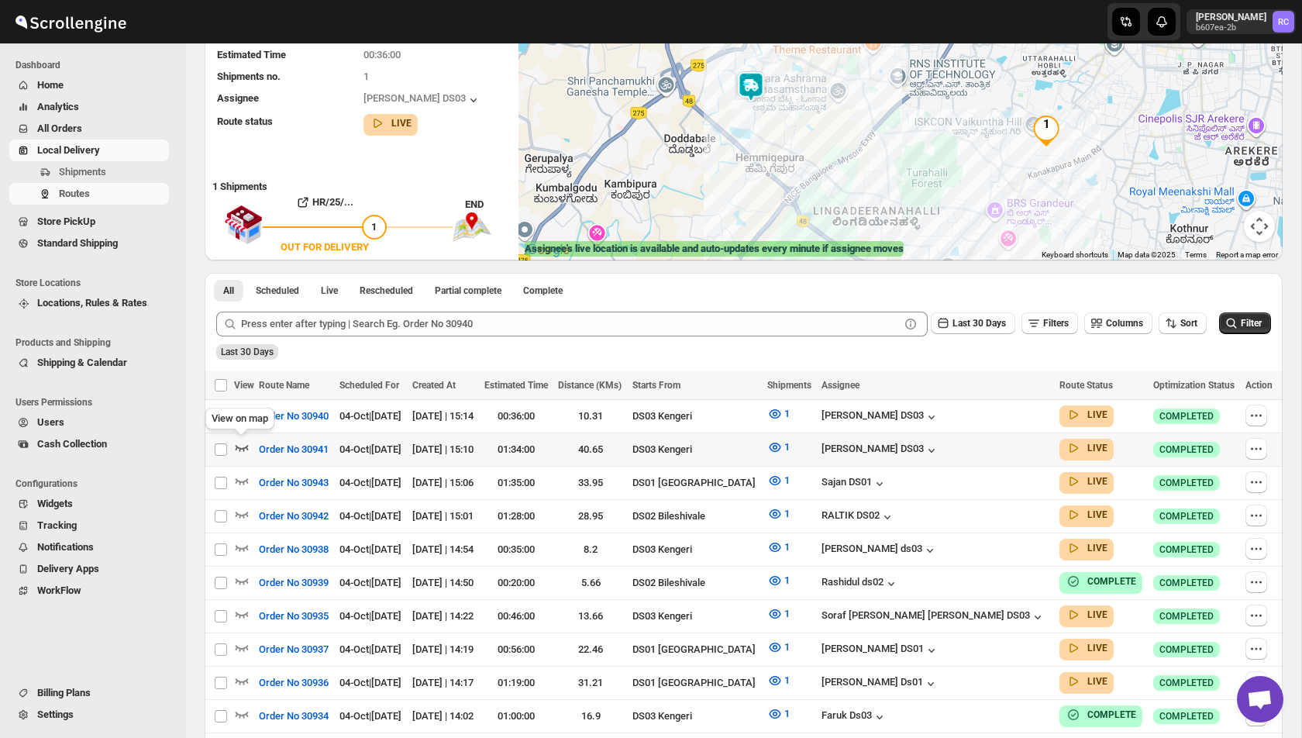
click at [238, 447] on icon "button" at bounding box center [241, 446] width 15 height 15
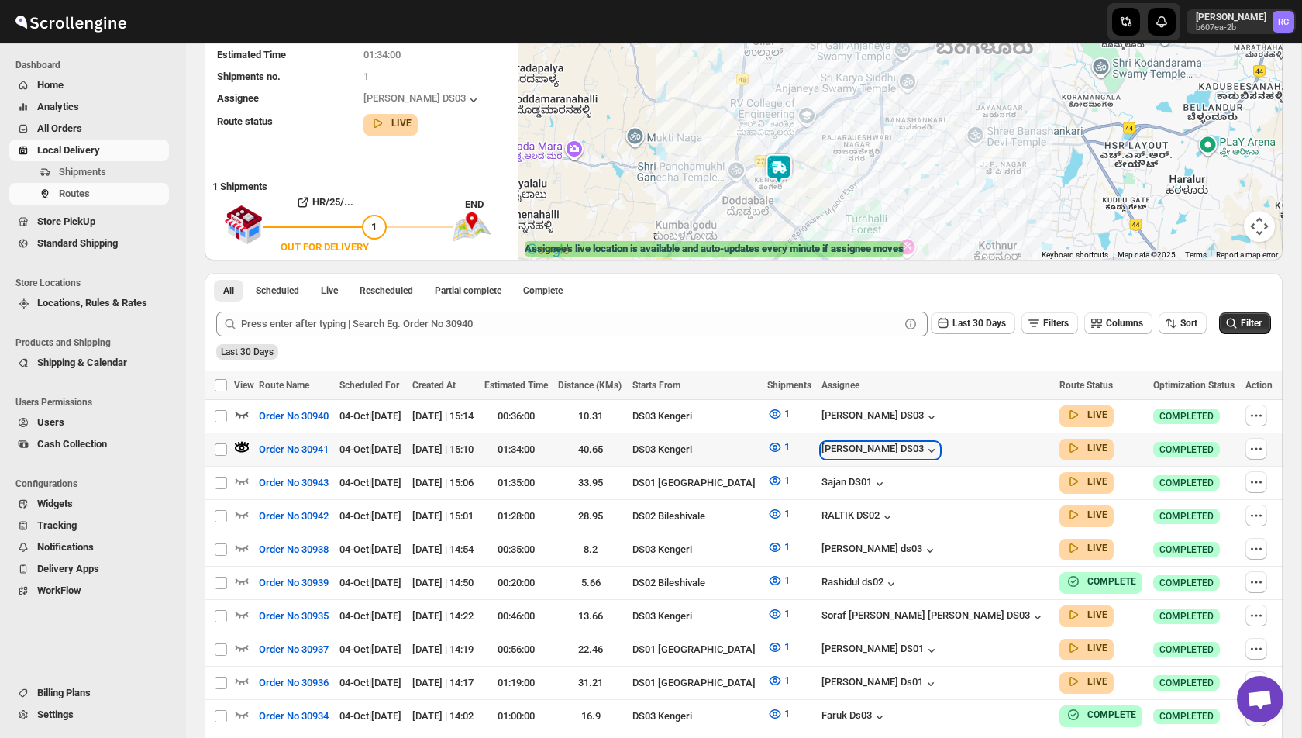
click at [939, 449] on icon "button" at bounding box center [931, 450] width 15 height 15
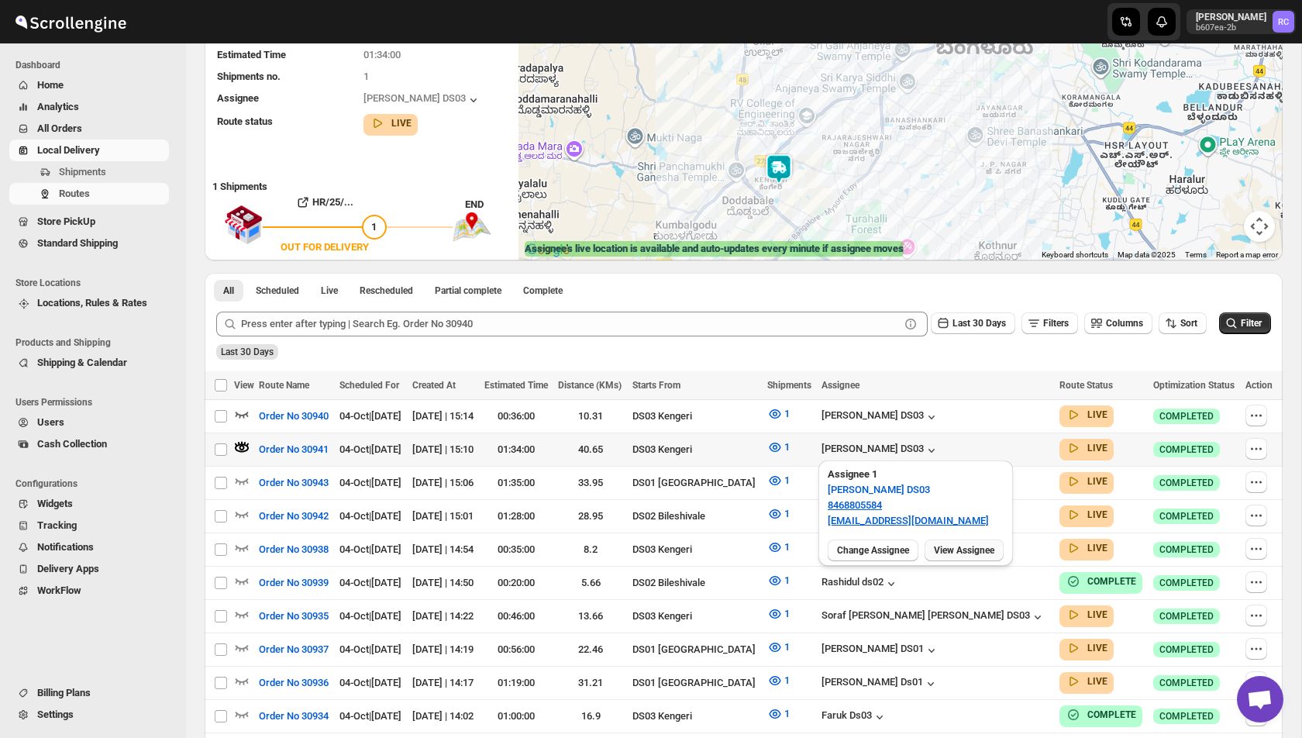
click at [984, 546] on span "View Assignee" at bounding box center [964, 550] width 60 height 12
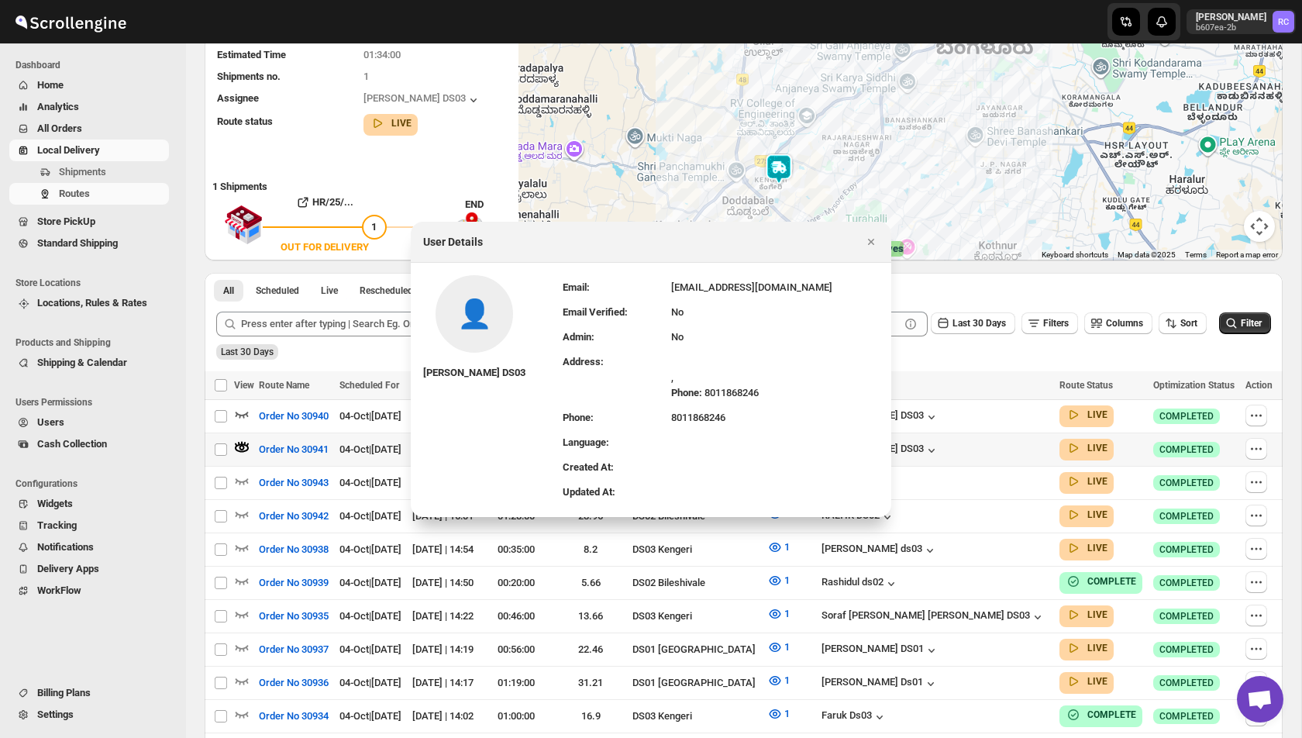
click at [687, 419] on td "8011868246" at bounding box center [775, 417] width 208 height 25
copy td "8011868246"
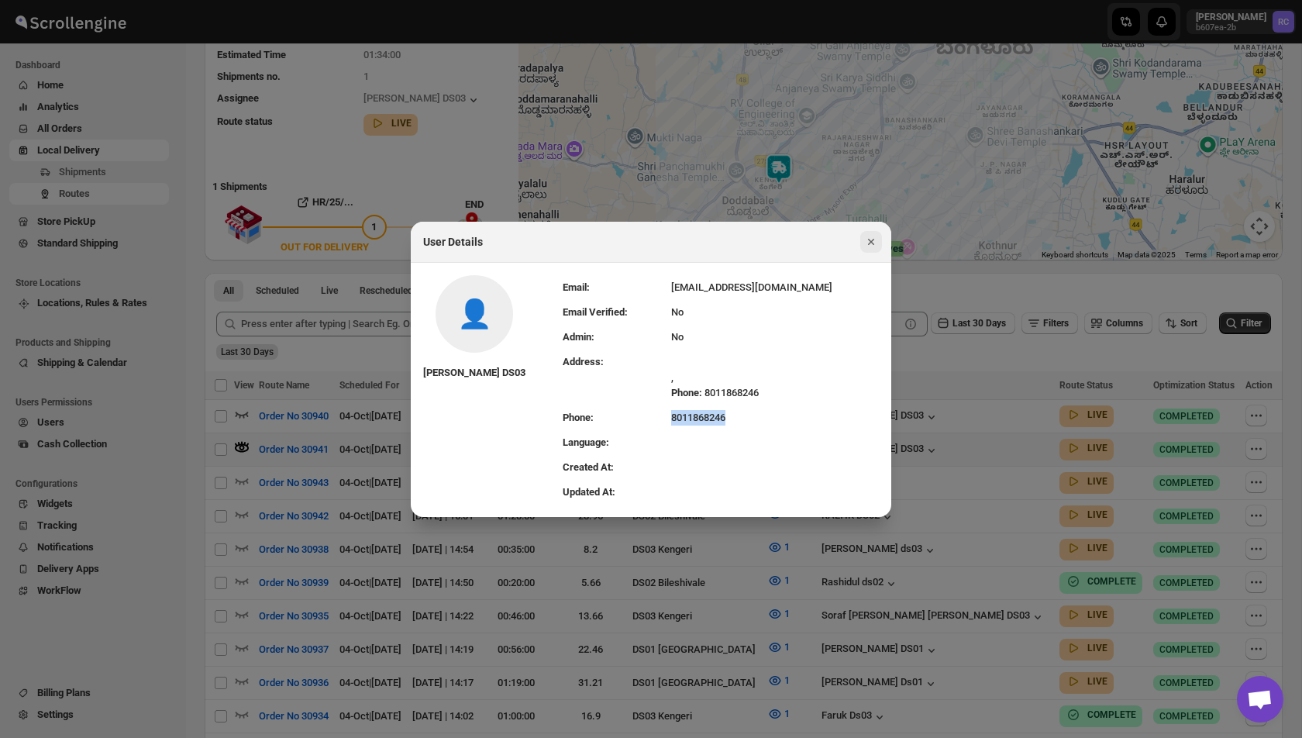
click at [869, 240] on icon "Close" at bounding box center [870, 241] width 15 height 15
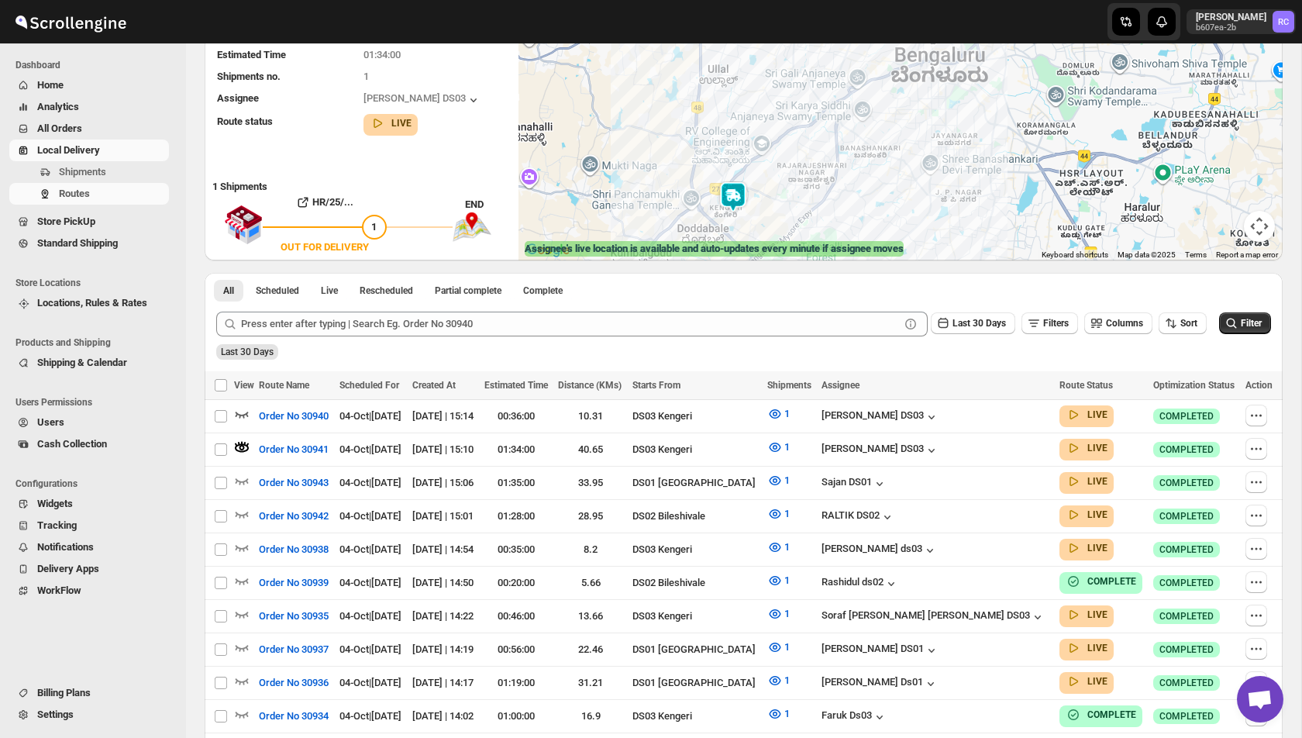
drag, startPoint x: 932, startPoint y: 174, endPoint x: 884, endPoint y: 205, distance: 56.1
click at [884, 204] on div at bounding box center [900, 112] width 764 height 295
click at [939, 446] on icon "button" at bounding box center [931, 450] width 15 height 15
click at [247, 411] on icon "button" at bounding box center [241, 413] width 15 height 15
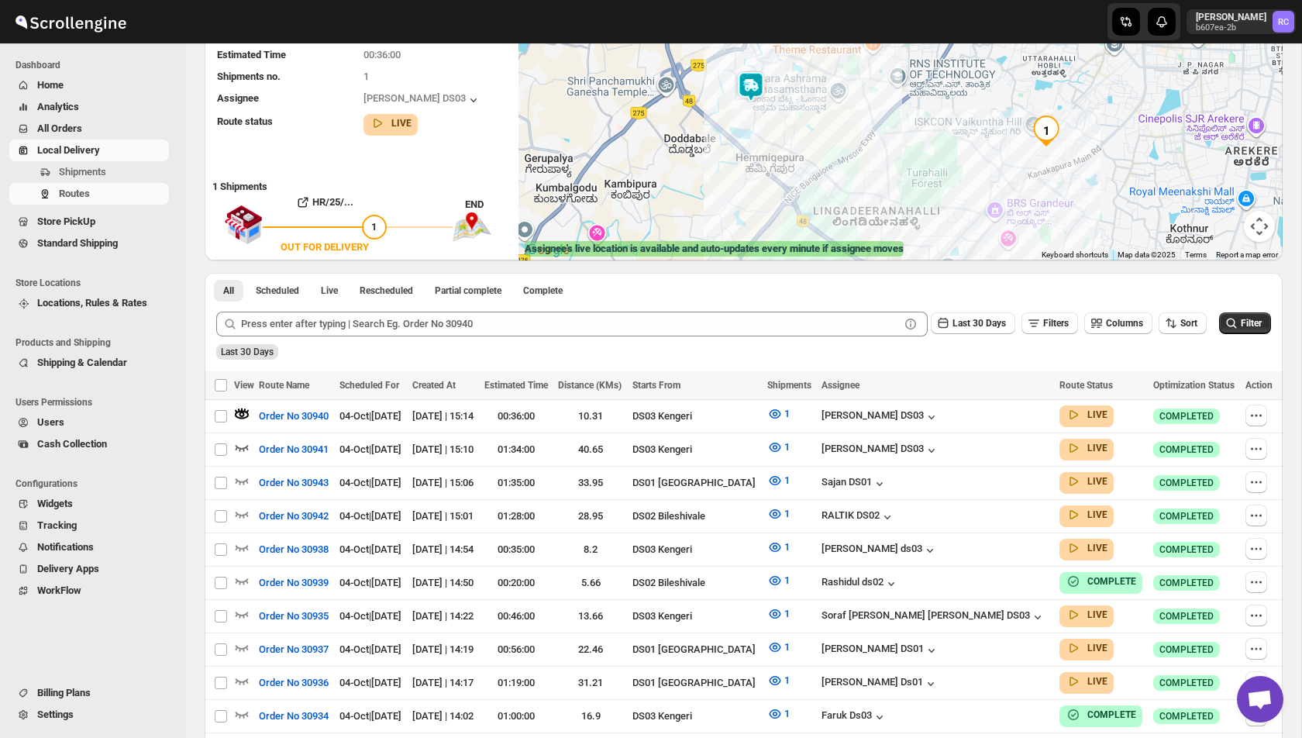
click at [749, 81] on img at bounding box center [750, 86] width 31 height 31
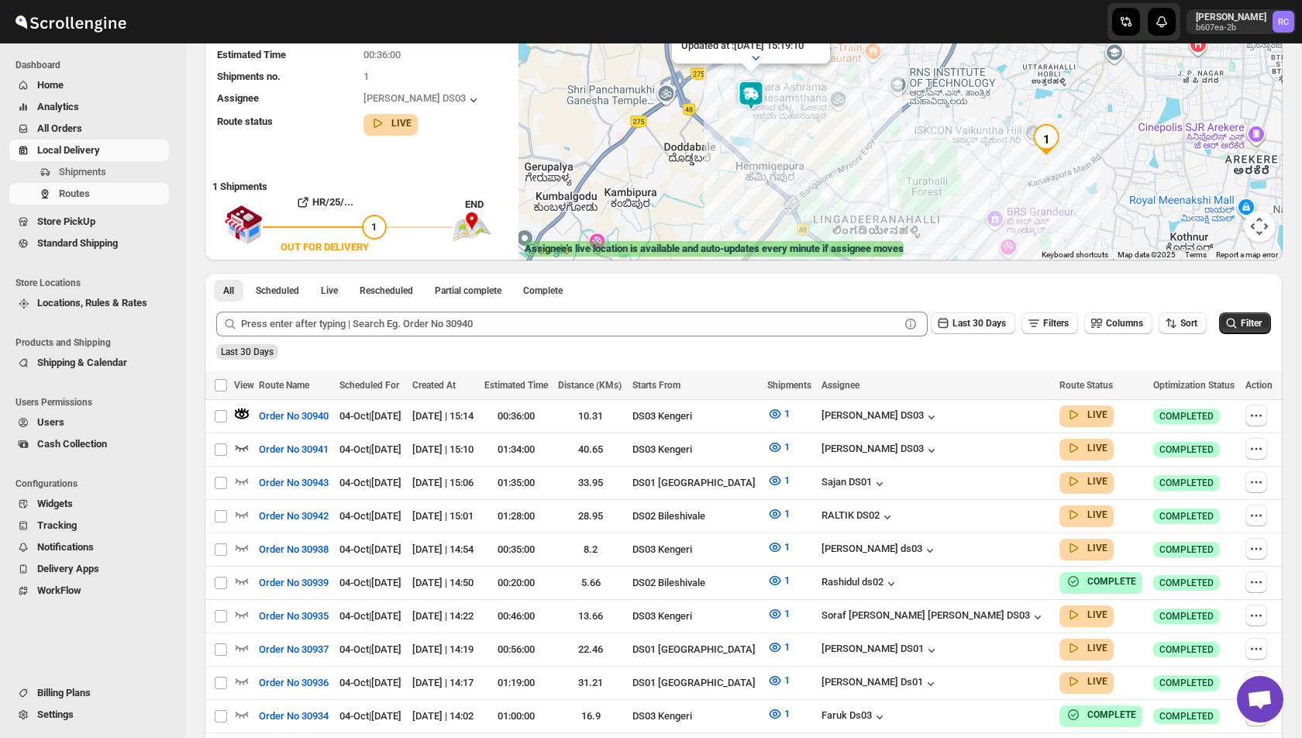
scroll to position [91, 0]
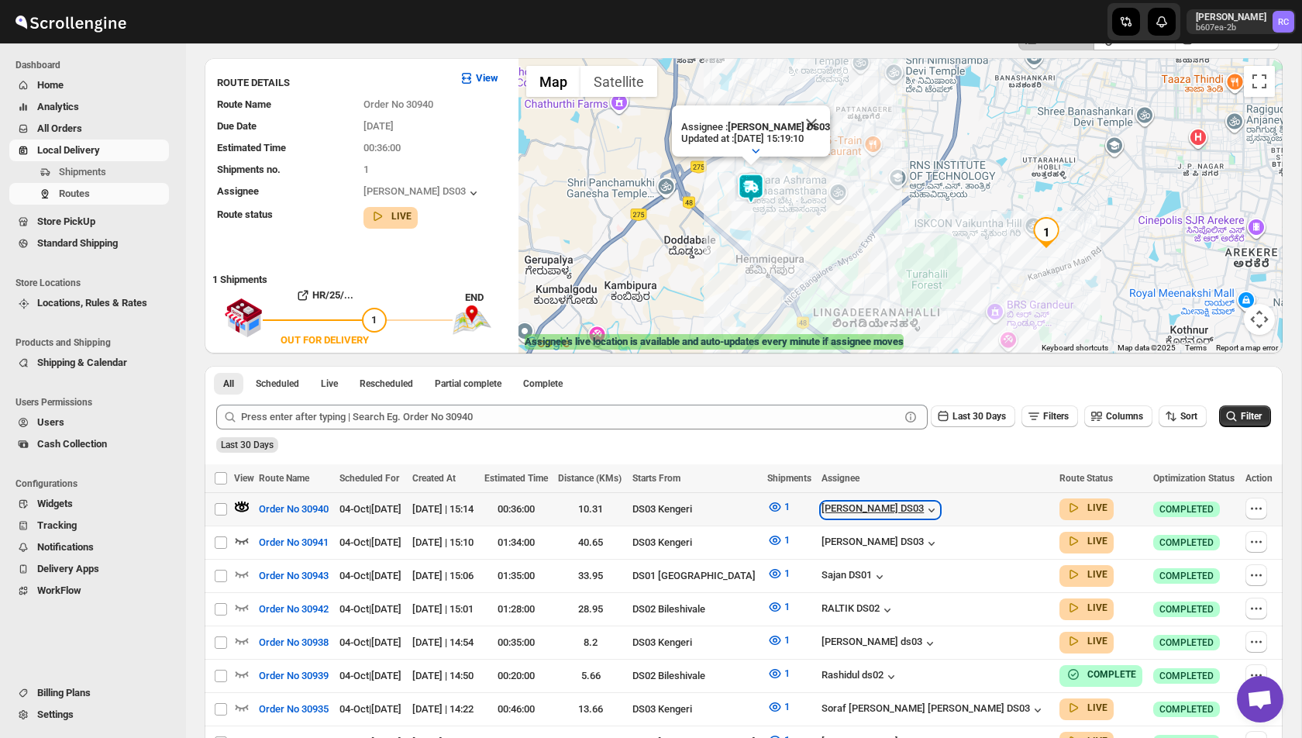
click at [939, 514] on icon "button" at bounding box center [931, 509] width 15 height 15
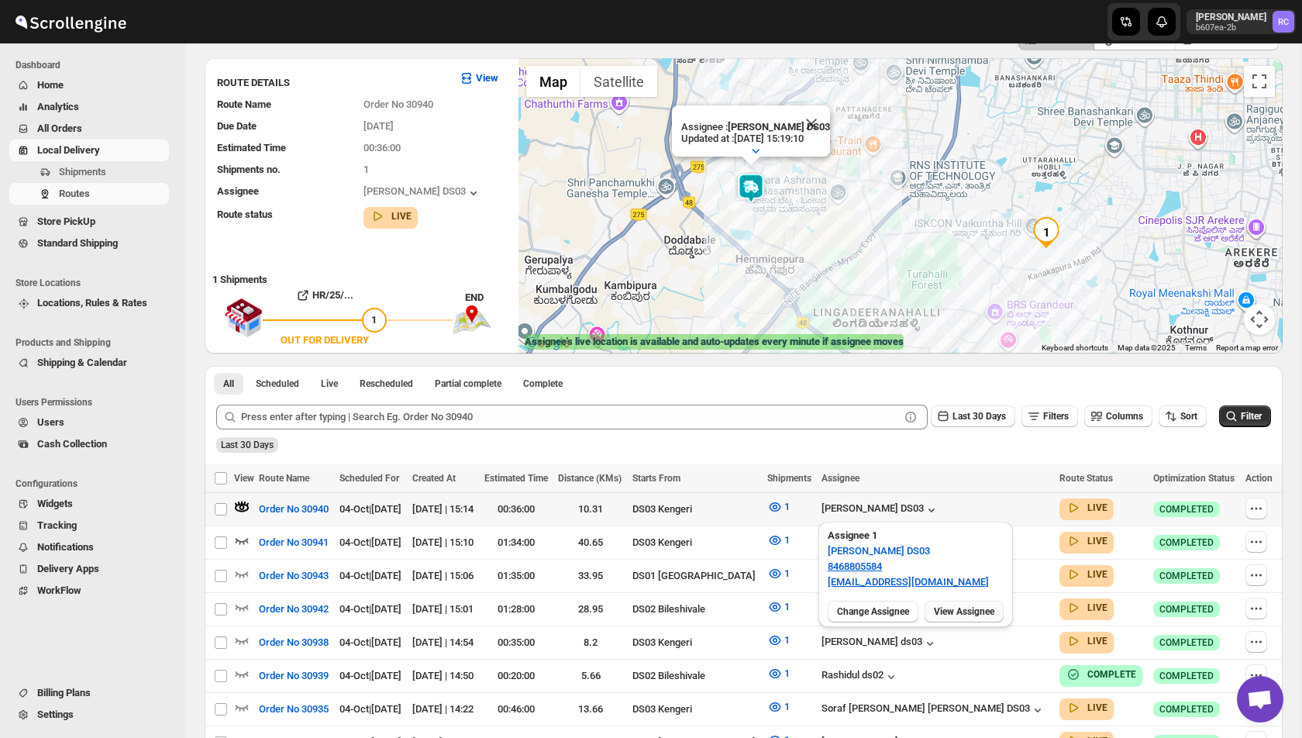
click at [959, 615] on span "View Assignee" at bounding box center [964, 611] width 60 height 12
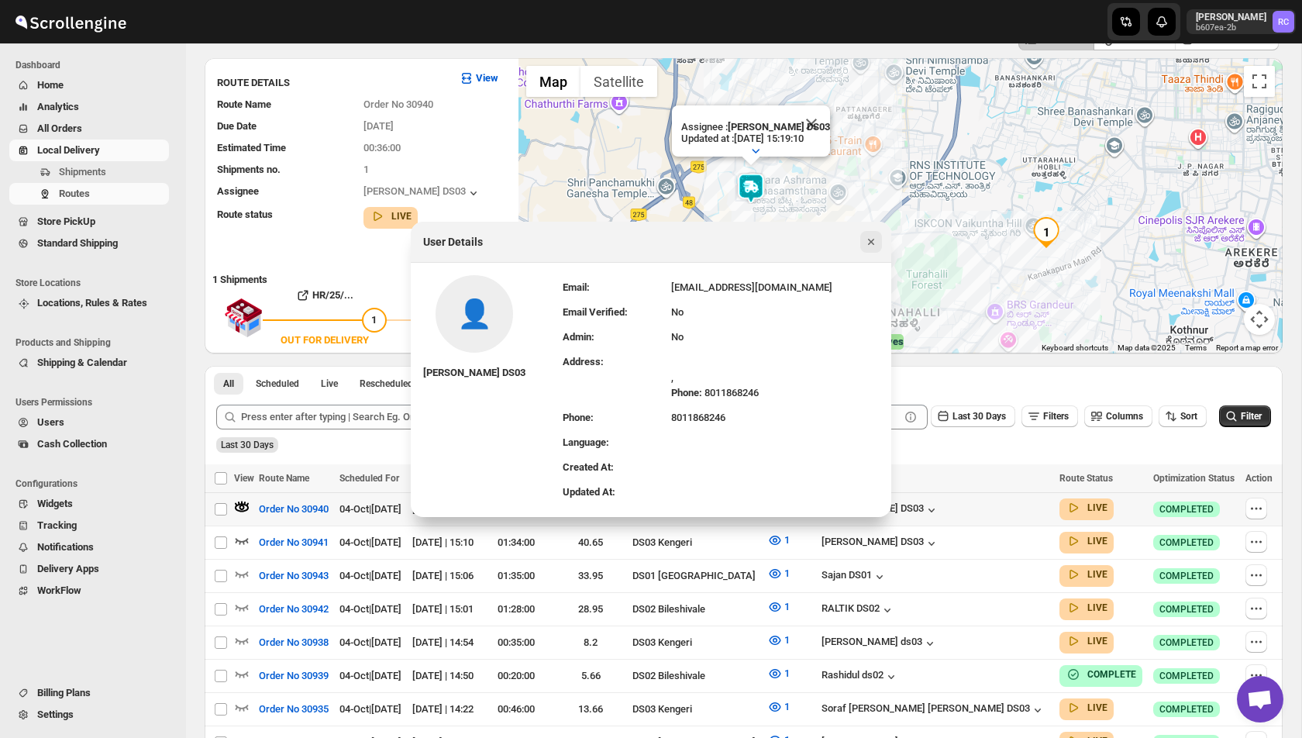
click at [870, 243] on icon "Close" at bounding box center [871, 242] width 6 height 6
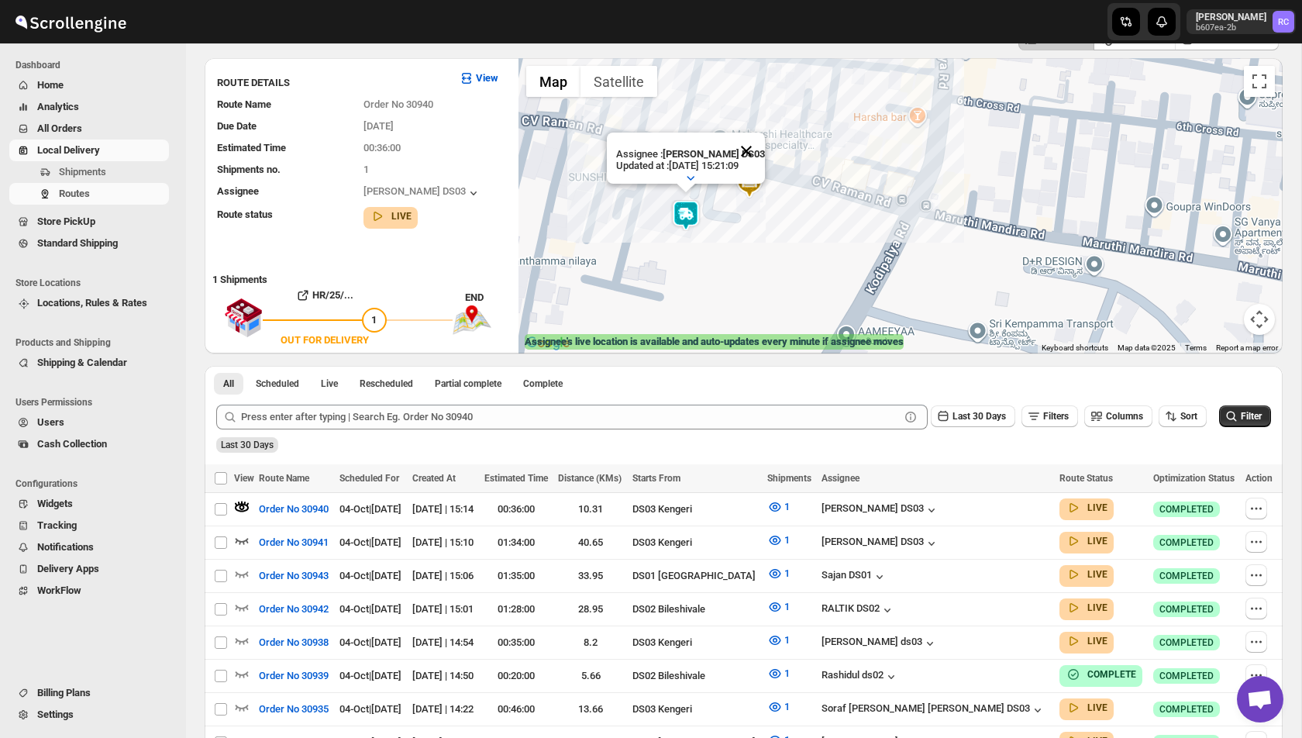
click at [751, 155] on button "Close" at bounding box center [746, 151] width 37 height 37
click at [666, 145] on div "To navigate, press the arrow keys." at bounding box center [900, 205] width 764 height 295
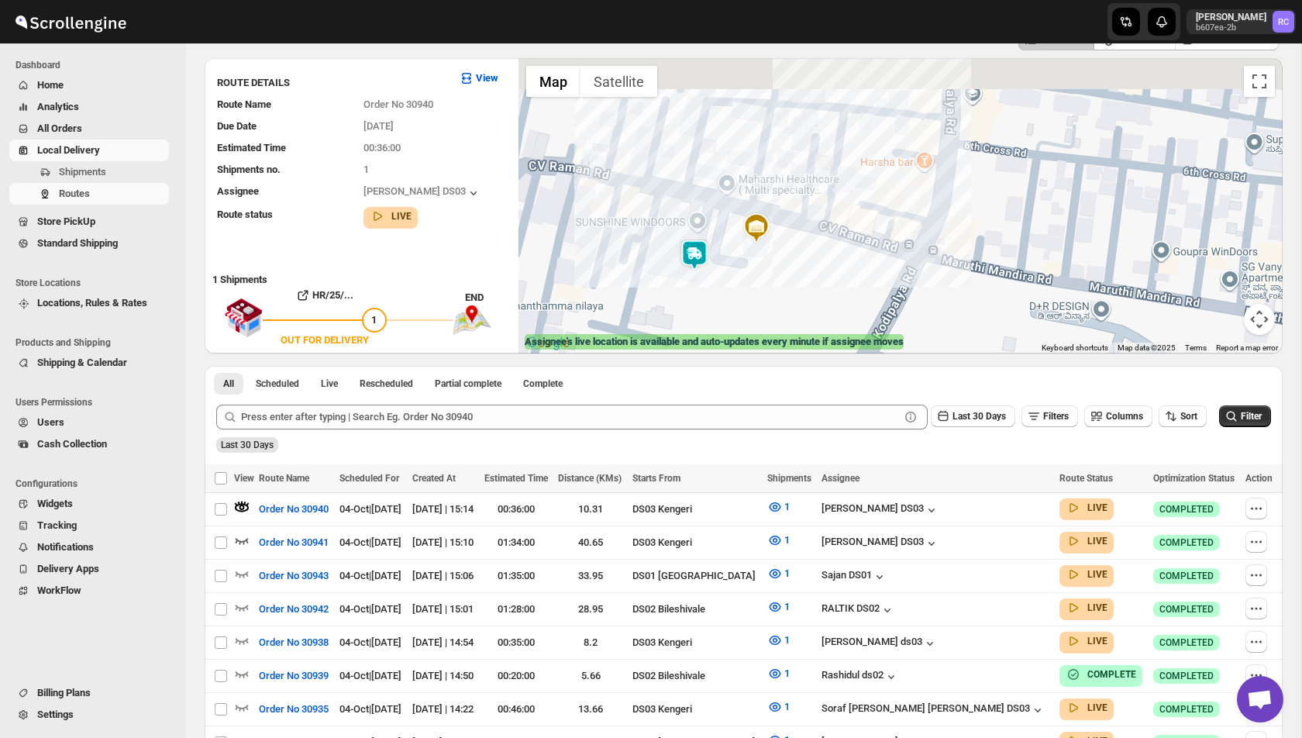
drag, startPoint x: 669, startPoint y: 151, endPoint x: 679, endPoint y: 218, distance: 67.4
click at [679, 218] on div at bounding box center [900, 205] width 764 height 295
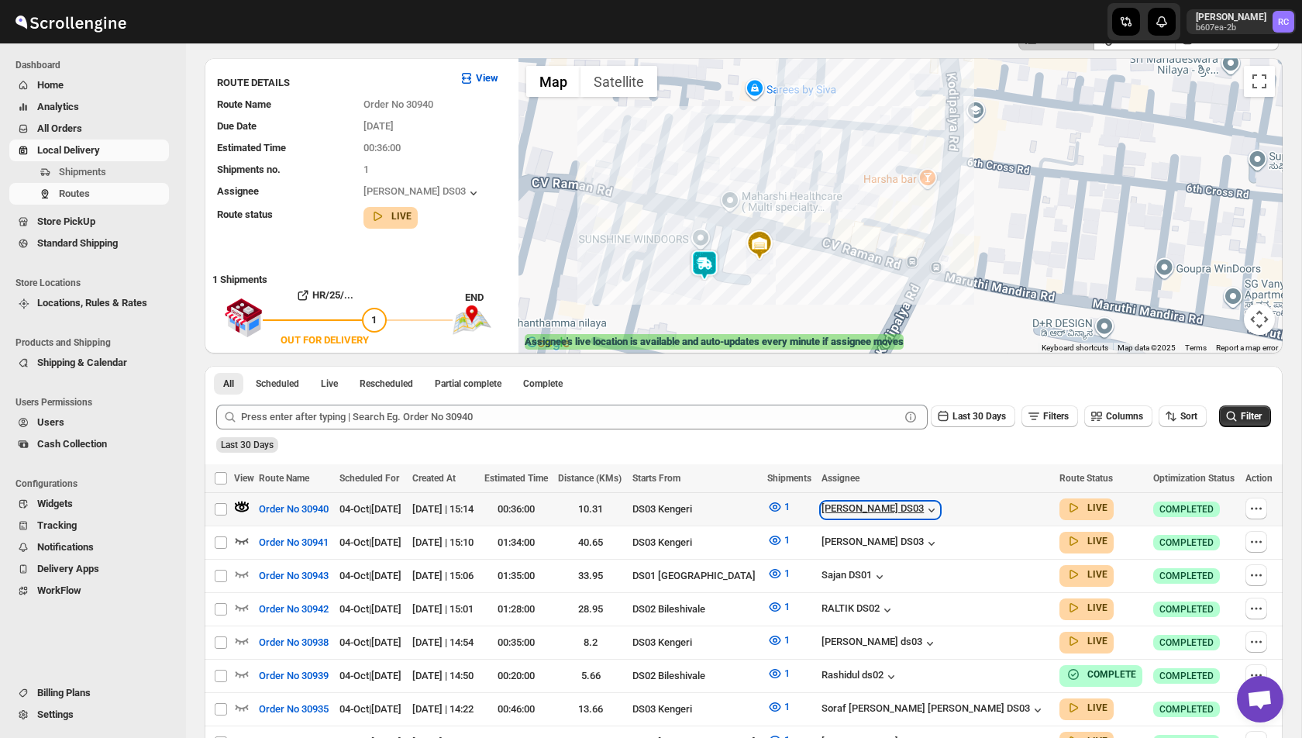
click at [939, 505] on icon "button" at bounding box center [931, 509] width 15 height 15
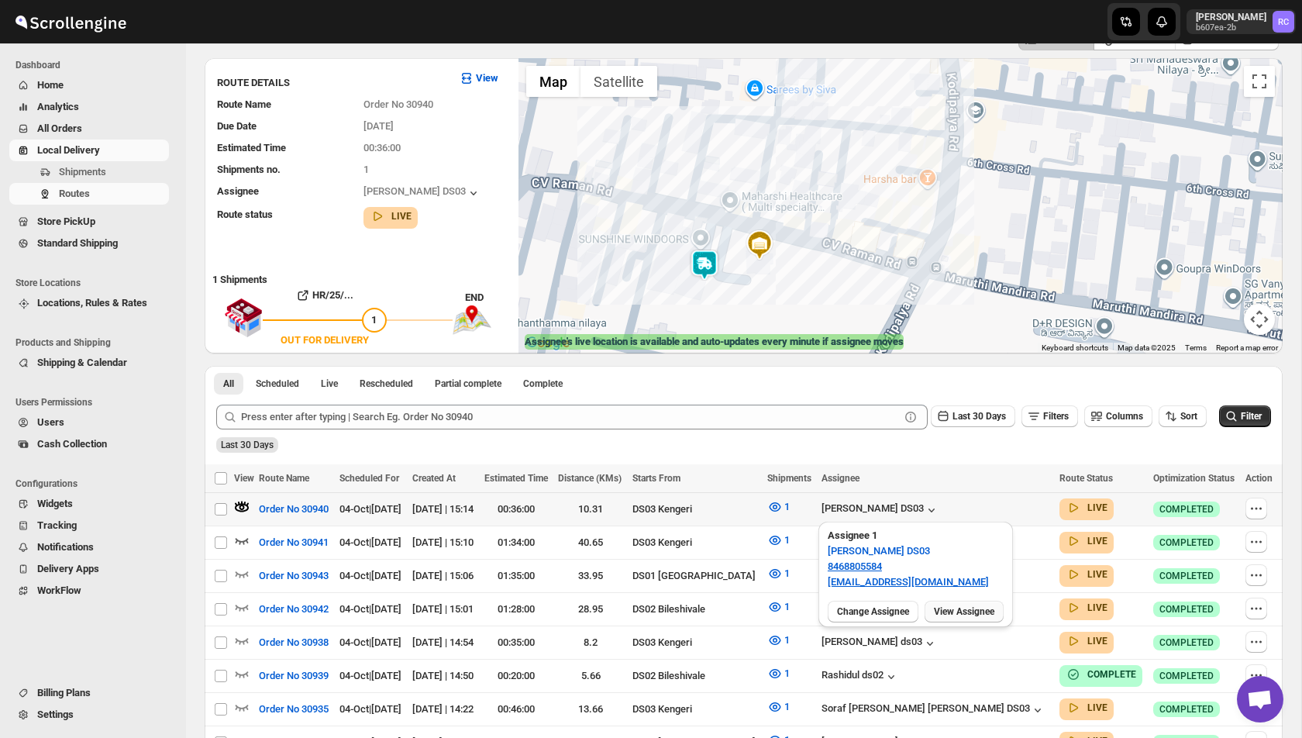
click at [961, 607] on span "View Assignee" at bounding box center [964, 611] width 60 height 12
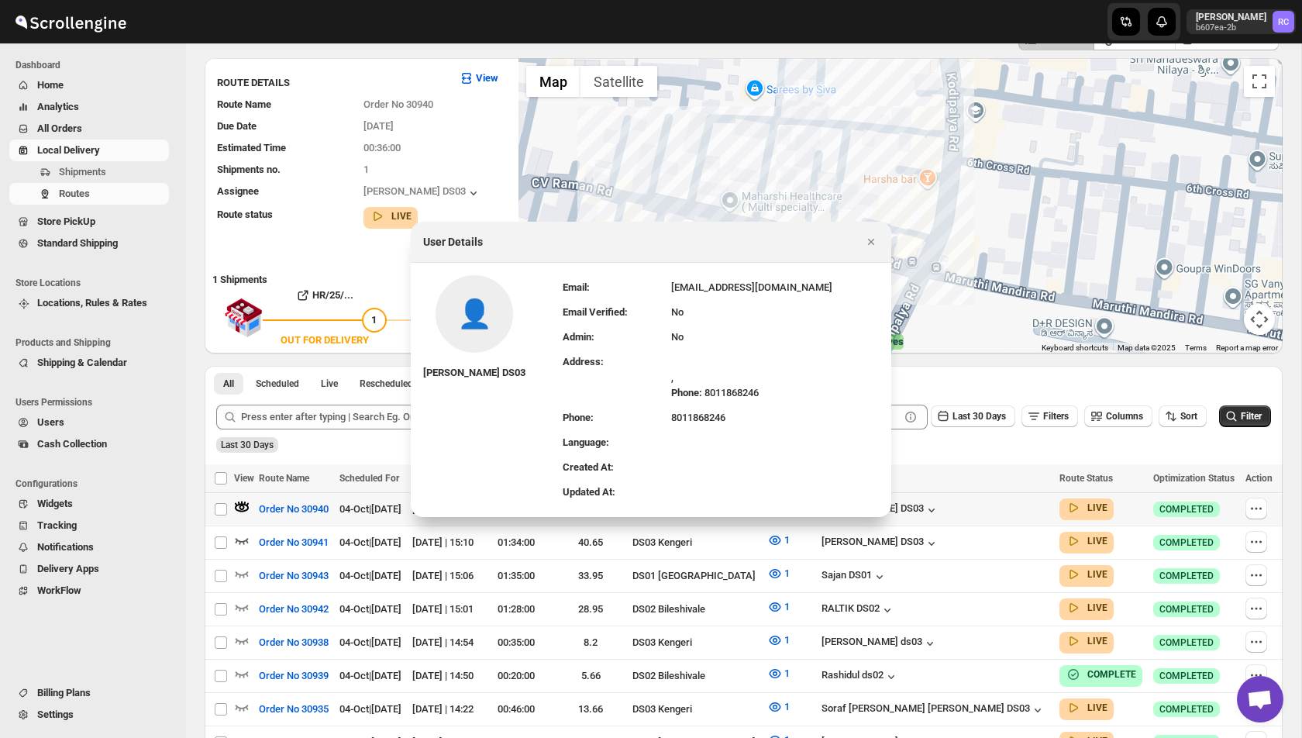
click at [684, 424] on td "8011868246" at bounding box center [775, 417] width 208 height 25
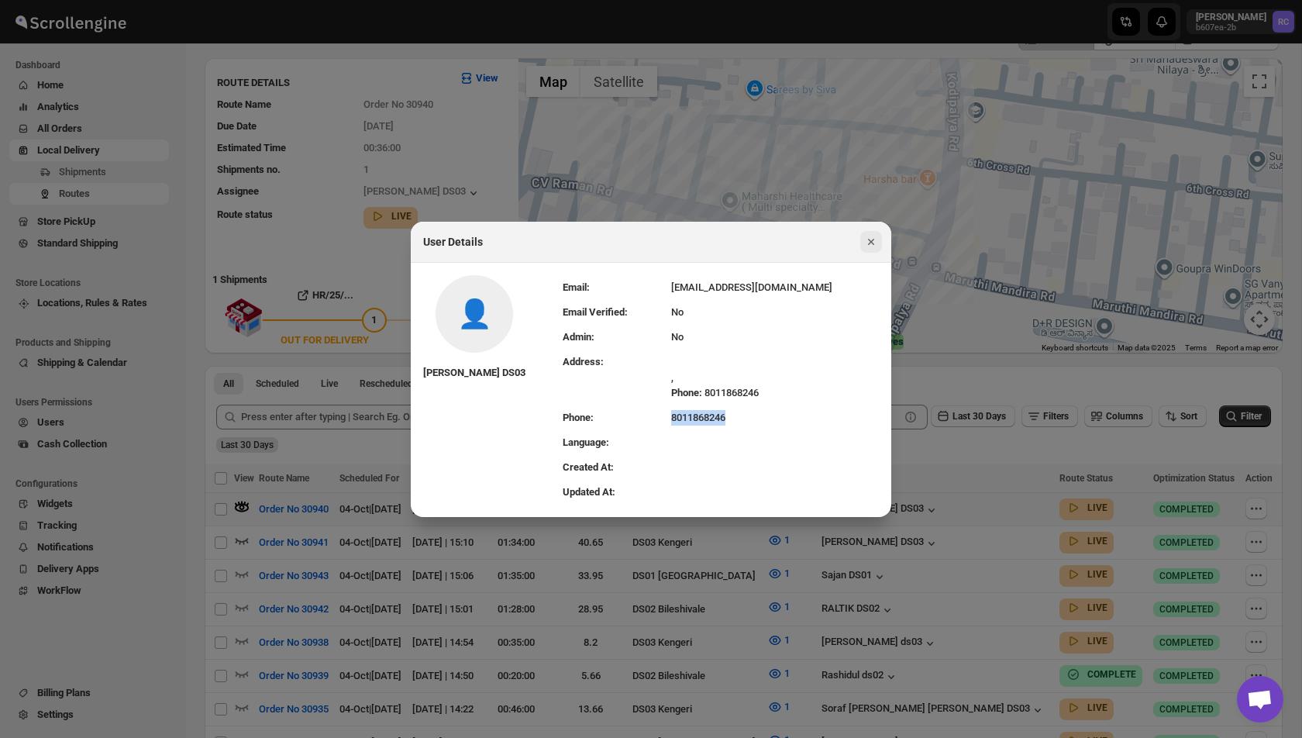
click at [867, 236] on icon "Close" at bounding box center [870, 241] width 15 height 15
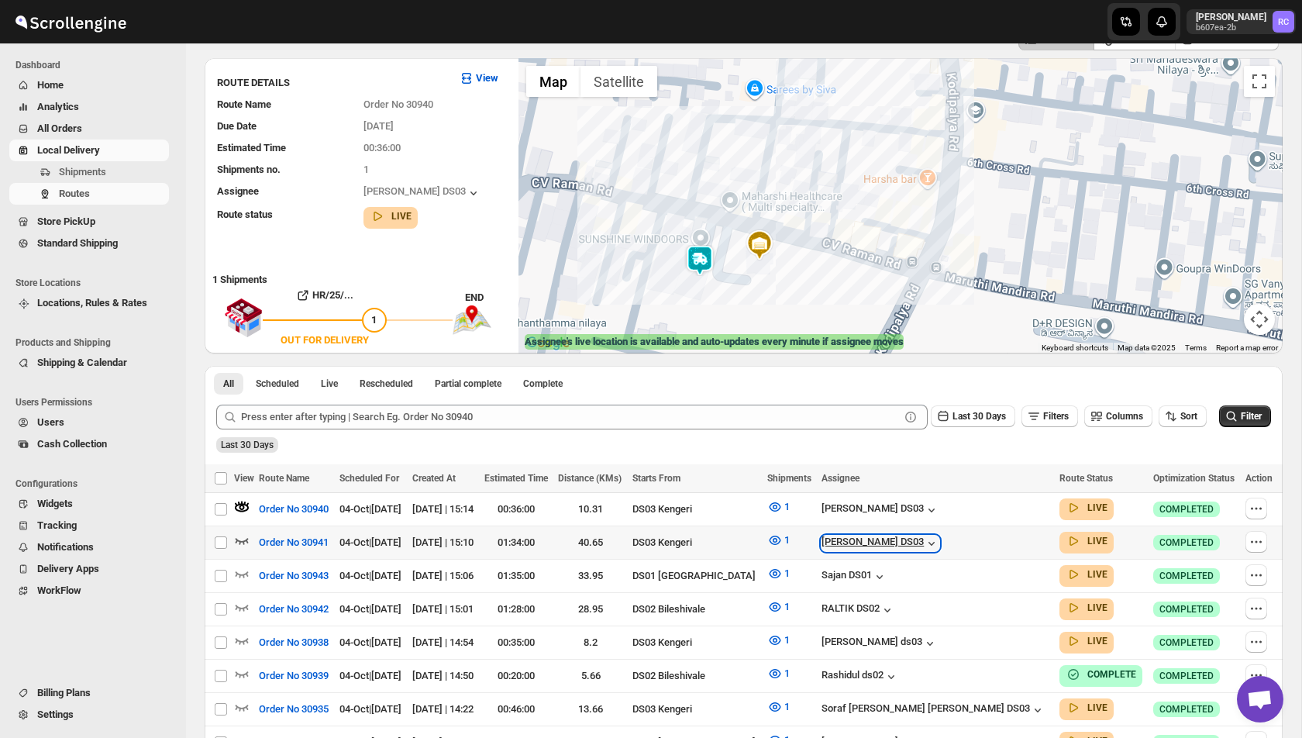
click at [939, 545] on icon "button" at bounding box center [931, 543] width 15 height 15
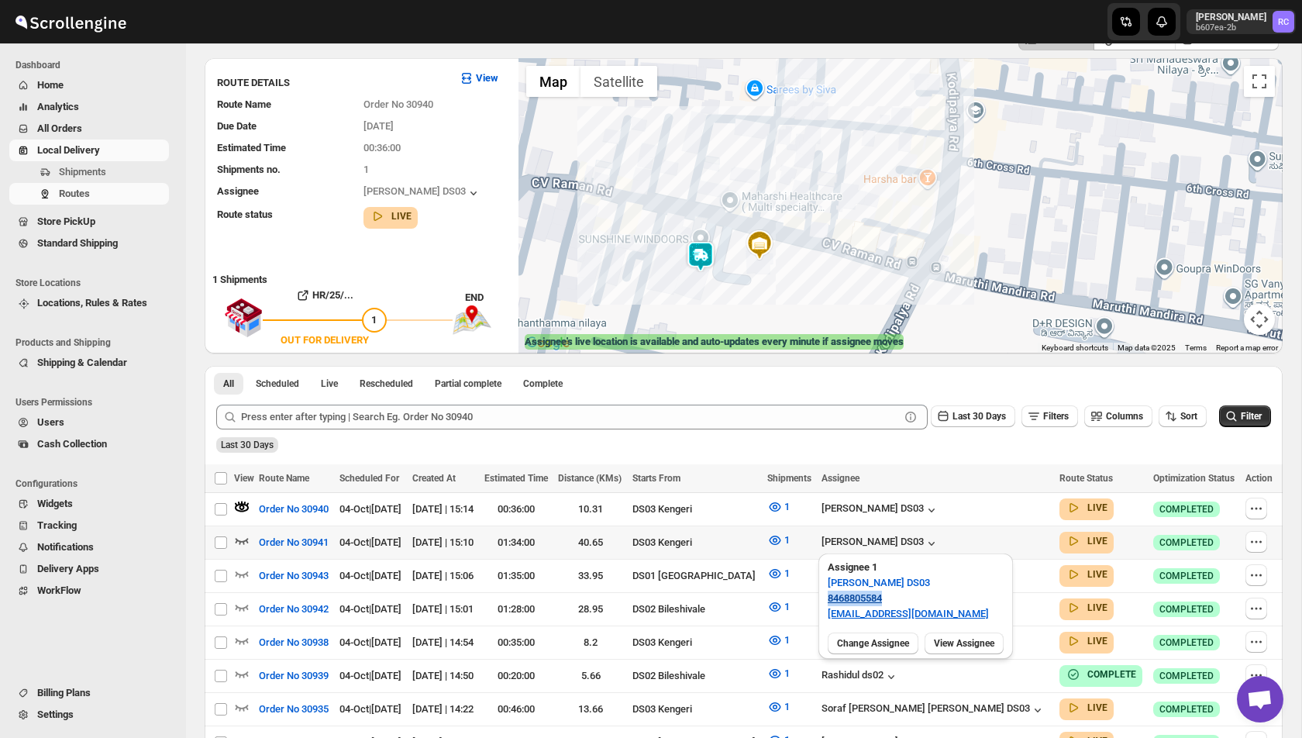
drag, startPoint x: 904, startPoint y: 601, endPoint x: 827, endPoint y: 601, distance: 76.7
click at [828, 601] on p "8468805584" at bounding box center [916, 598] width 176 height 15
copy link "8468805584"
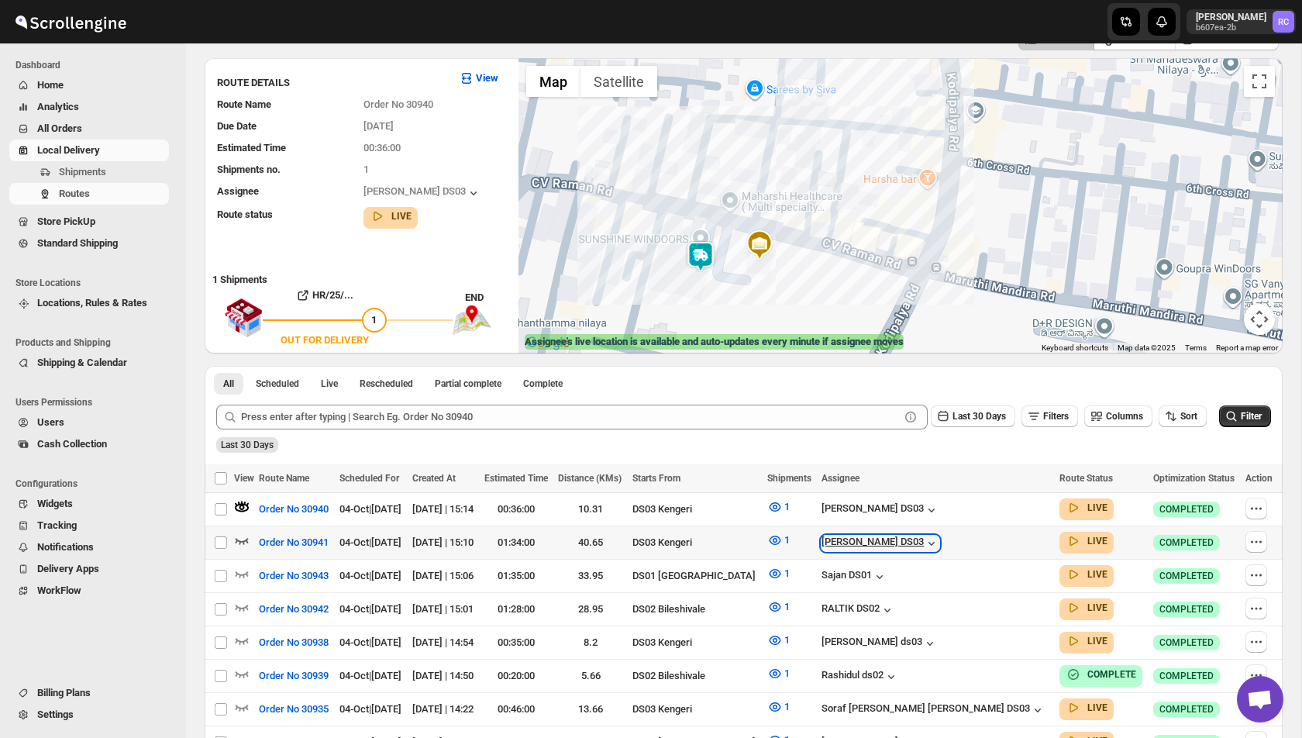
click at [939, 538] on icon "button" at bounding box center [931, 543] width 15 height 15
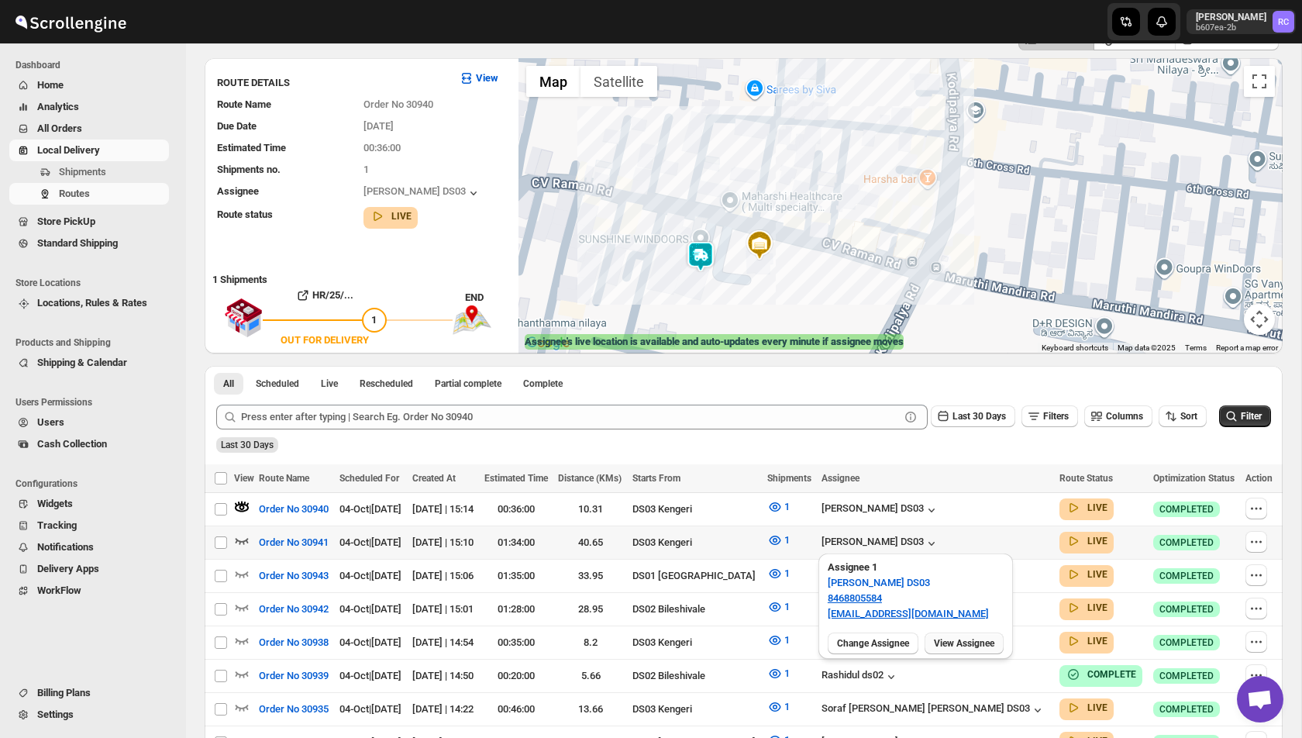
click at [964, 646] on span "View Assignee" at bounding box center [964, 643] width 60 height 12
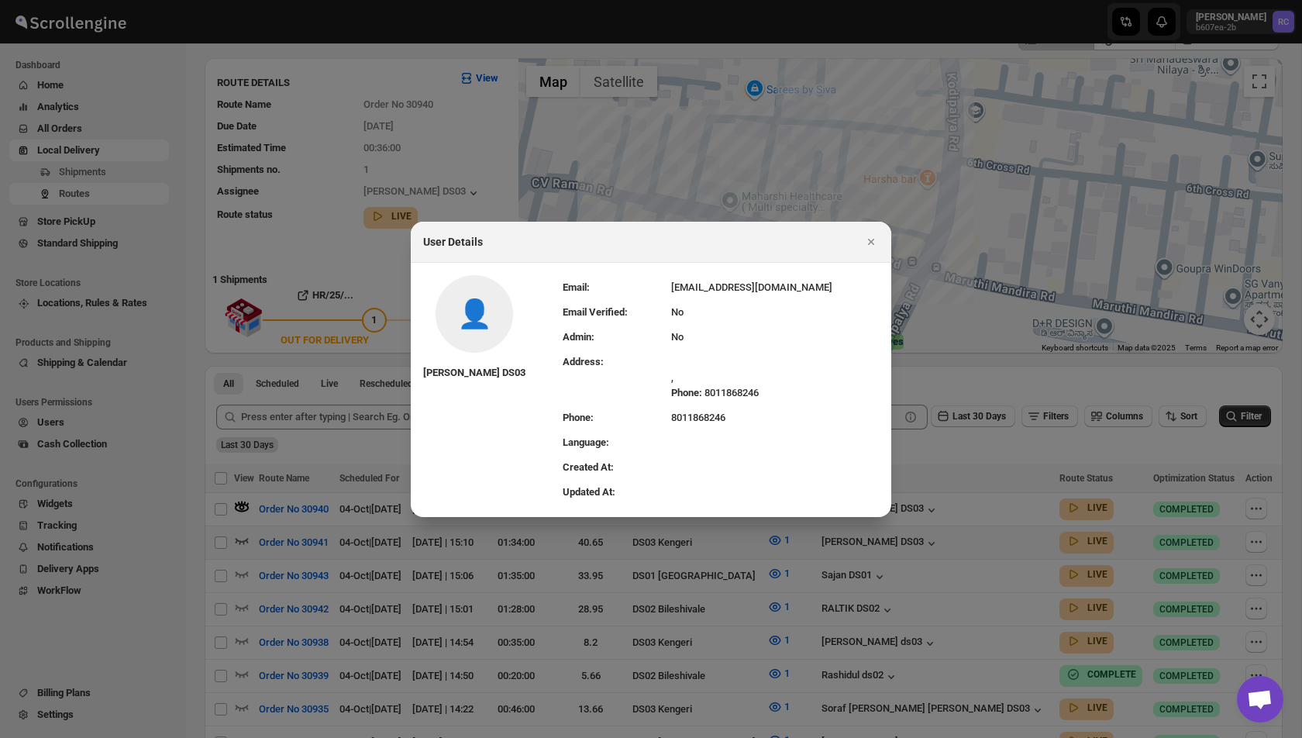
click at [701, 418] on td "8011868246" at bounding box center [775, 417] width 208 height 25
copy td "8011868246"
